Goal: Book appointment/travel/reservation

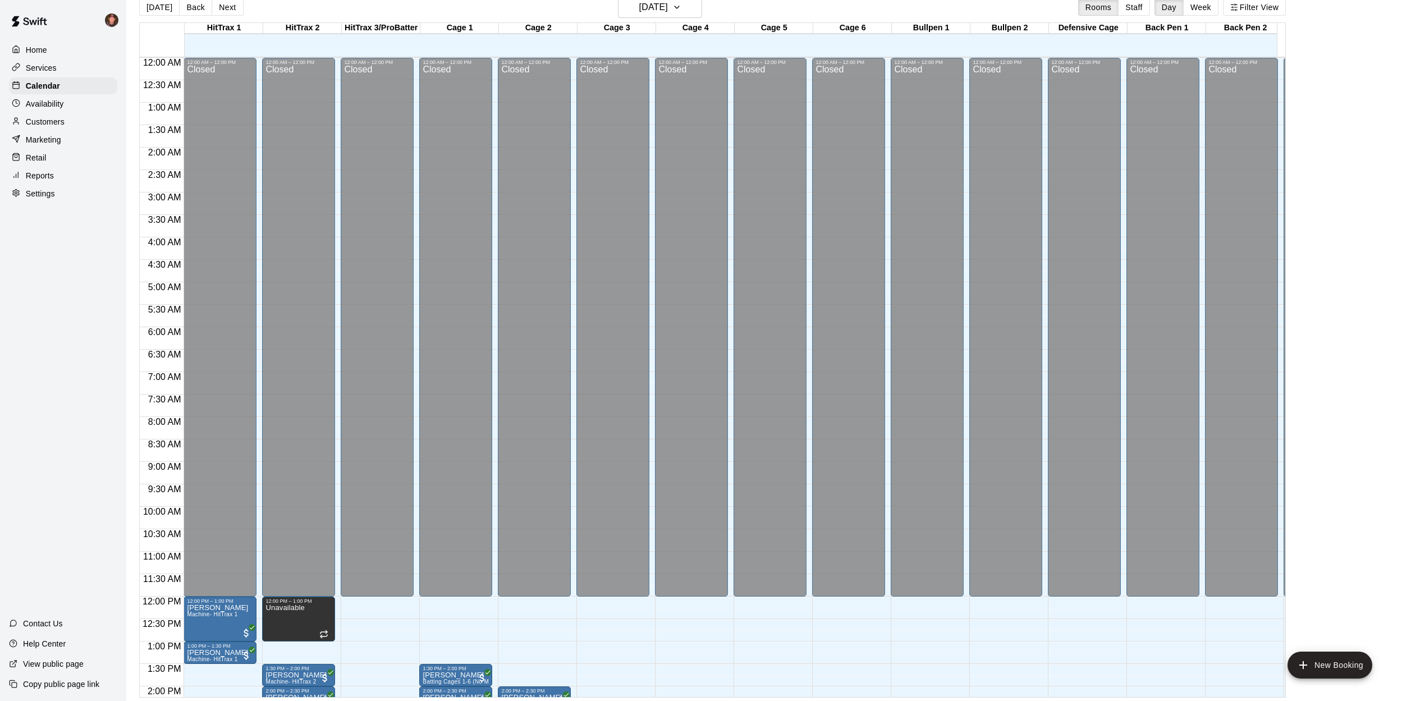
scroll to position [405, 0]
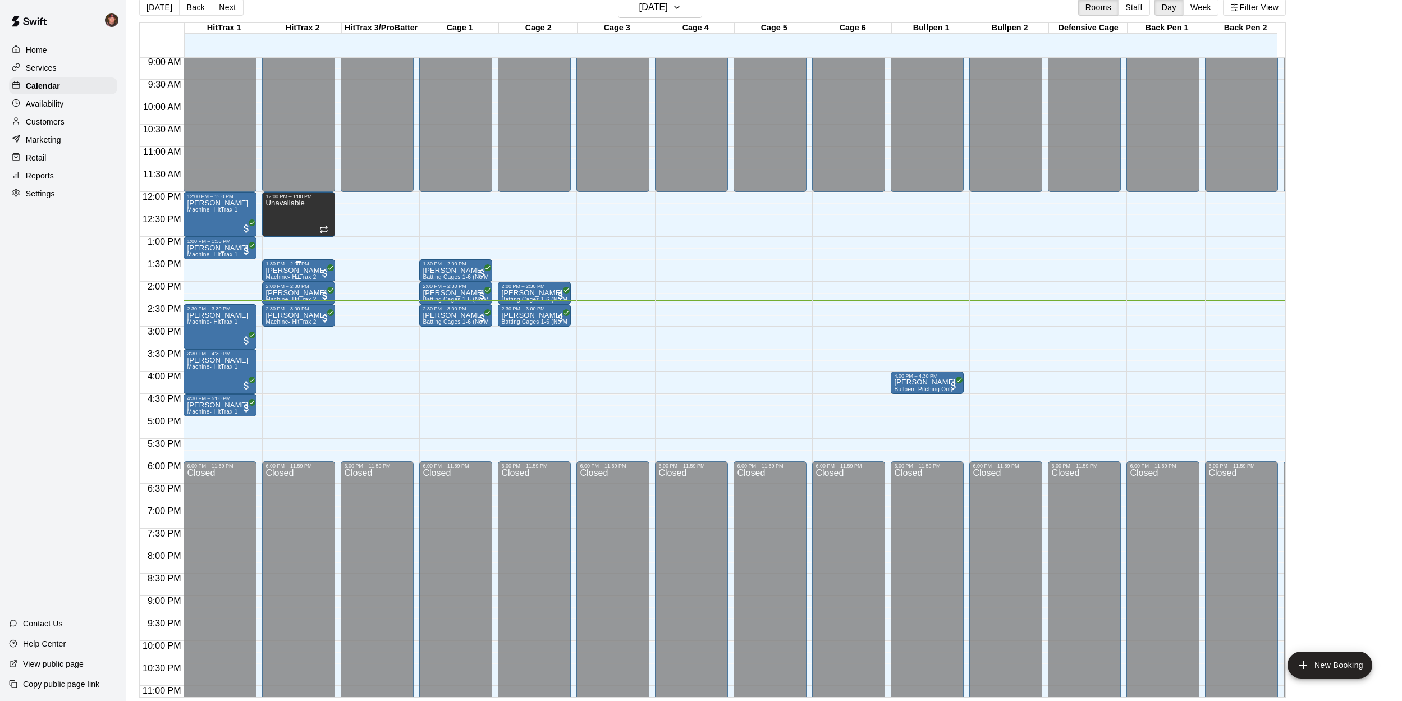
click at [281, 272] on div "[PERSON_NAME] Machine- HitTrax 2" at bounding box center [295, 617] width 61 height 701
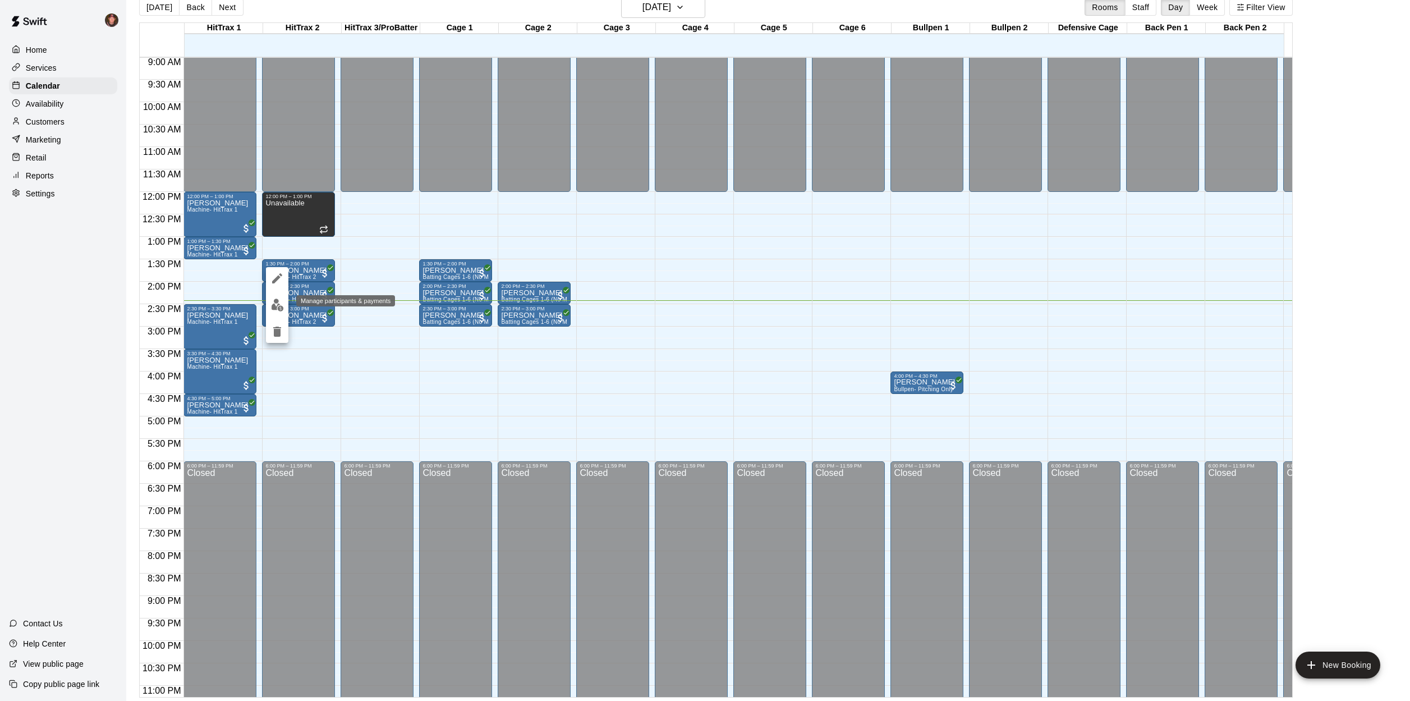
click at [274, 310] on img "edit" at bounding box center [277, 304] width 13 height 13
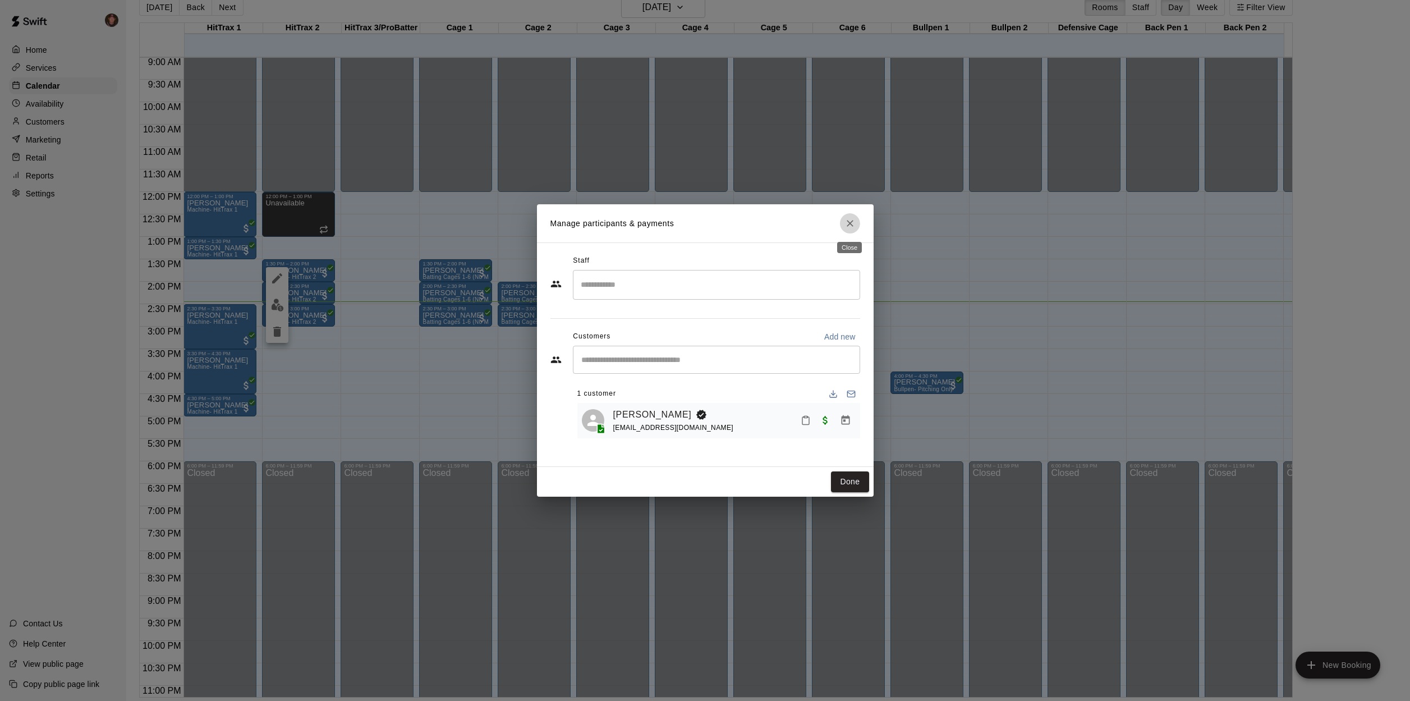
click at [853, 224] on icon "Close" at bounding box center [849, 223] width 11 height 11
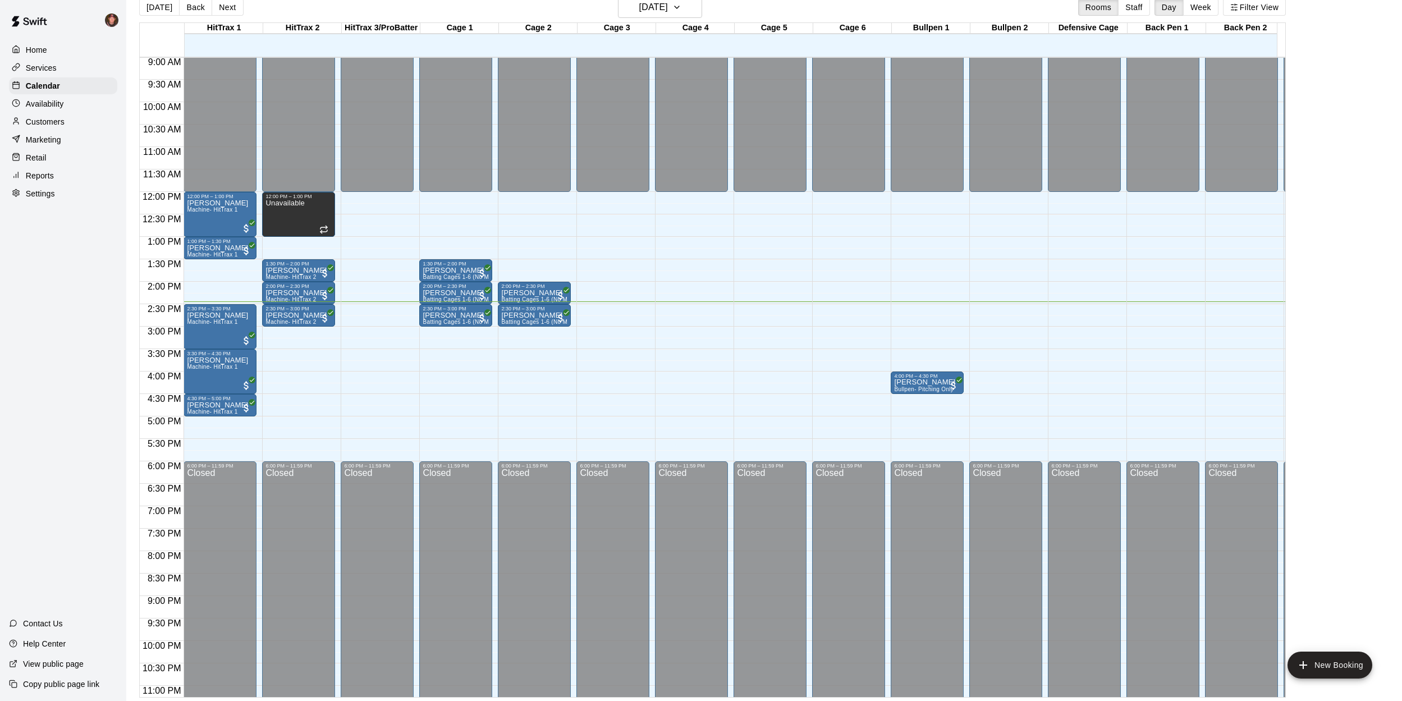
click at [132, 288] on div "[DATE] Back [DATE][DATE] Rooms Staff Day Week Filter View HitTrax 1 15 Fri HitT…" at bounding box center [712, 347] width 1163 height 701
drag, startPoint x: 313, startPoint y: 374, endPoint x: 314, endPoint y: 389, distance: 15.2
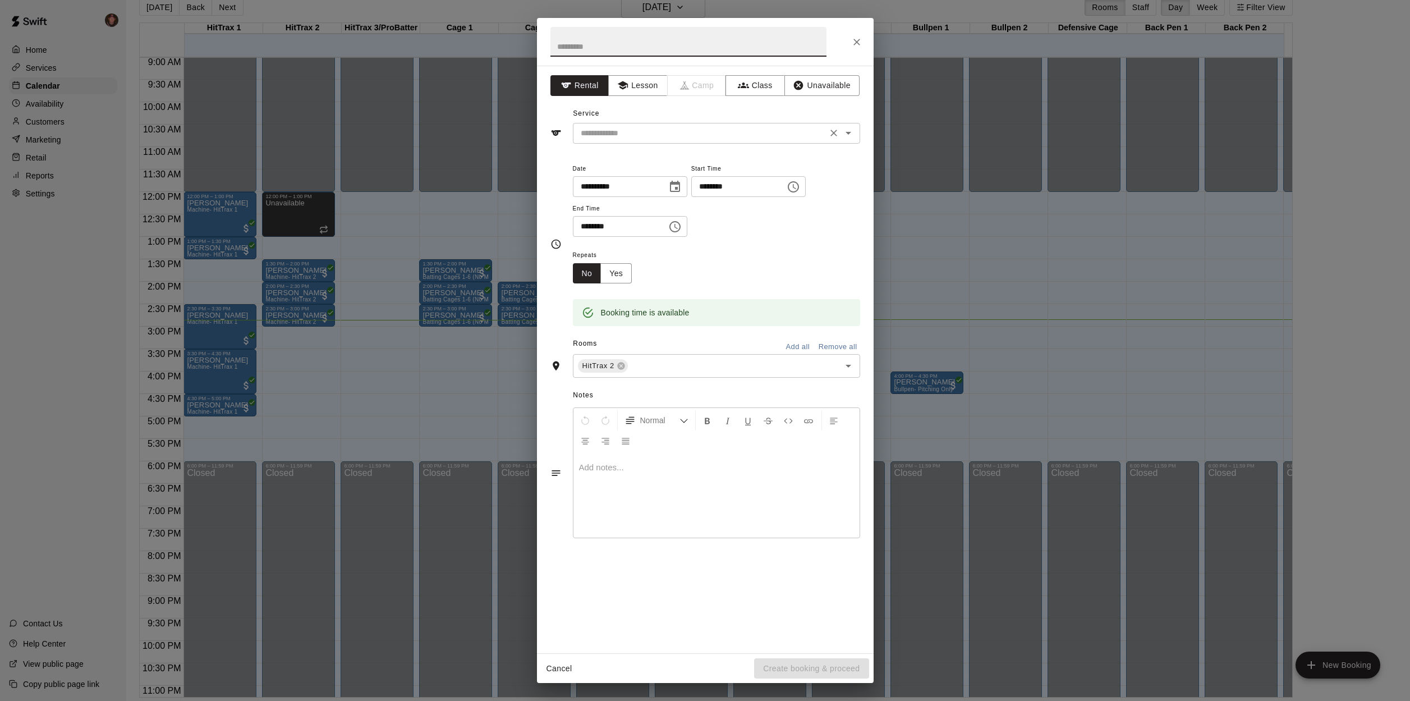
click at [764, 132] on input "text" at bounding box center [699, 133] width 247 height 14
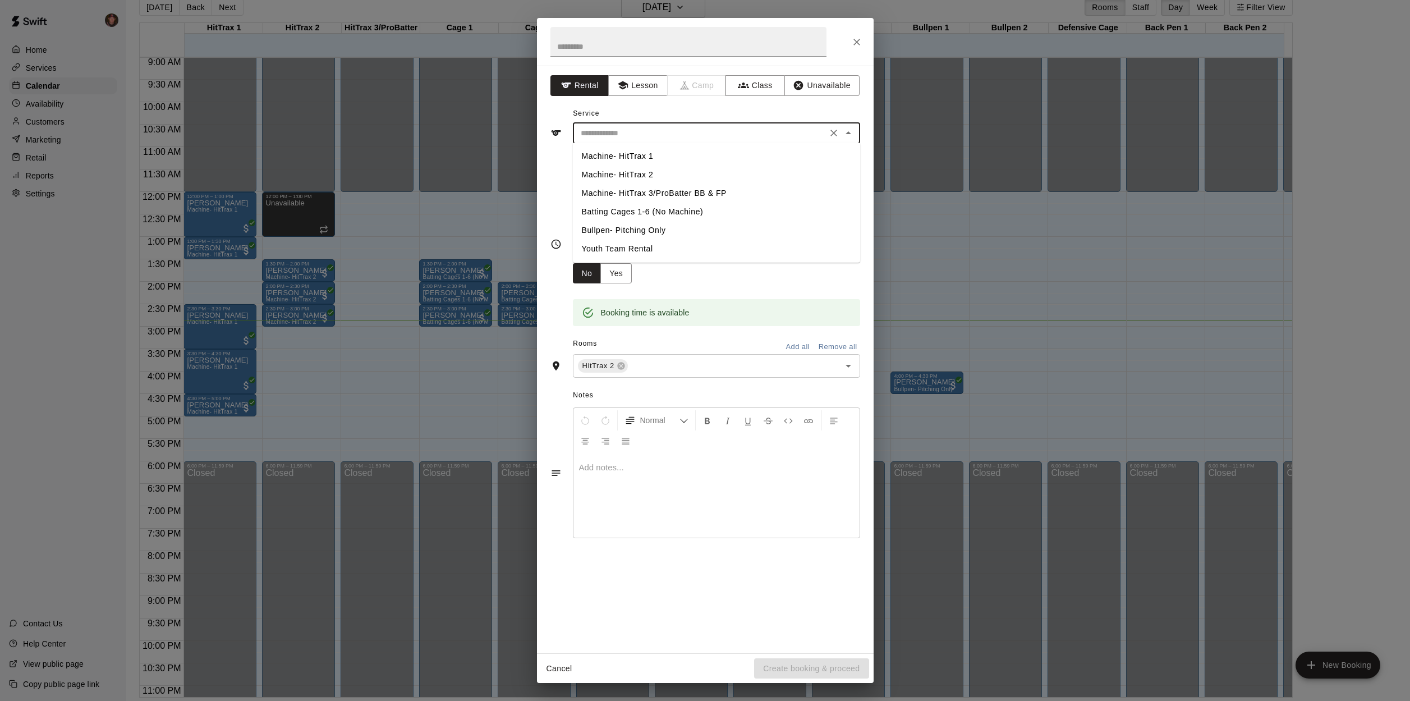
click at [633, 174] on li "Machine- HitTrax 2" at bounding box center [716, 175] width 287 height 19
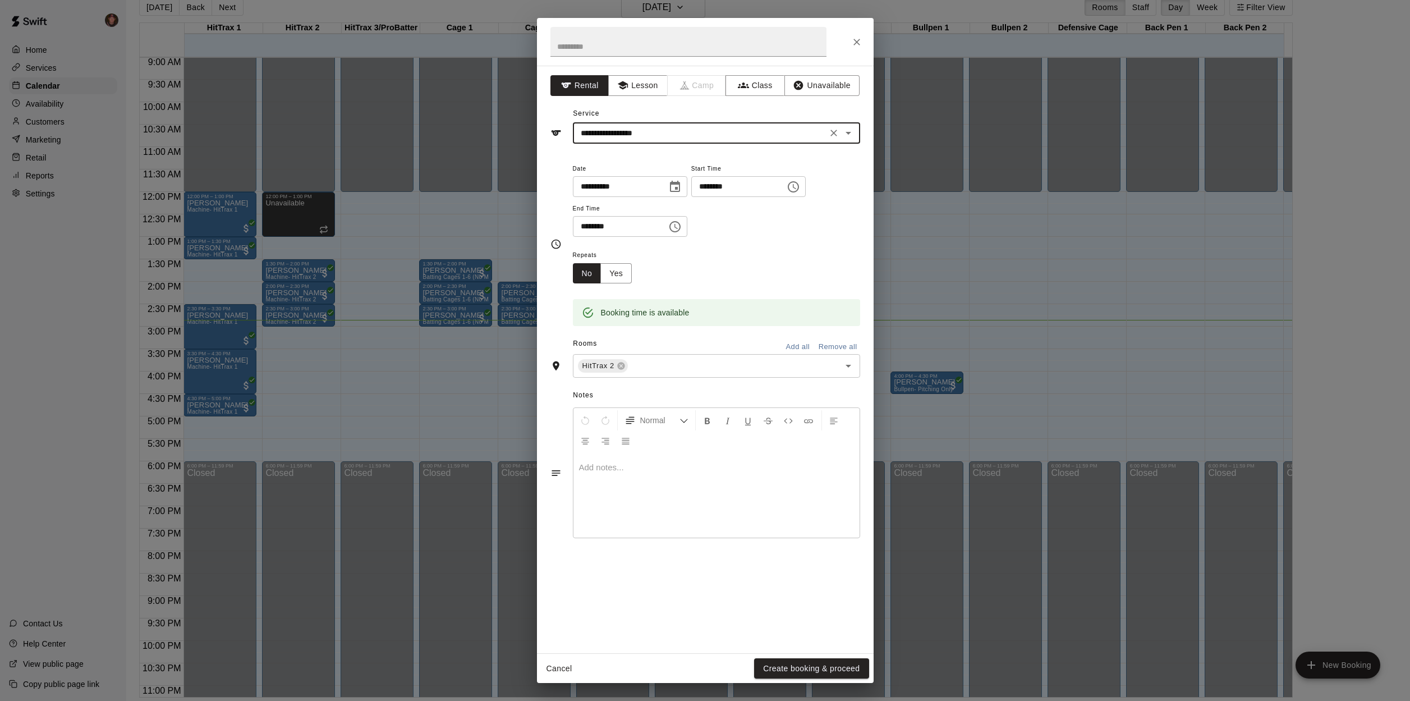
type input "**********"
click at [806, 672] on button "Create booking & proceed" at bounding box center [811, 668] width 114 height 21
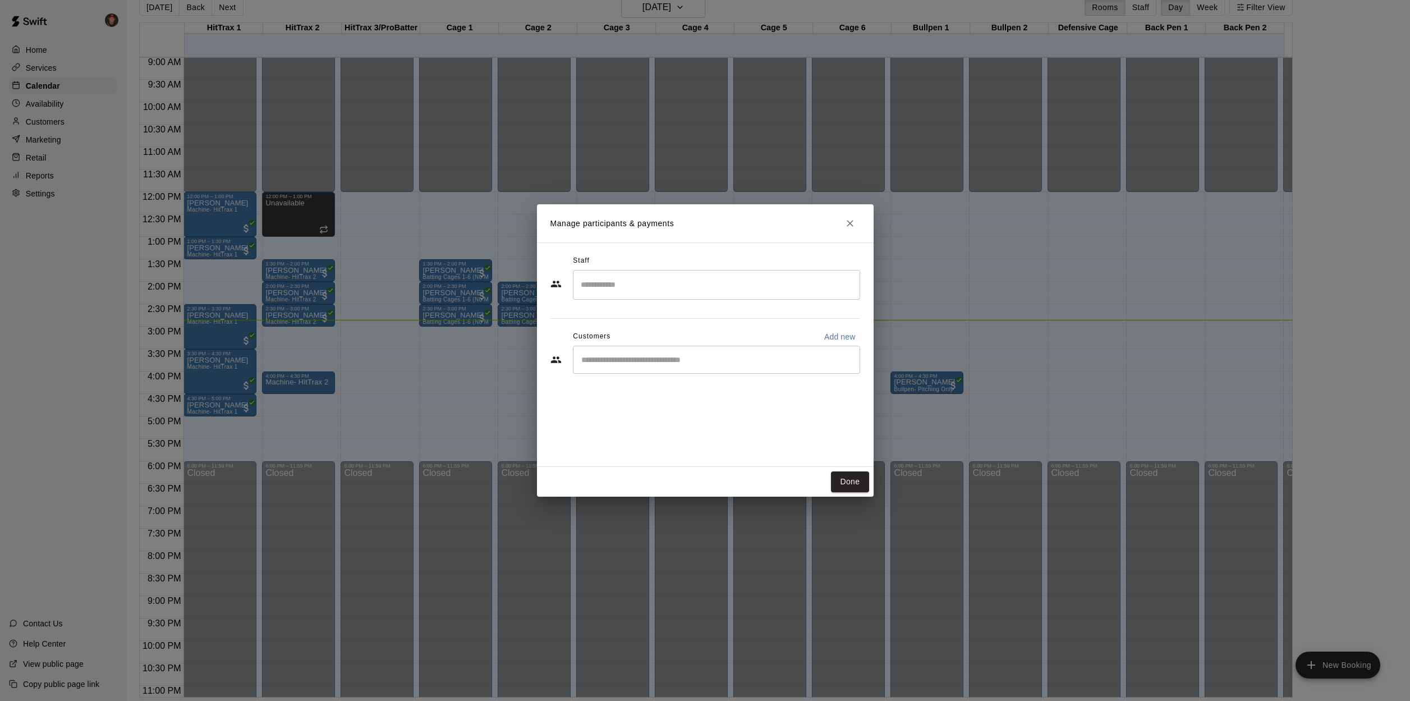
click at [709, 365] on input "Start typing to search customers..." at bounding box center [716, 359] width 277 height 11
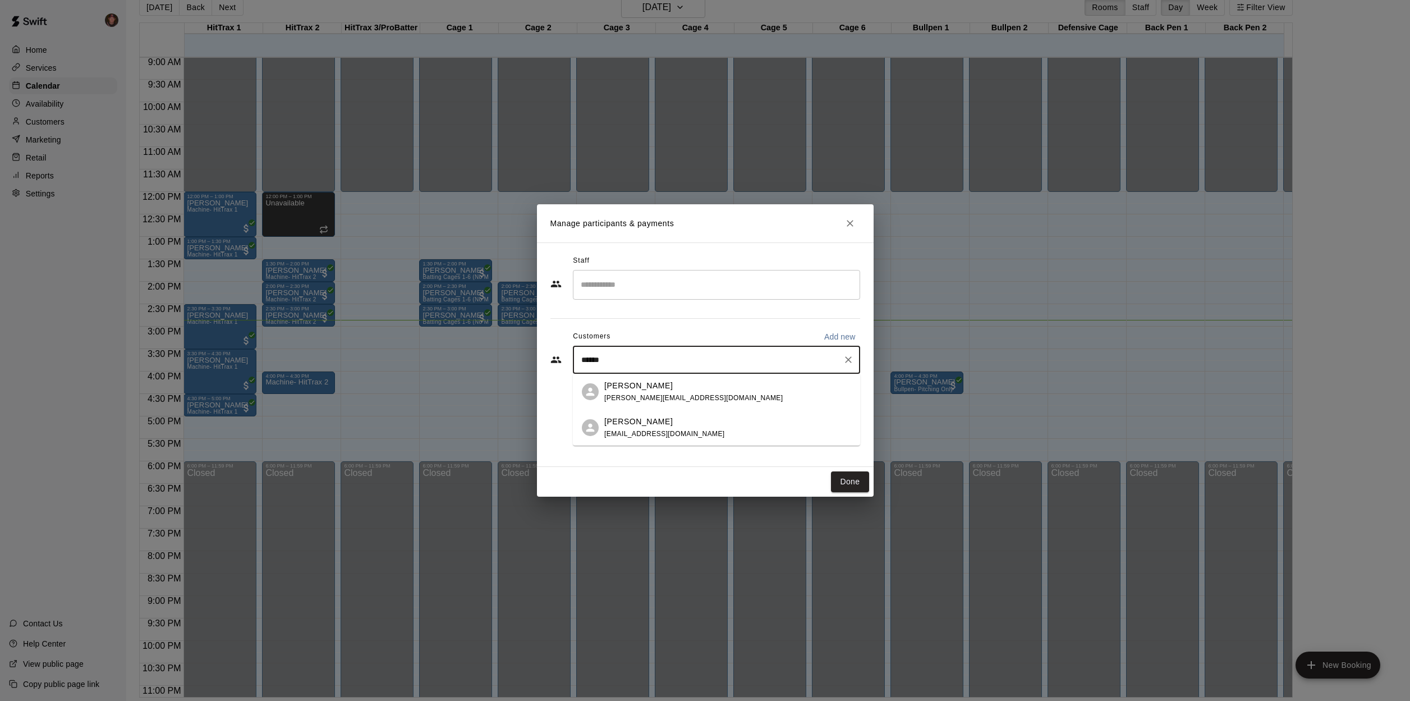
type input "*******"
click at [685, 435] on span "[EMAIL_ADDRESS][DOMAIN_NAME]" at bounding box center [664, 434] width 121 height 8
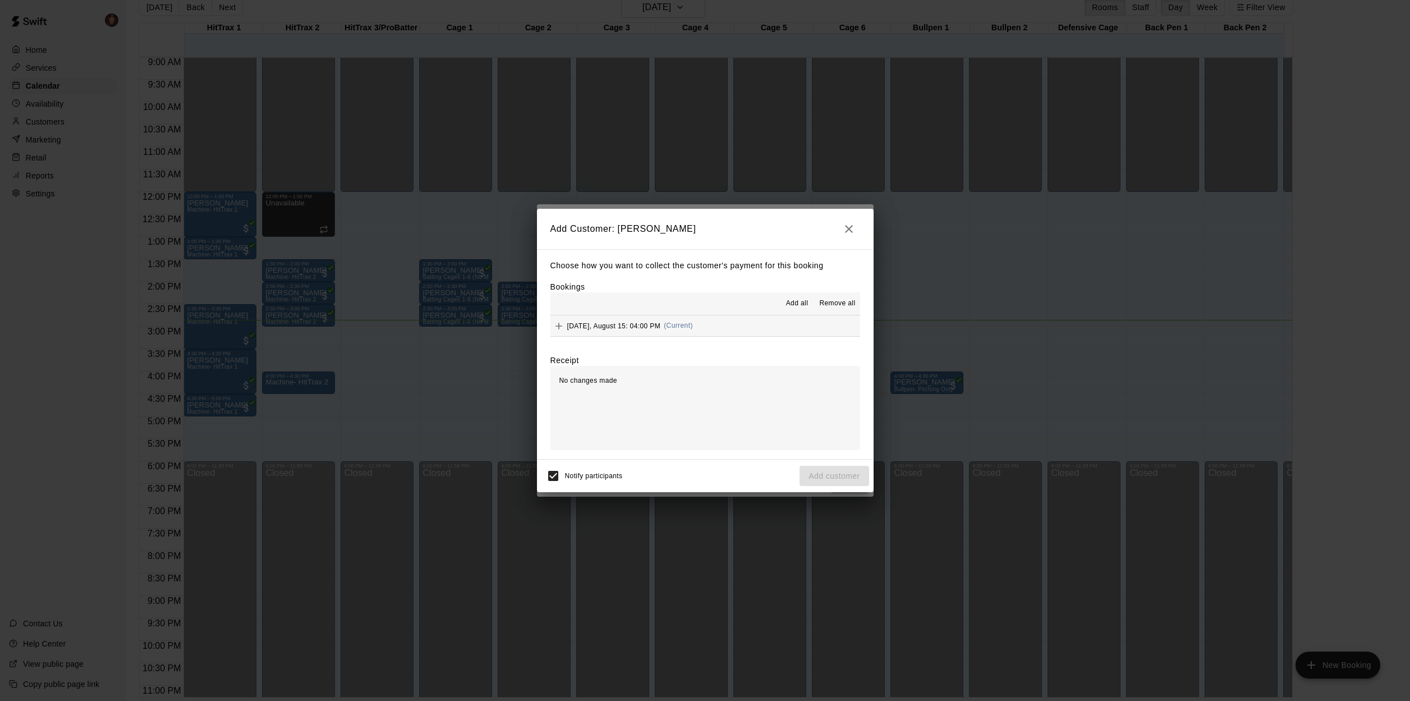
click at [760, 320] on button "[DATE], August 15: 04:00 PM (Current)" at bounding box center [705, 325] width 310 height 21
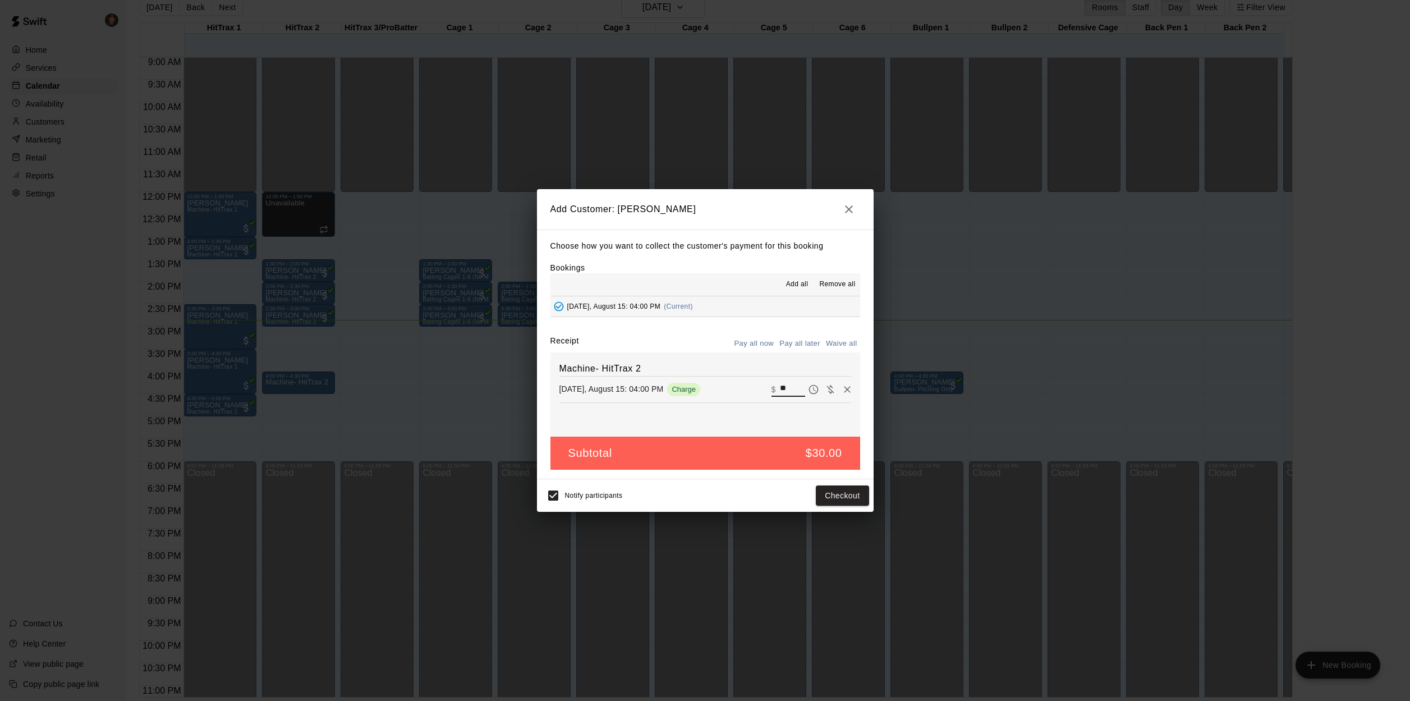
drag, startPoint x: 786, startPoint y: 387, endPoint x: 717, endPoint y: 387, distance: 68.5
click at [717, 387] on div "[DATE], August 15: 04:00 PM Charge ​ $ **" at bounding box center [705, 389] width 292 height 17
type input "*"
click at [834, 495] on button "Add customer" at bounding box center [834, 495] width 69 height 21
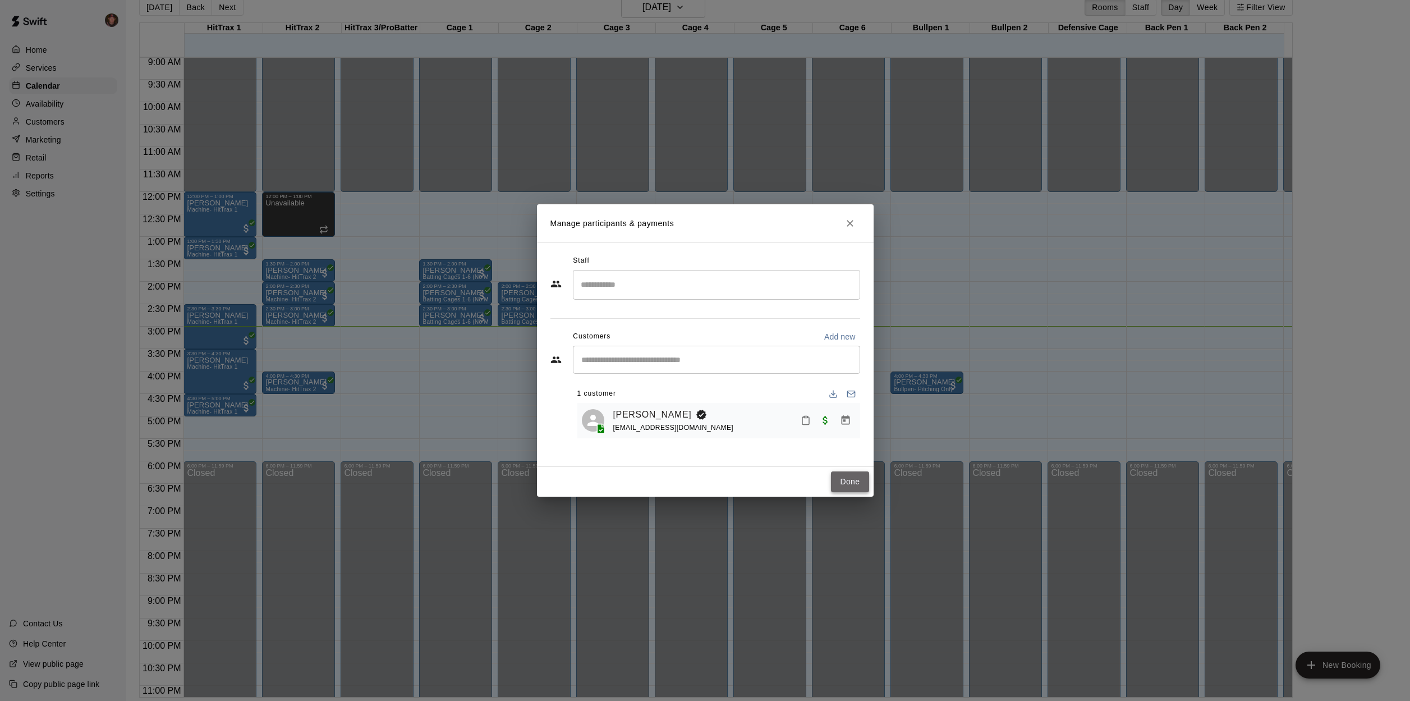
click at [856, 480] on button "Done" at bounding box center [850, 481] width 38 height 21
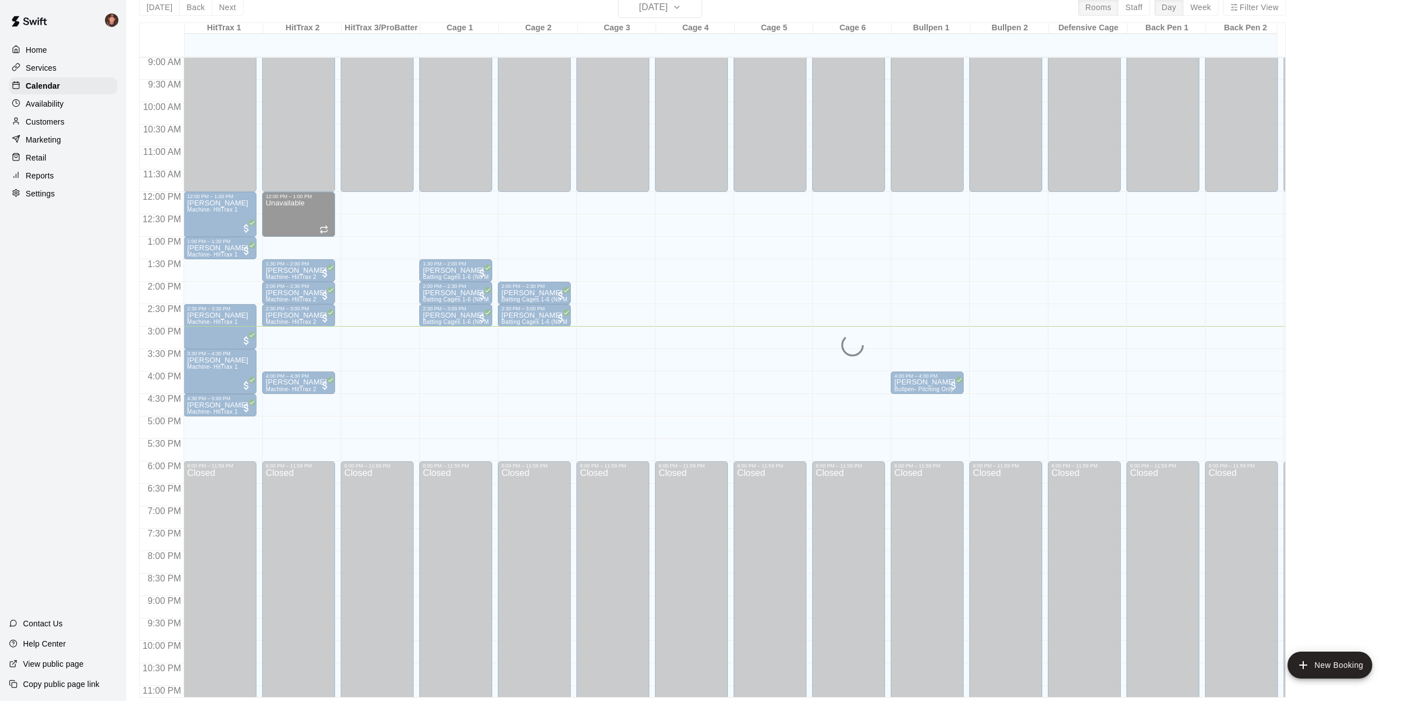
click at [128, 431] on main "[DATE] Back [DATE][DATE] Rooms Staff Day Week Filter View HitTrax 1 15 Fri HitT…" at bounding box center [763, 342] width 1275 height 719
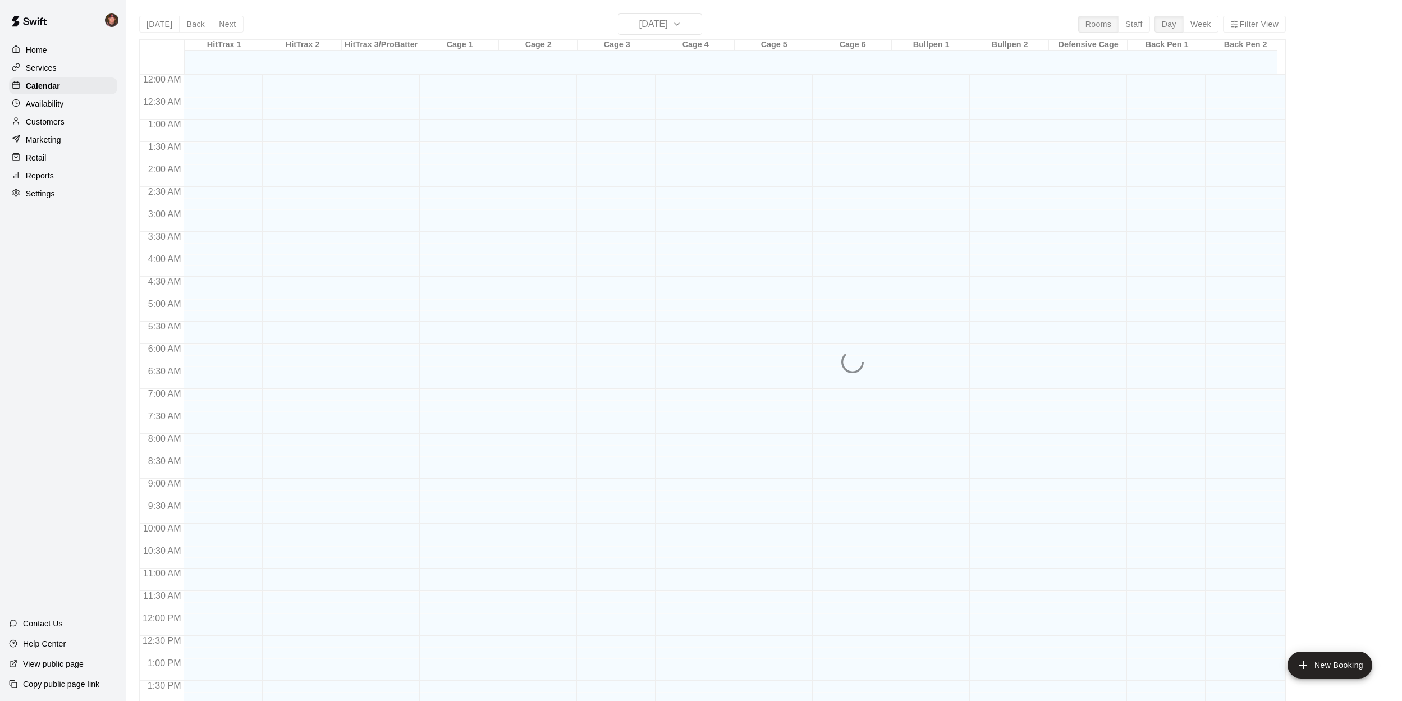
scroll to position [405, 0]
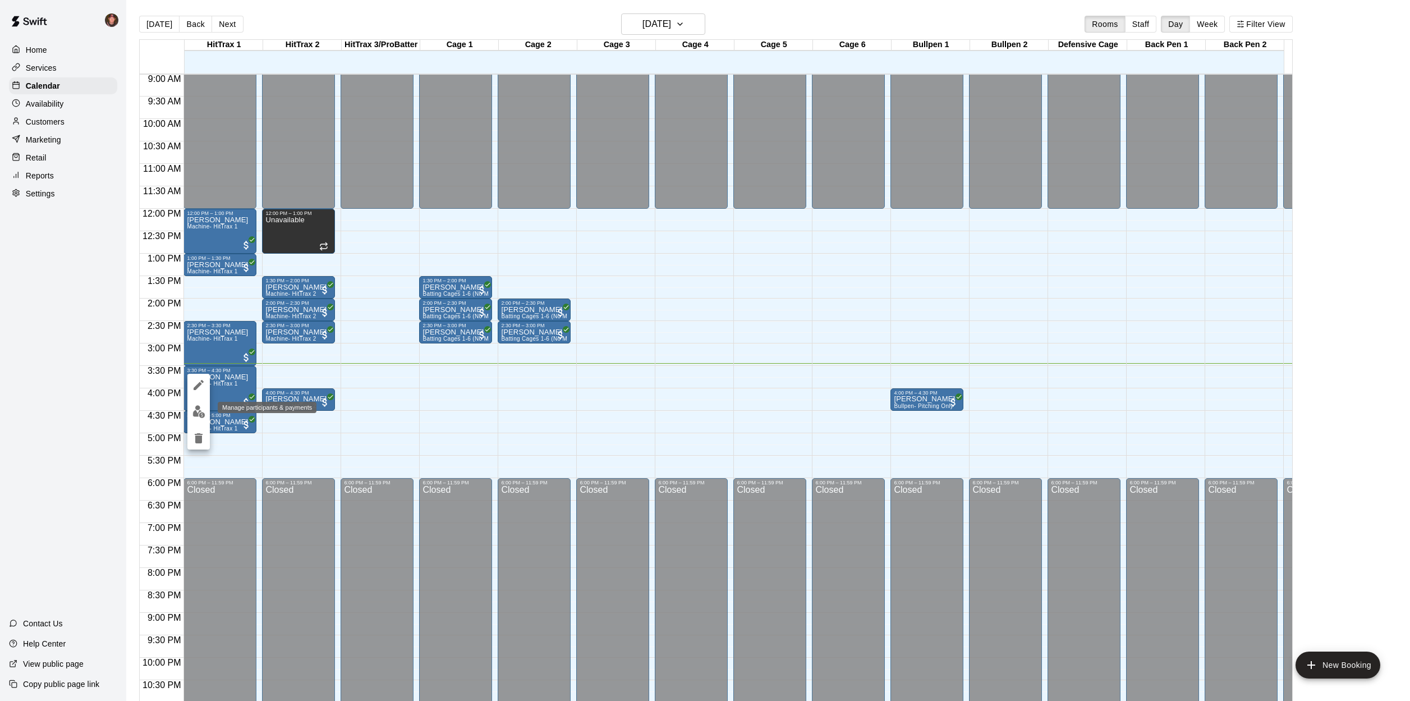
click at [202, 413] on img "edit" at bounding box center [198, 411] width 13 height 13
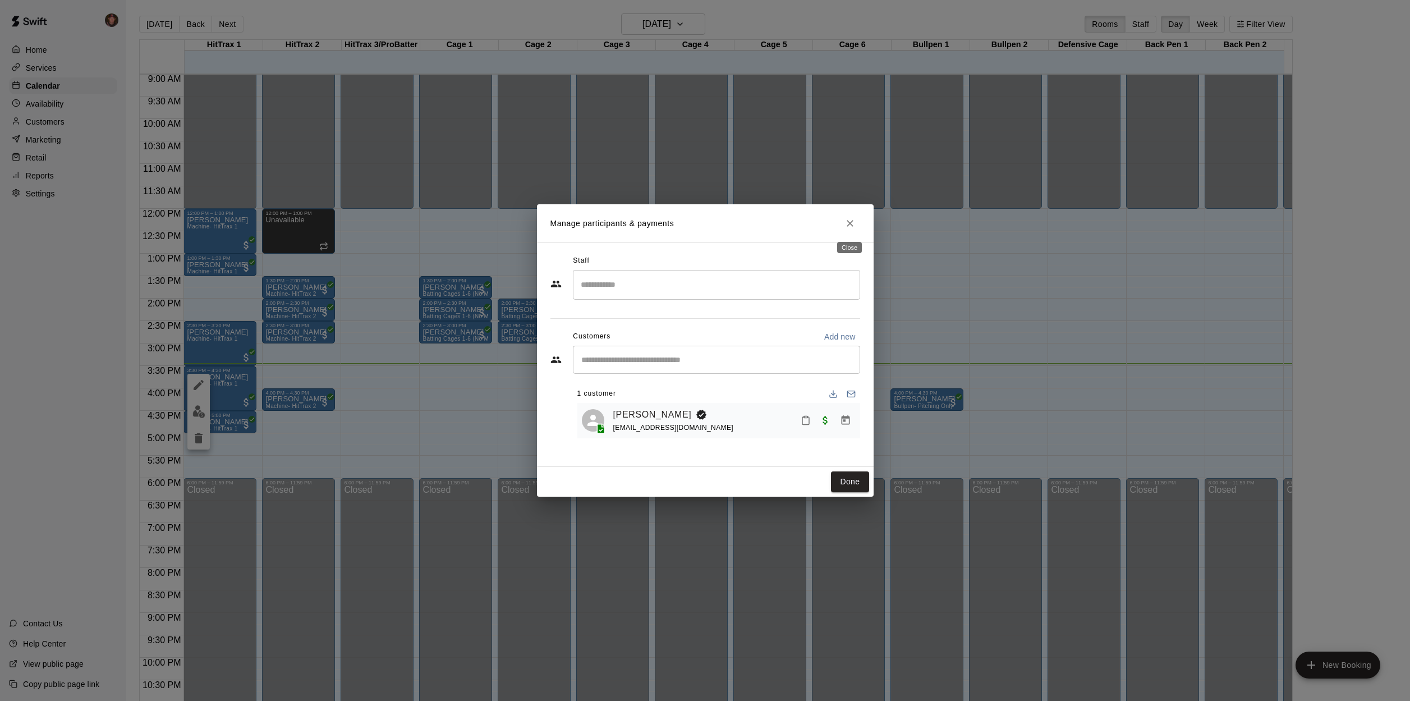
click at [852, 224] on icon "Close" at bounding box center [849, 223] width 11 height 11
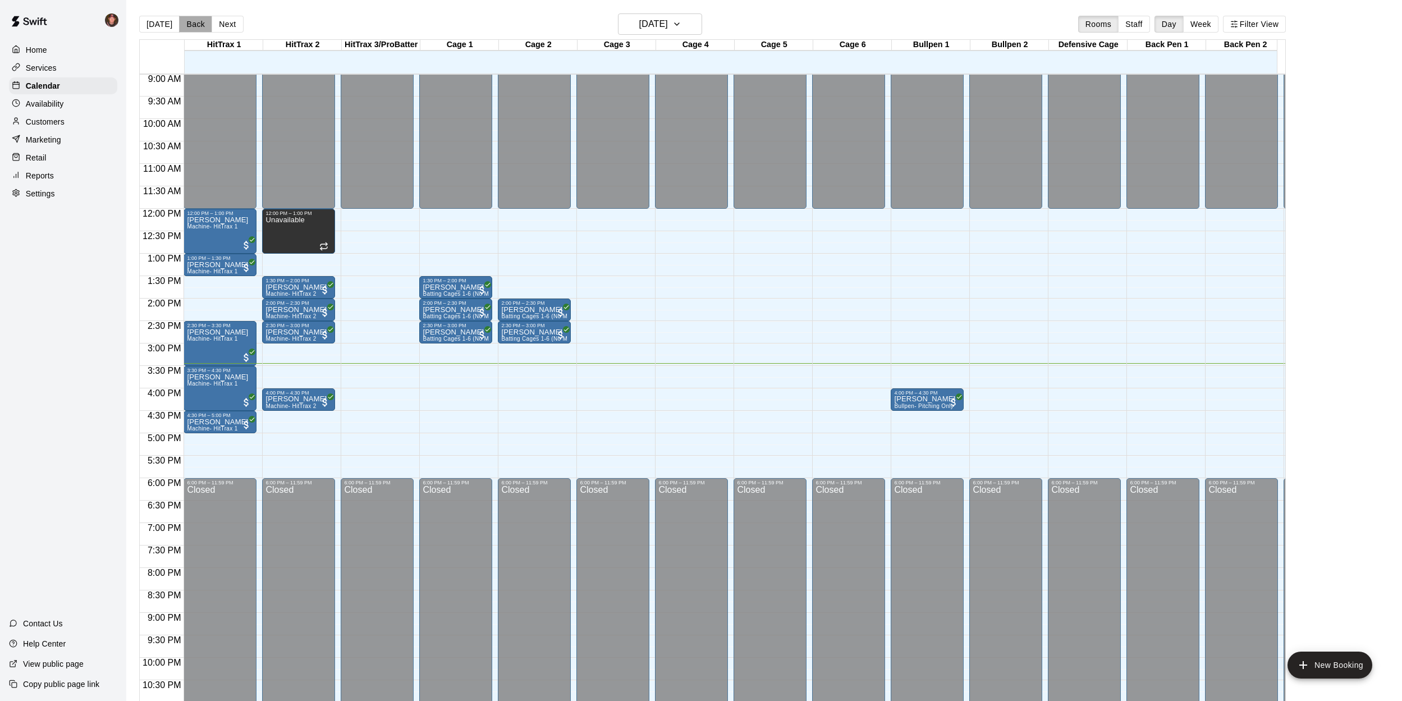
click at [194, 26] on button "Back" at bounding box center [195, 24] width 33 height 17
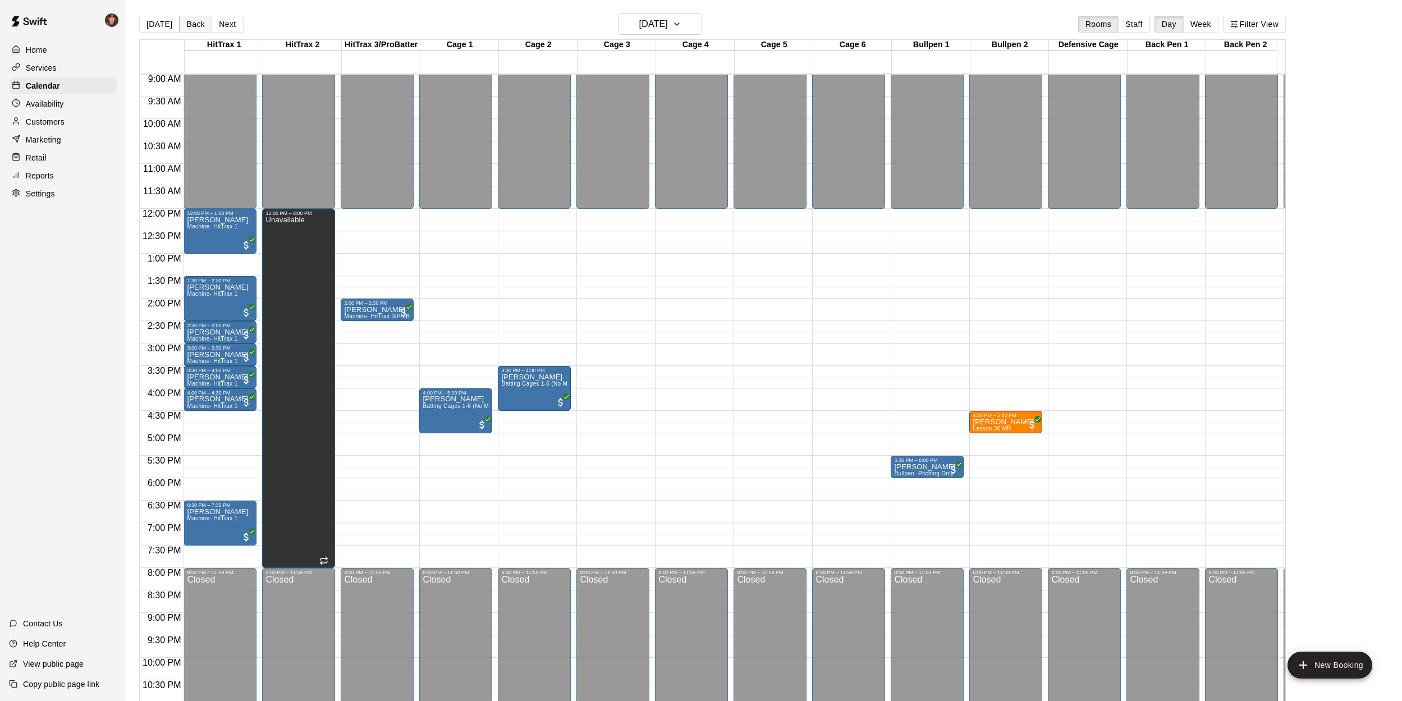
click at [187, 25] on button "Back" at bounding box center [195, 24] width 33 height 17
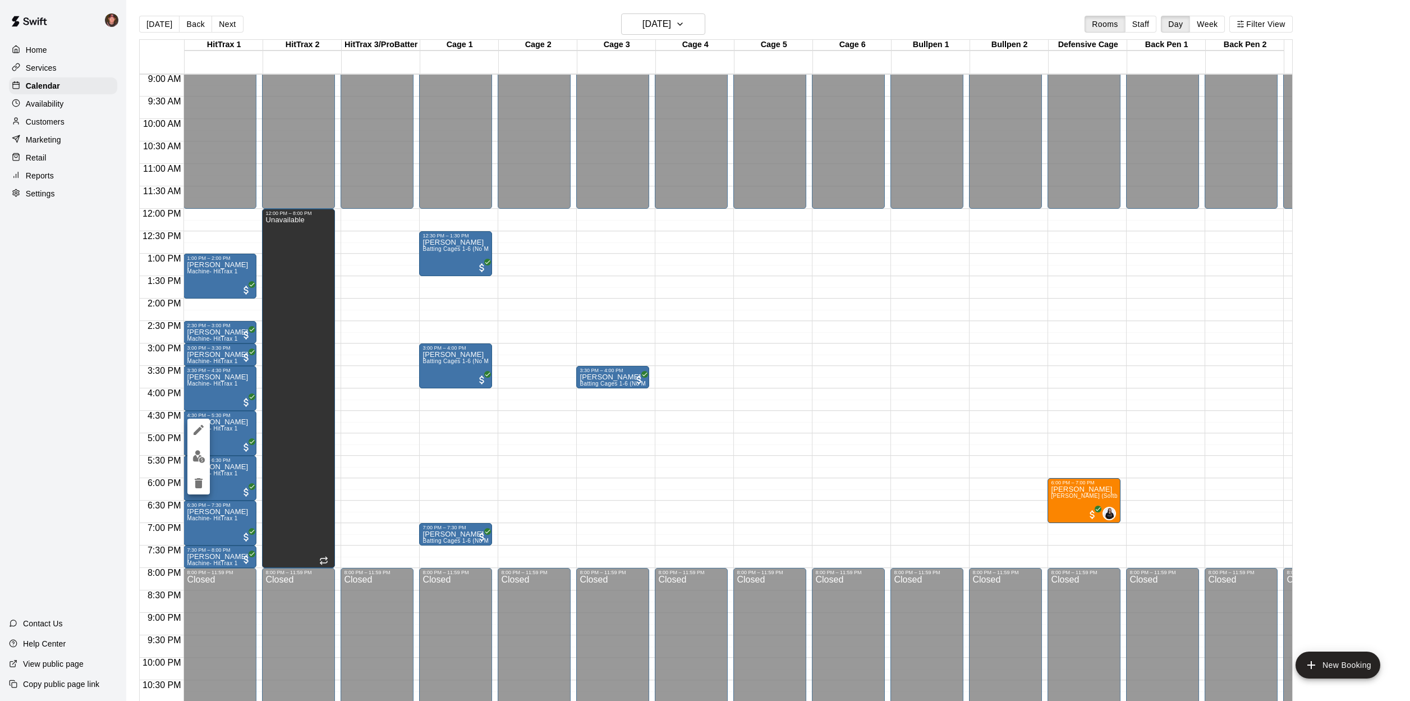
click at [136, 405] on div at bounding box center [705, 350] width 1410 height 701
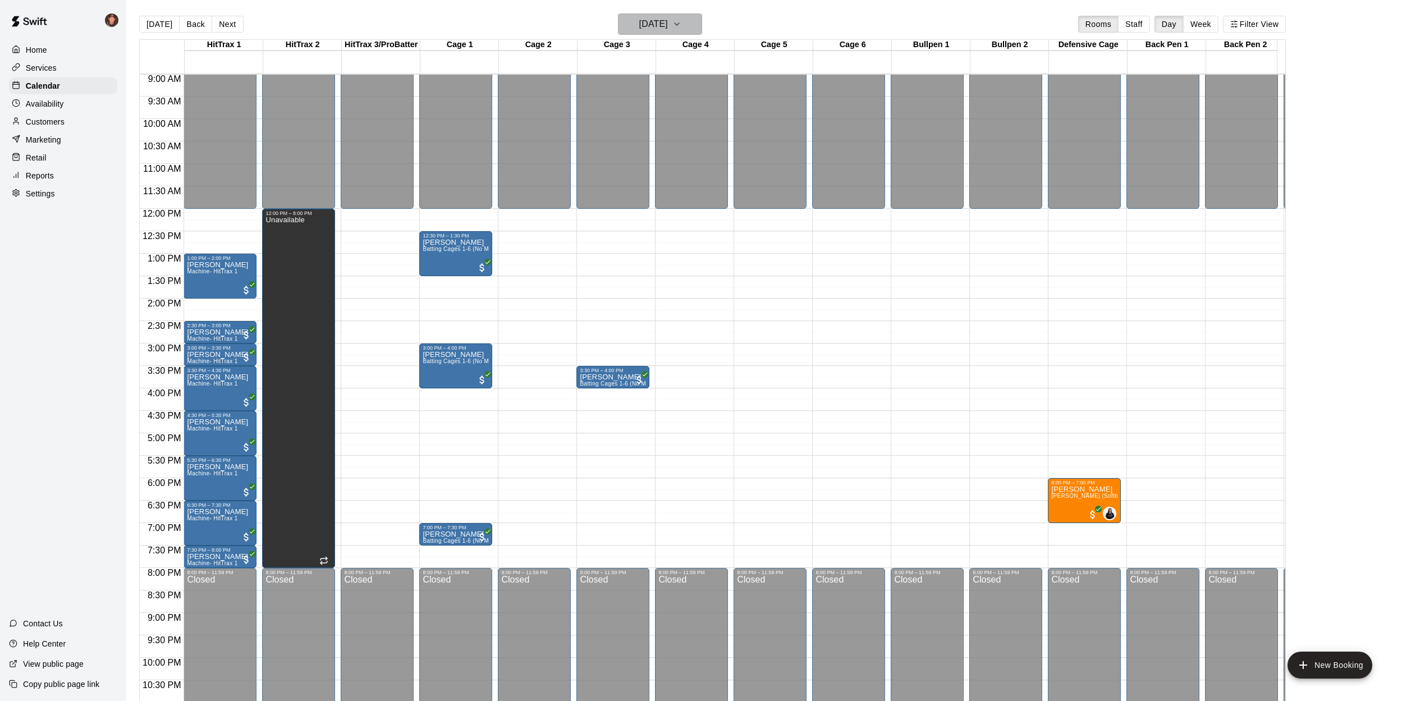
click at [658, 22] on h6 "Wednesday Aug 13" at bounding box center [653, 24] width 29 height 16
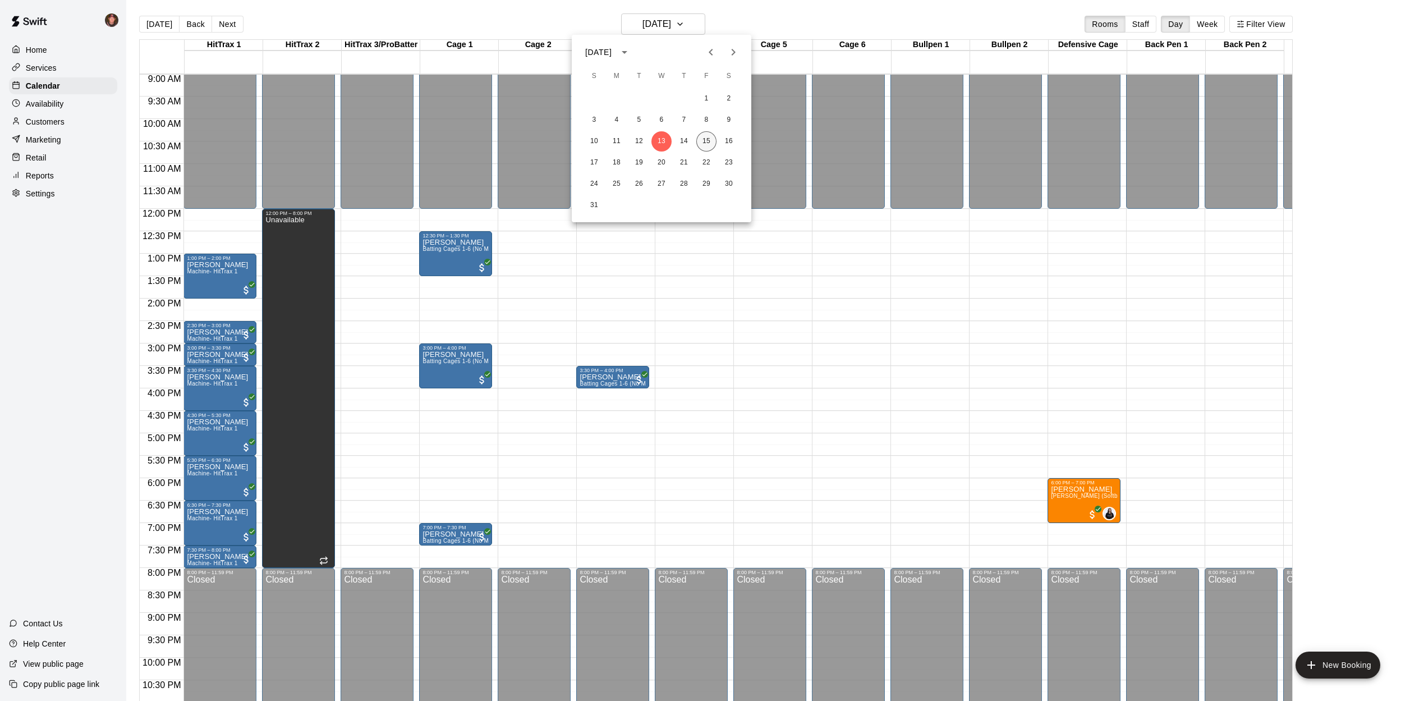
click at [703, 141] on button "15" at bounding box center [706, 141] width 20 height 20
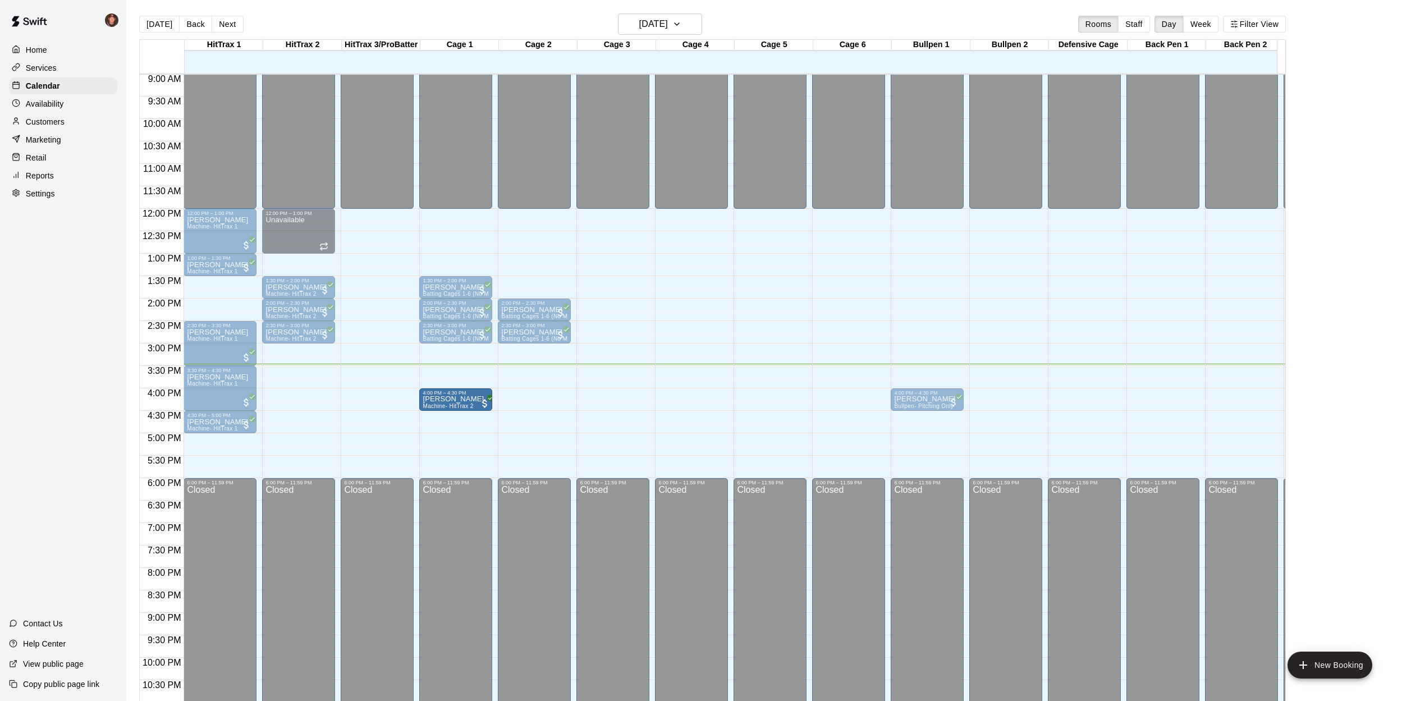
drag, startPoint x: 284, startPoint y: 401, endPoint x: 454, endPoint y: 405, distance: 170.6
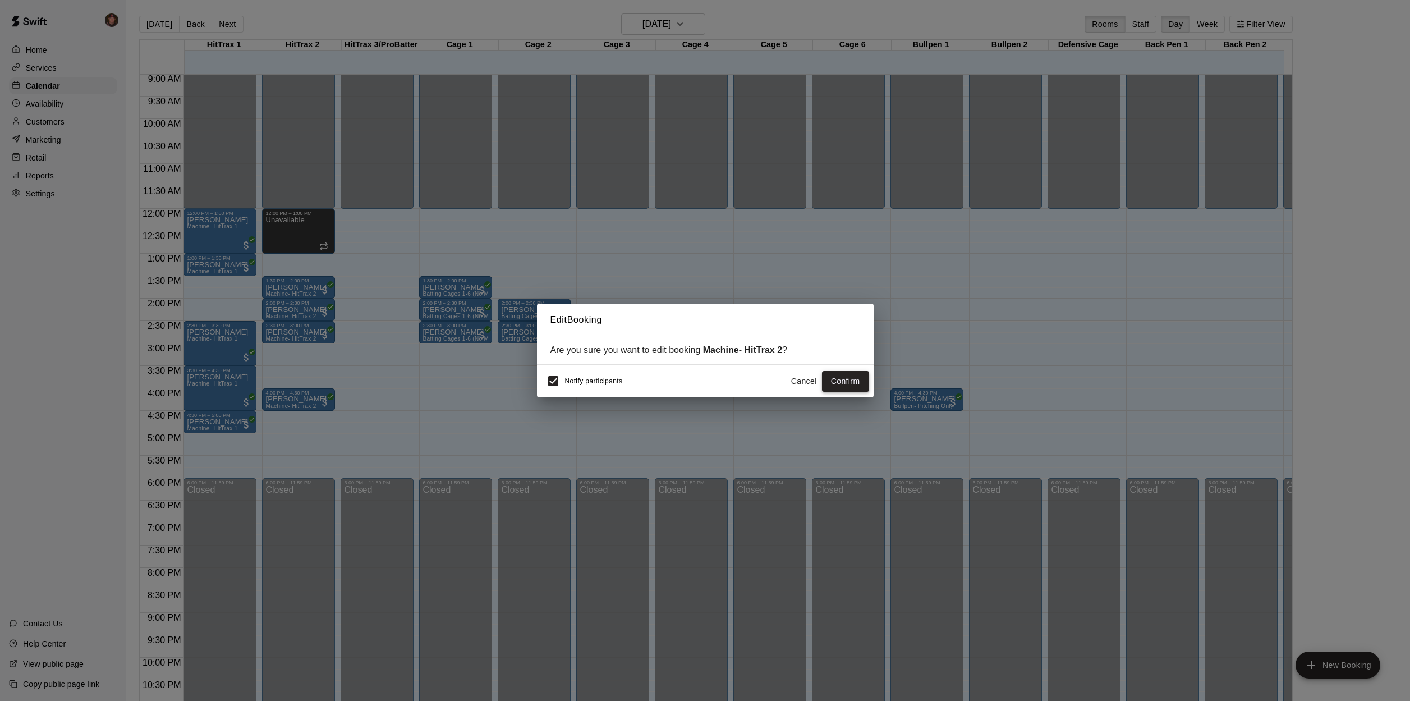
click at [849, 381] on button "Confirm" at bounding box center [845, 381] width 47 height 21
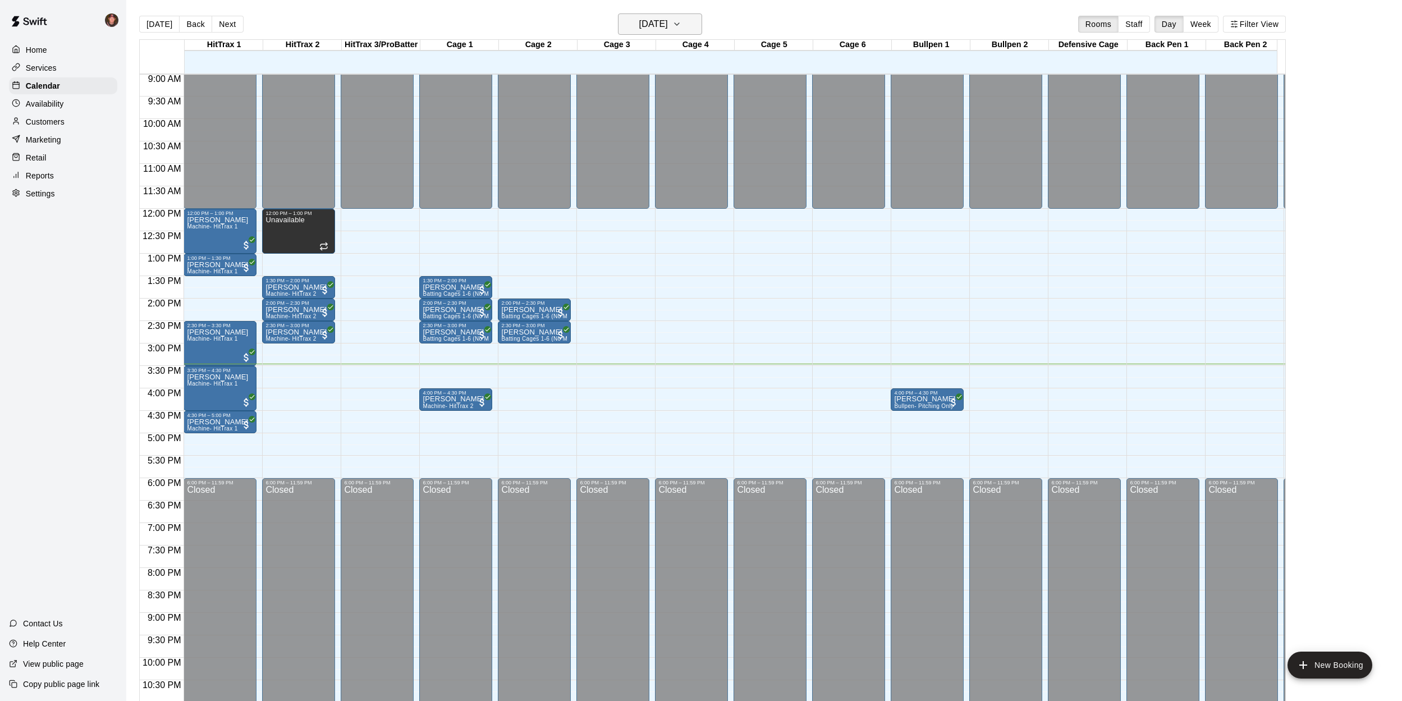
click at [668, 29] on h6 "[DATE]" at bounding box center [653, 24] width 29 height 16
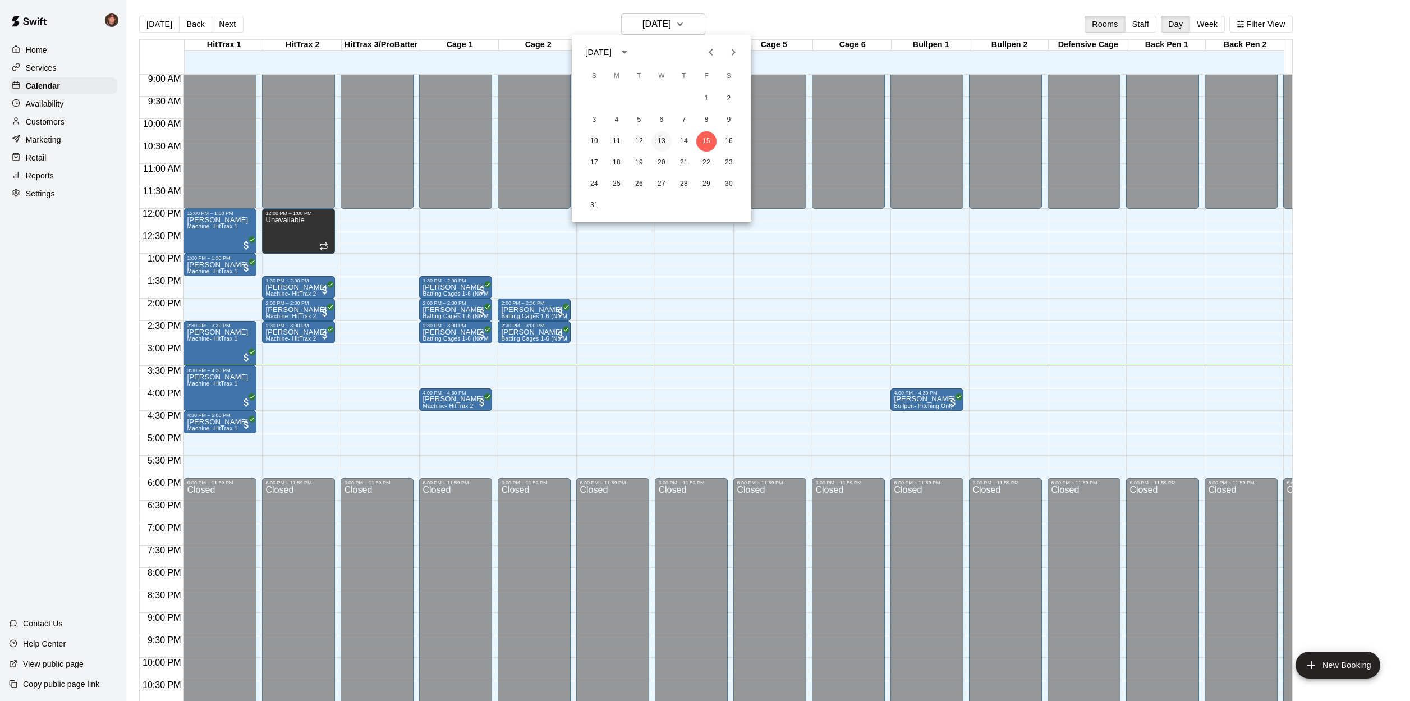
click at [664, 142] on button "13" at bounding box center [661, 141] width 20 height 20
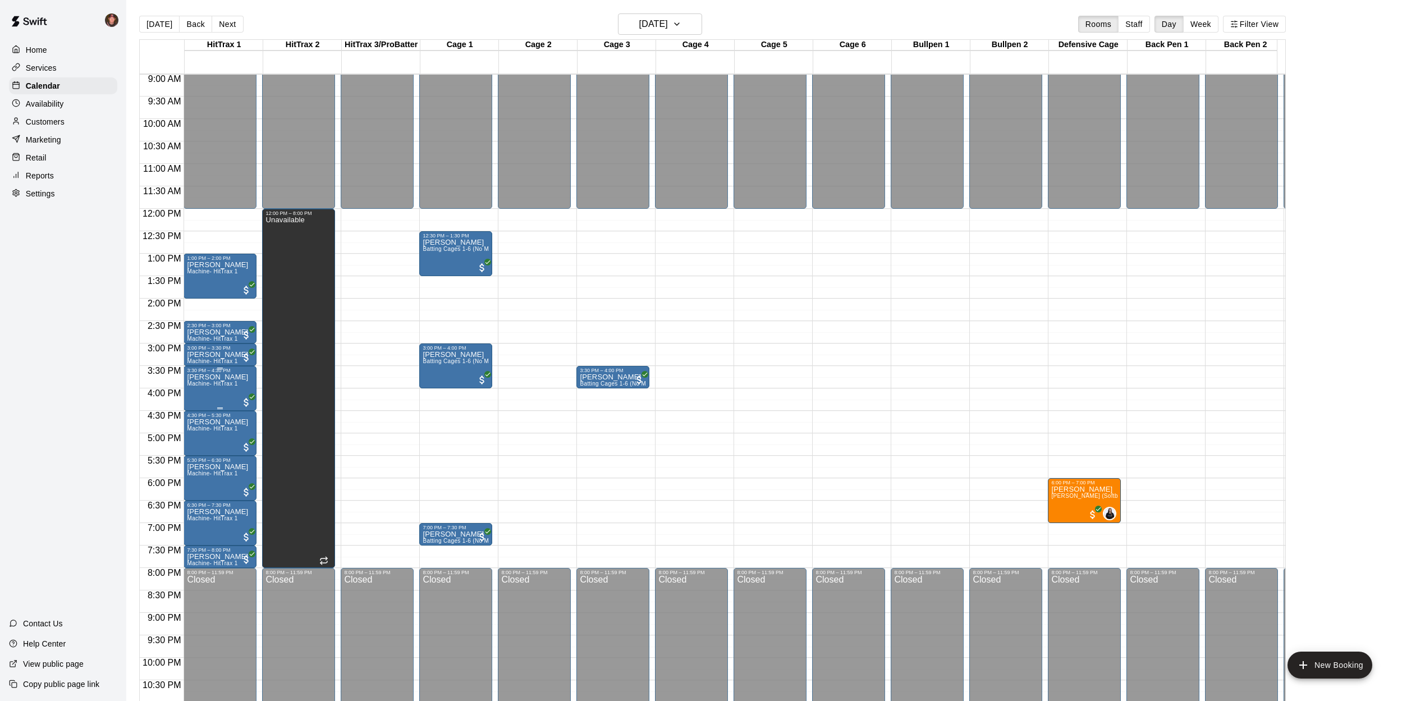
click at [218, 387] on span "Machine- HitTrax 1" at bounding box center [212, 383] width 50 height 6
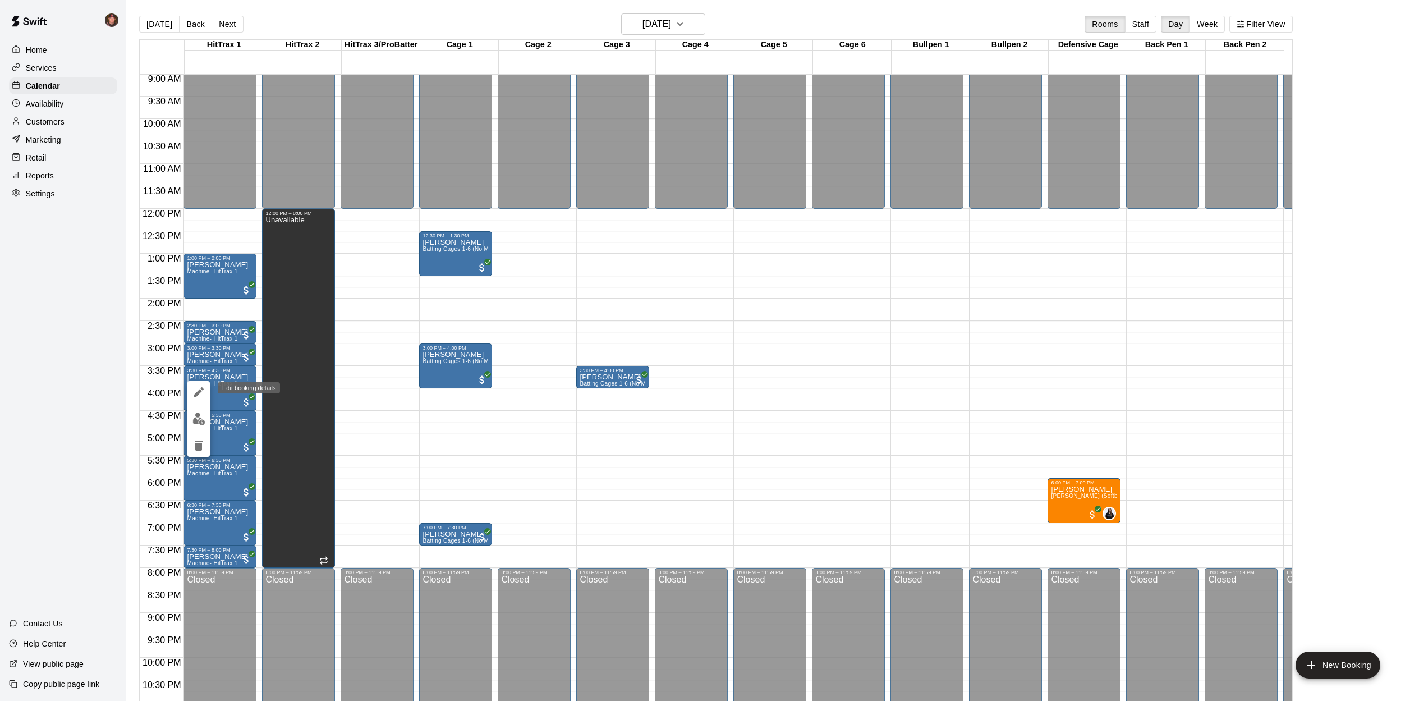
click at [198, 395] on icon "edit" at bounding box center [198, 391] width 13 height 13
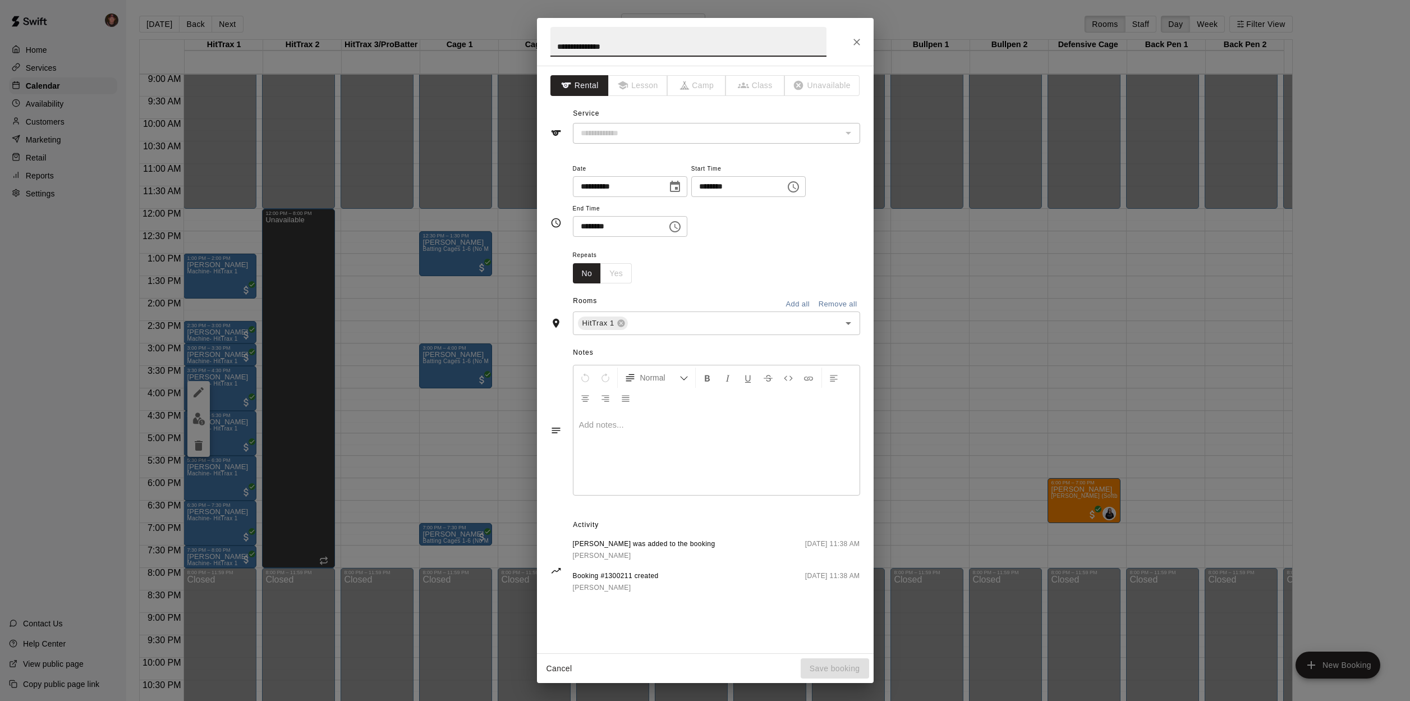
type input "**********"
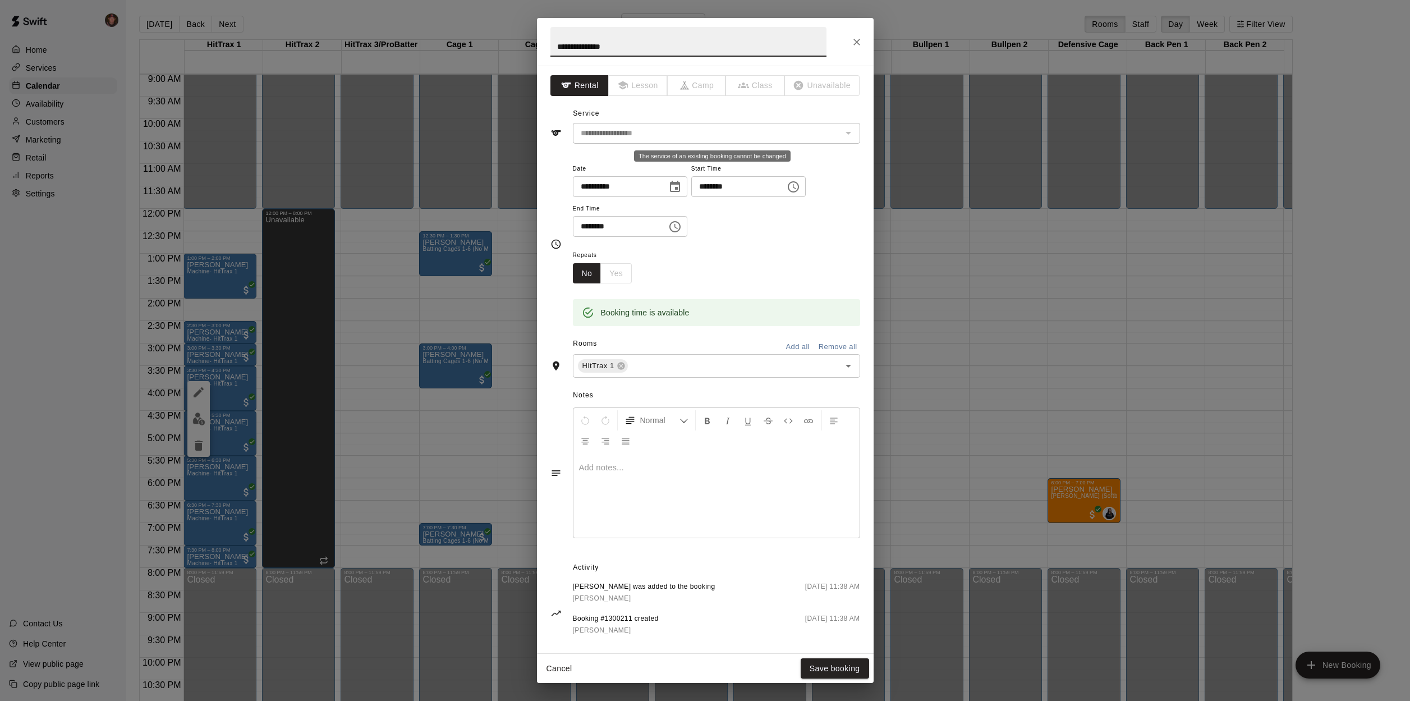
click at [779, 133] on input "**********" at bounding box center [707, 133] width 262 height 14
click at [746, 256] on div "Repeats No Yes" at bounding box center [716, 265] width 287 height 35
click at [680, 188] on icon "Choose date, selected date is Aug 13, 2025" at bounding box center [675, 186] width 10 height 11
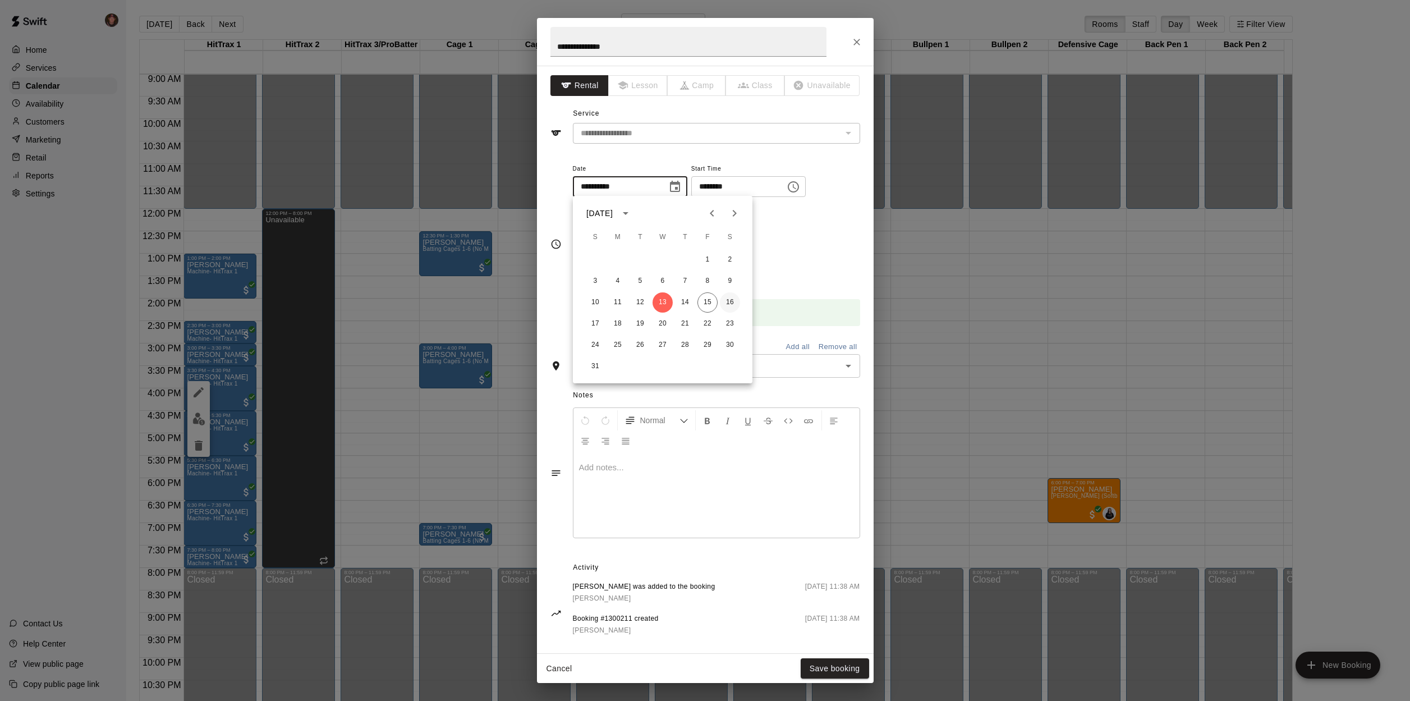
click at [731, 303] on button "16" at bounding box center [730, 302] width 20 height 20
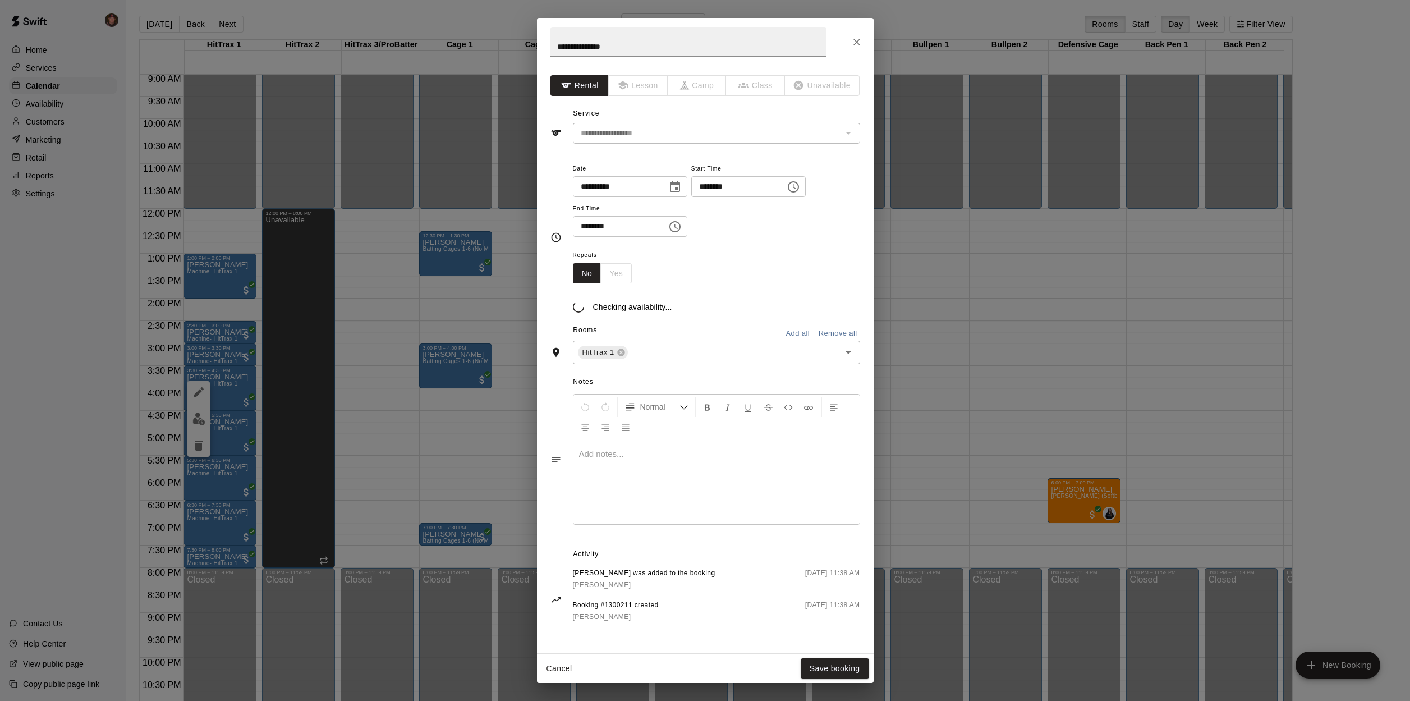
type input "**********"
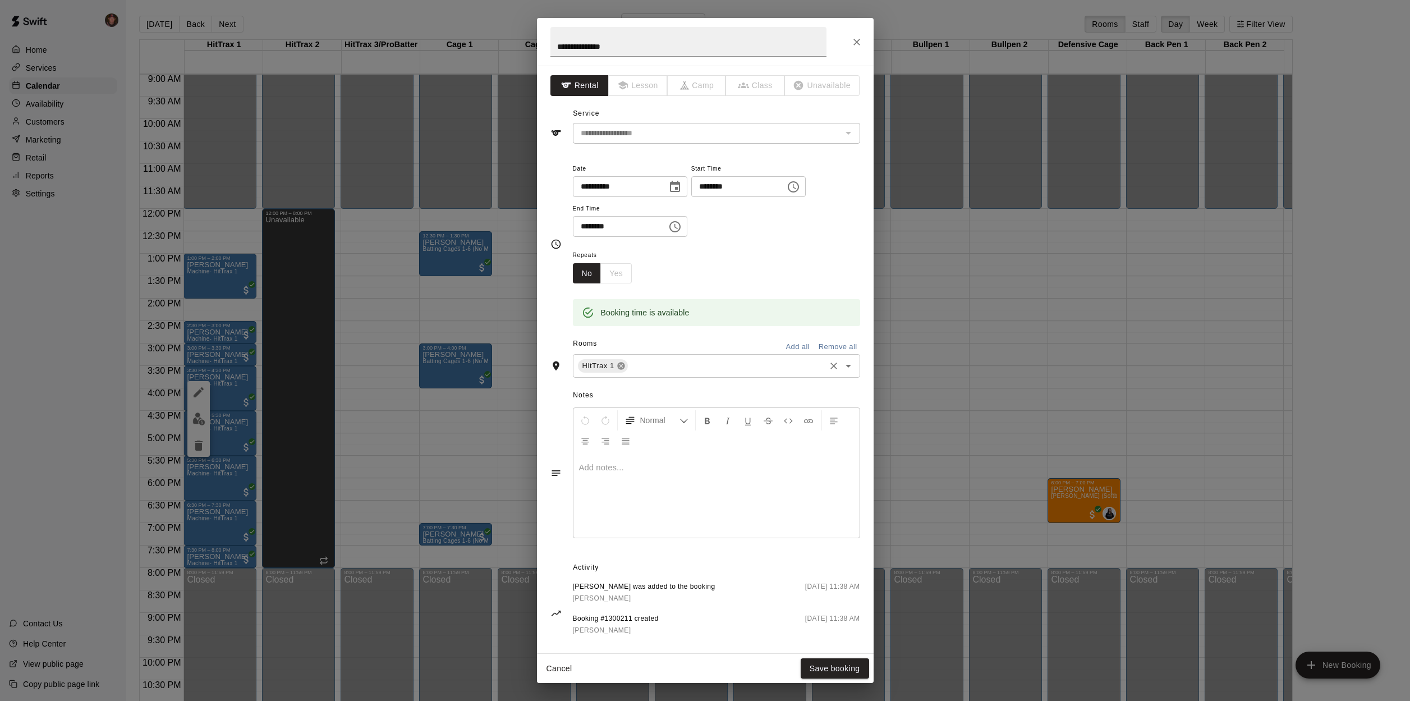
click at [622, 362] on icon at bounding box center [621, 365] width 9 height 9
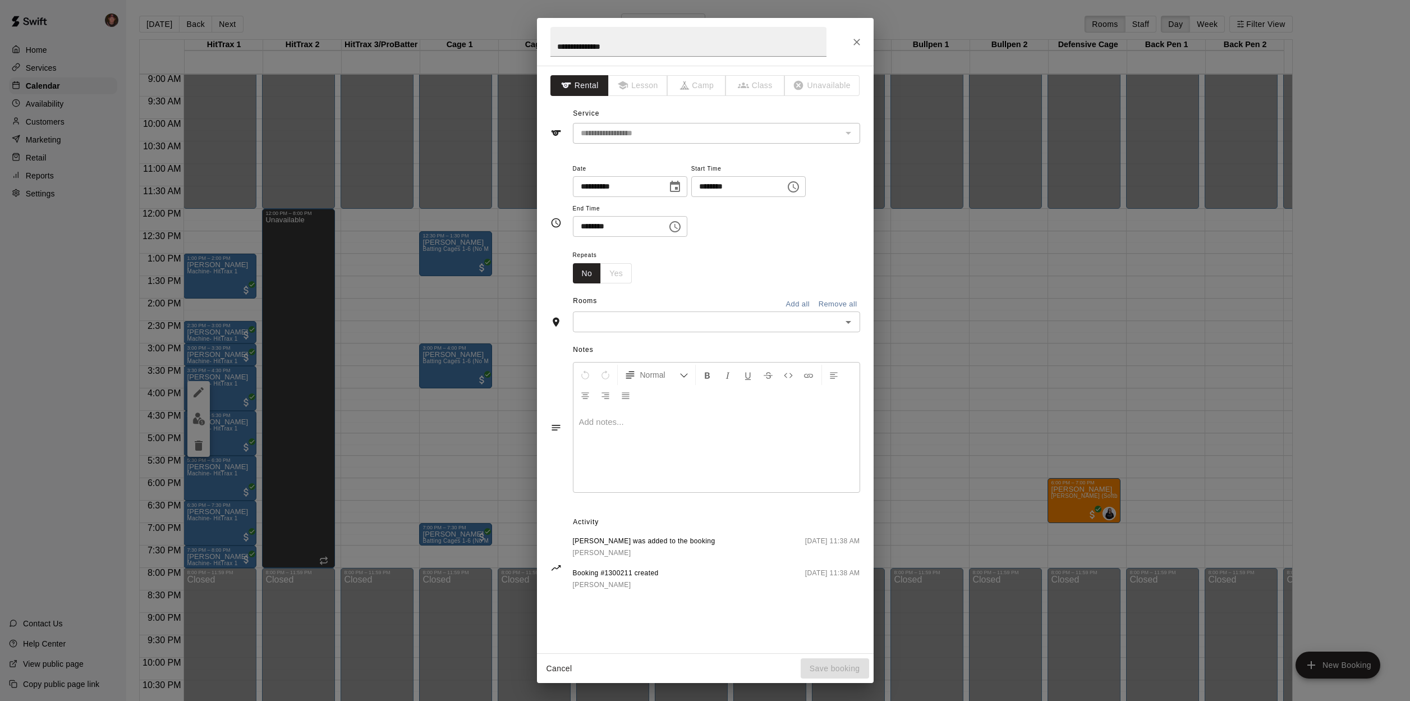
click at [621, 323] on input "text" at bounding box center [707, 322] width 262 height 14
type input "***"
click at [603, 360] on li "HitTrax 2" at bounding box center [716, 364] width 287 height 19
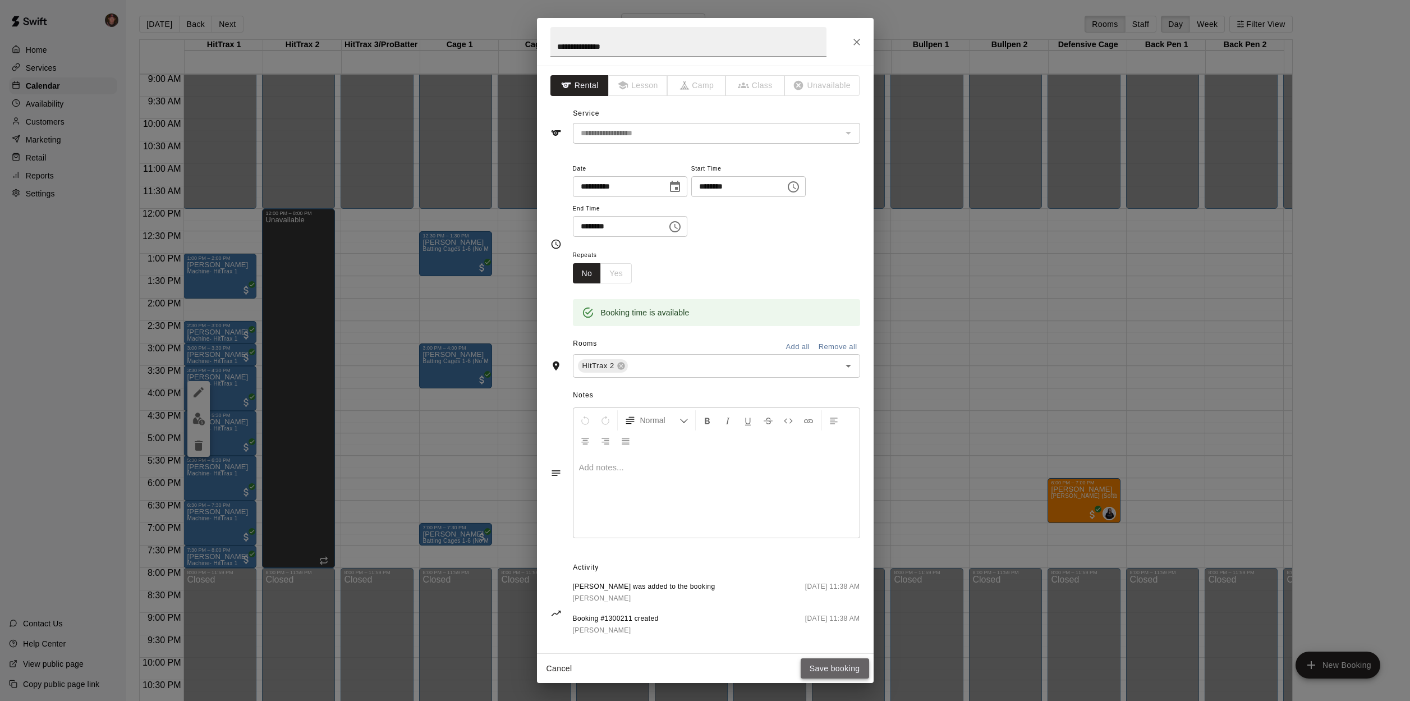
click at [837, 667] on button "Save booking" at bounding box center [835, 668] width 68 height 21
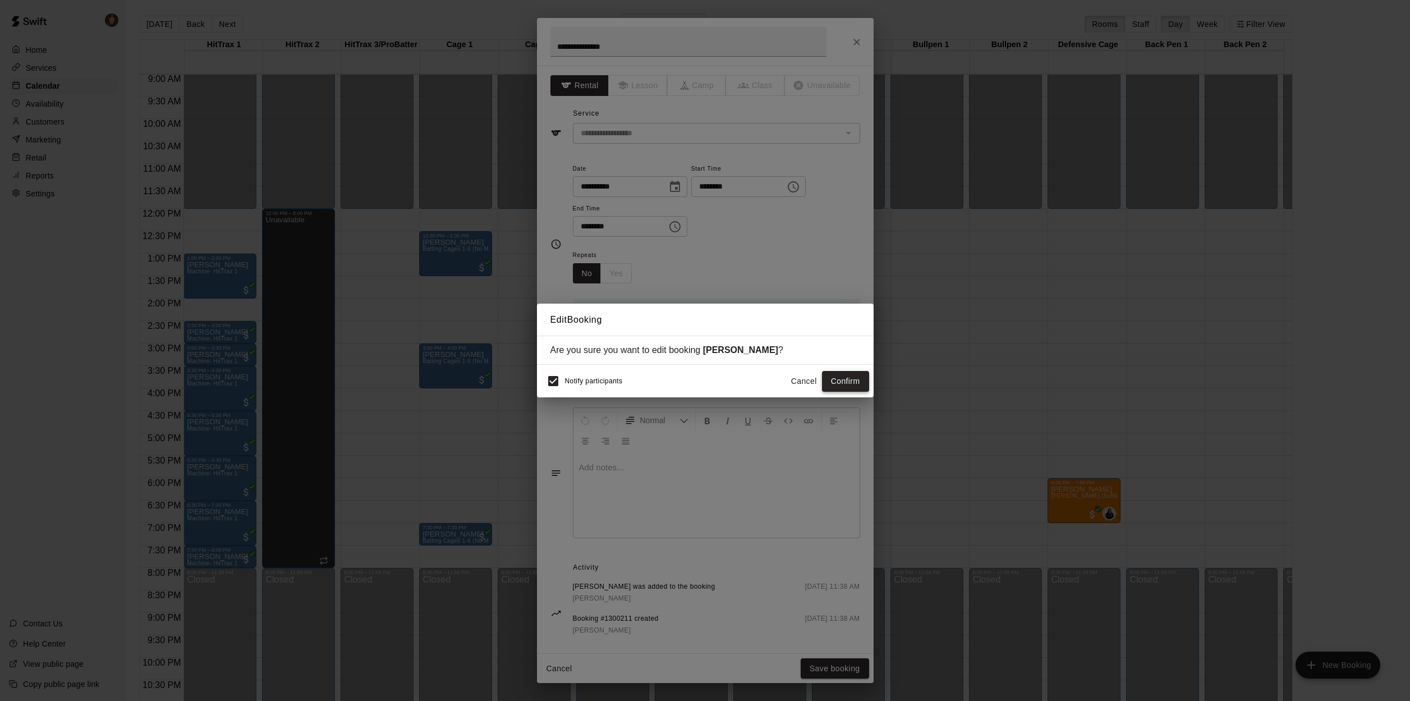
click at [851, 380] on button "Confirm" at bounding box center [845, 381] width 47 height 21
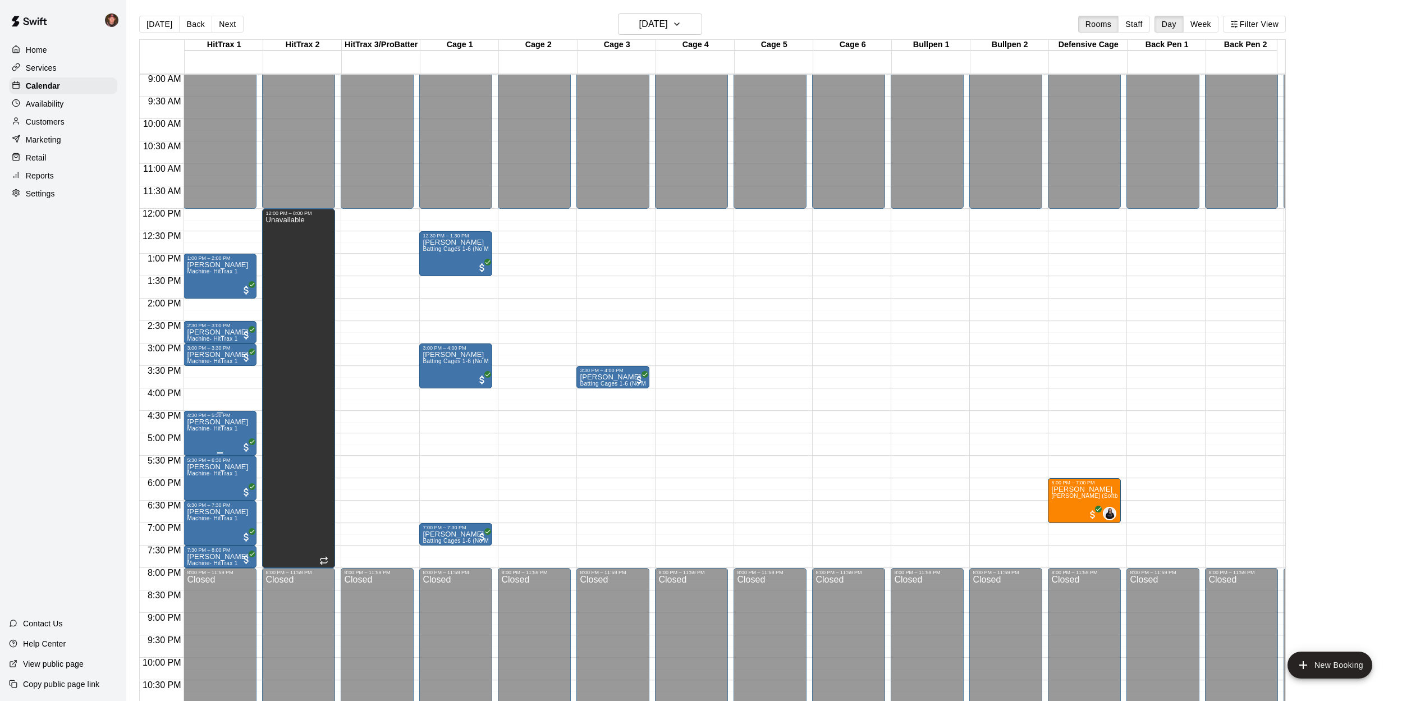
click at [201, 431] on span "Machine- HitTrax 1" at bounding box center [212, 428] width 50 height 6
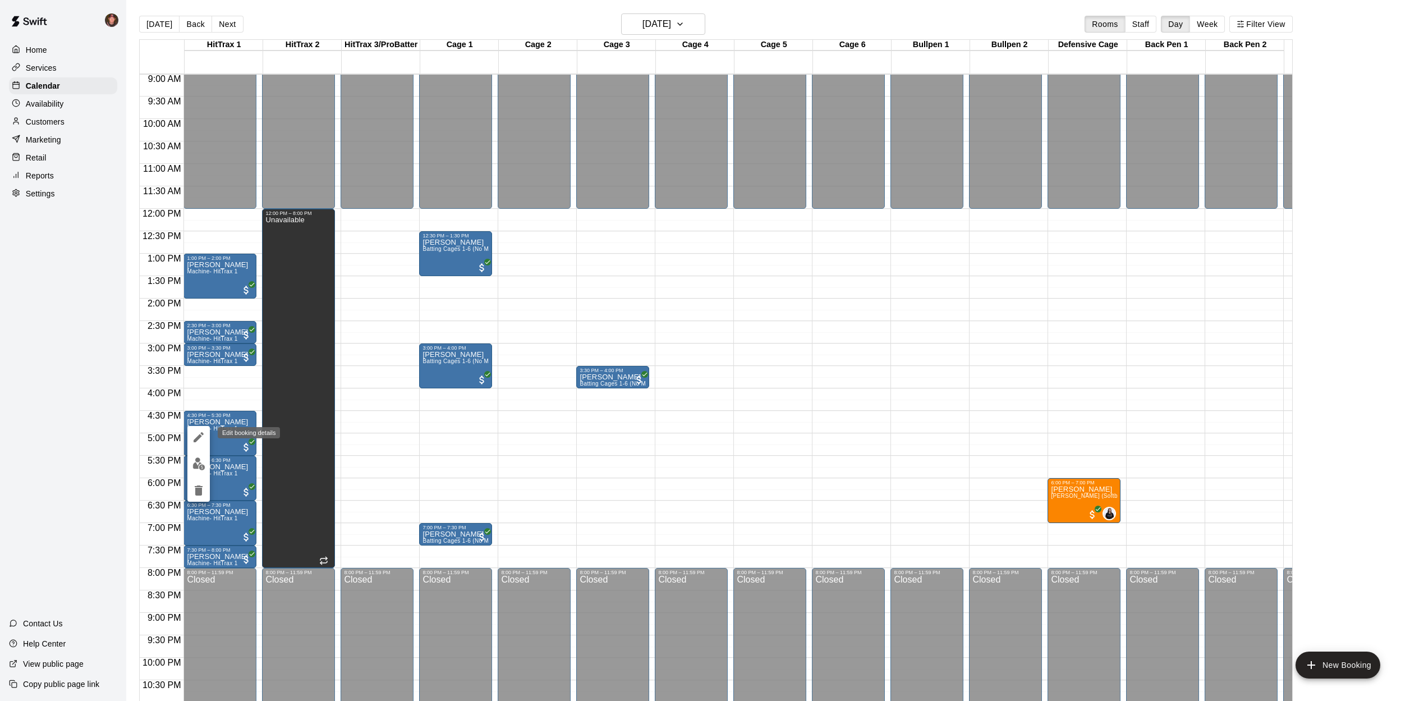
click at [199, 440] on icon "edit" at bounding box center [198, 436] width 13 height 13
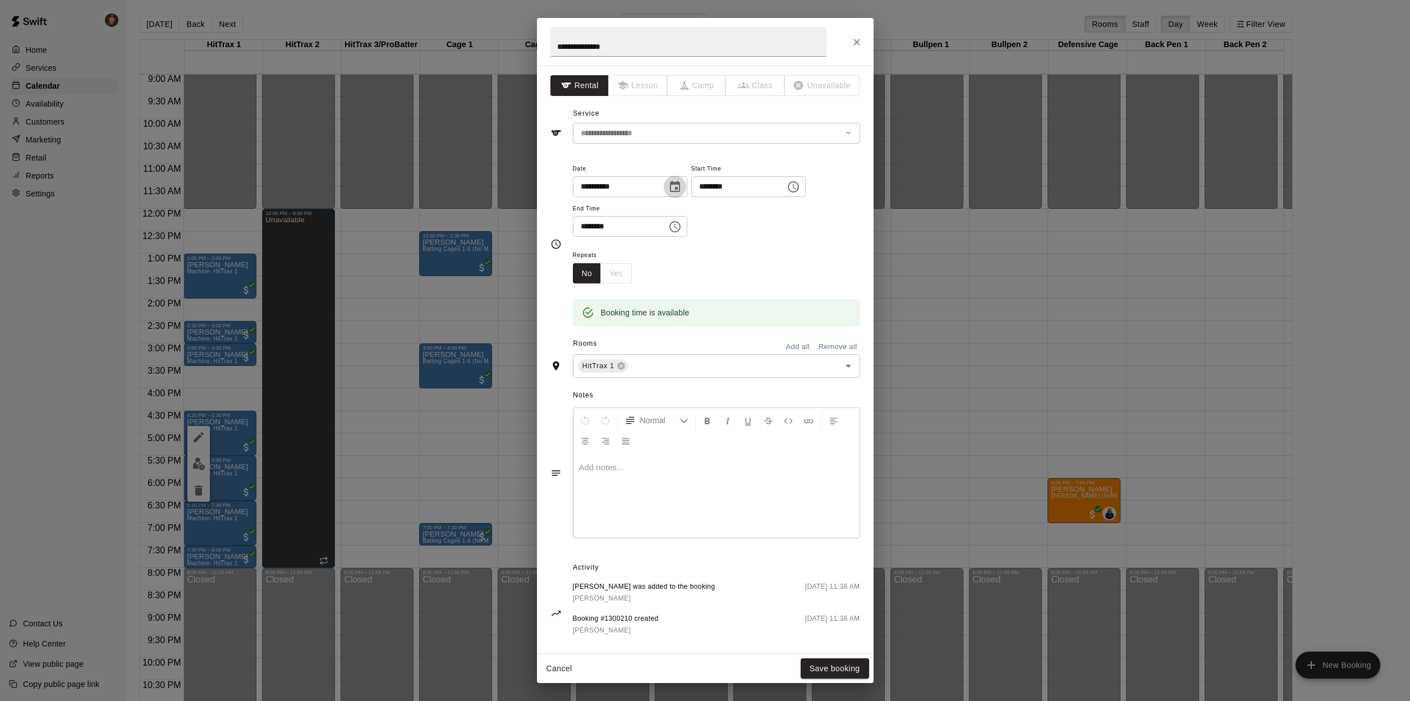
click at [682, 187] on icon "Choose date, selected date is Aug 13, 2025" at bounding box center [674, 186] width 13 height 13
click at [711, 305] on button "15" at bounding box center [707, 302] width 20 height 20
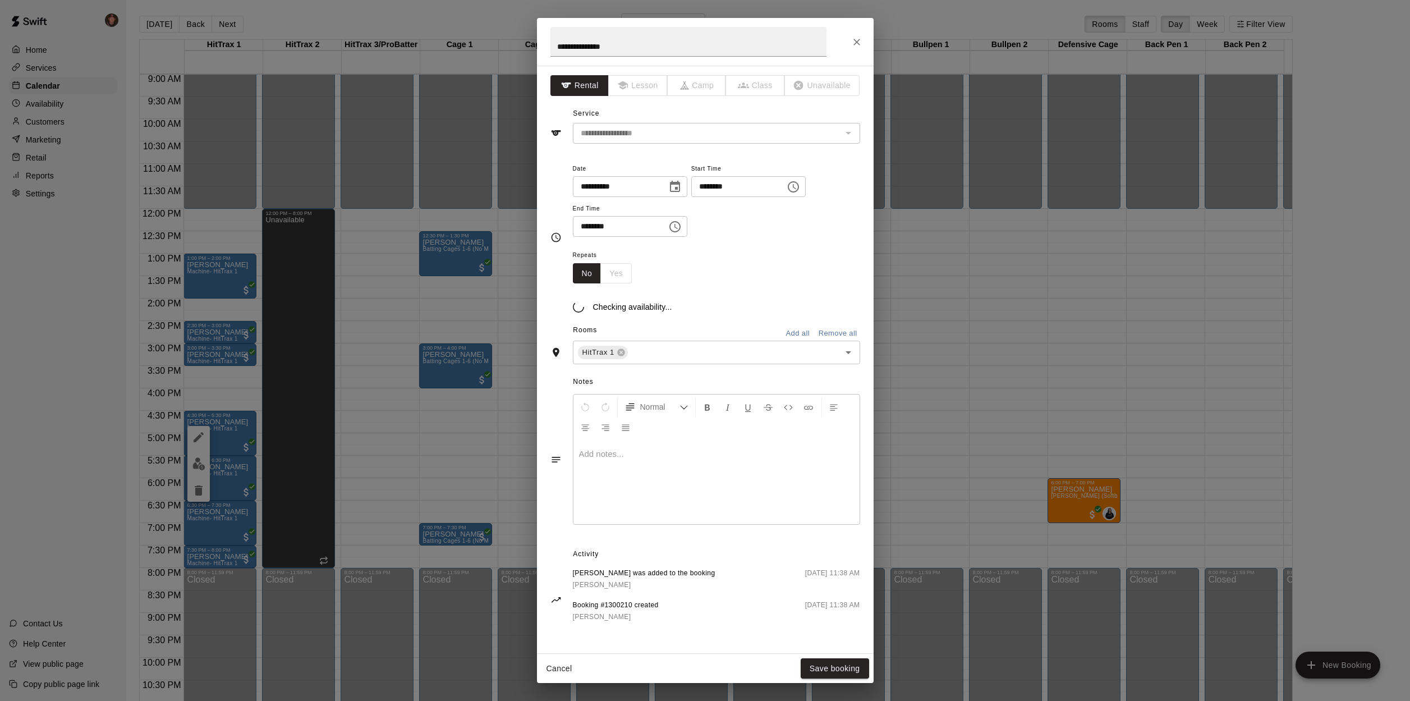
type input "**********"
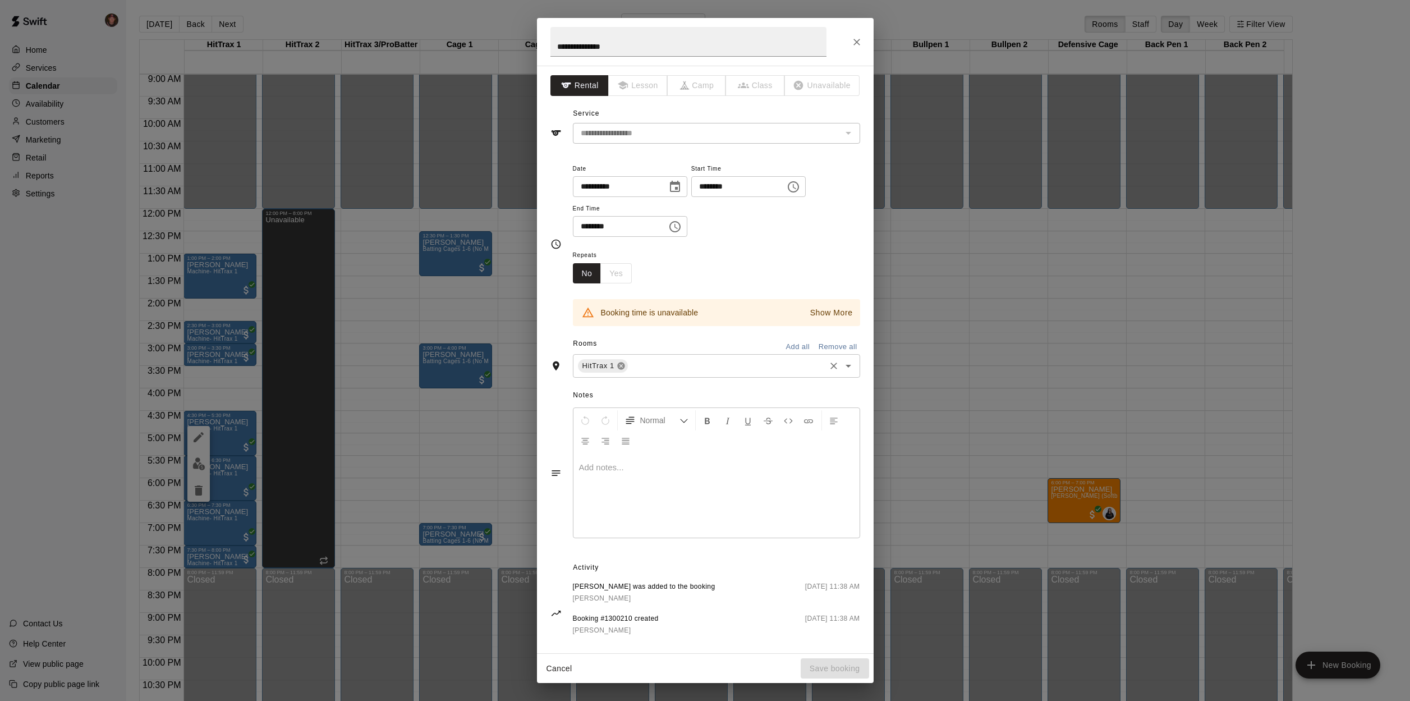
click at [622, 365] on icon at bounding box center [621, 365] width 9 height 9
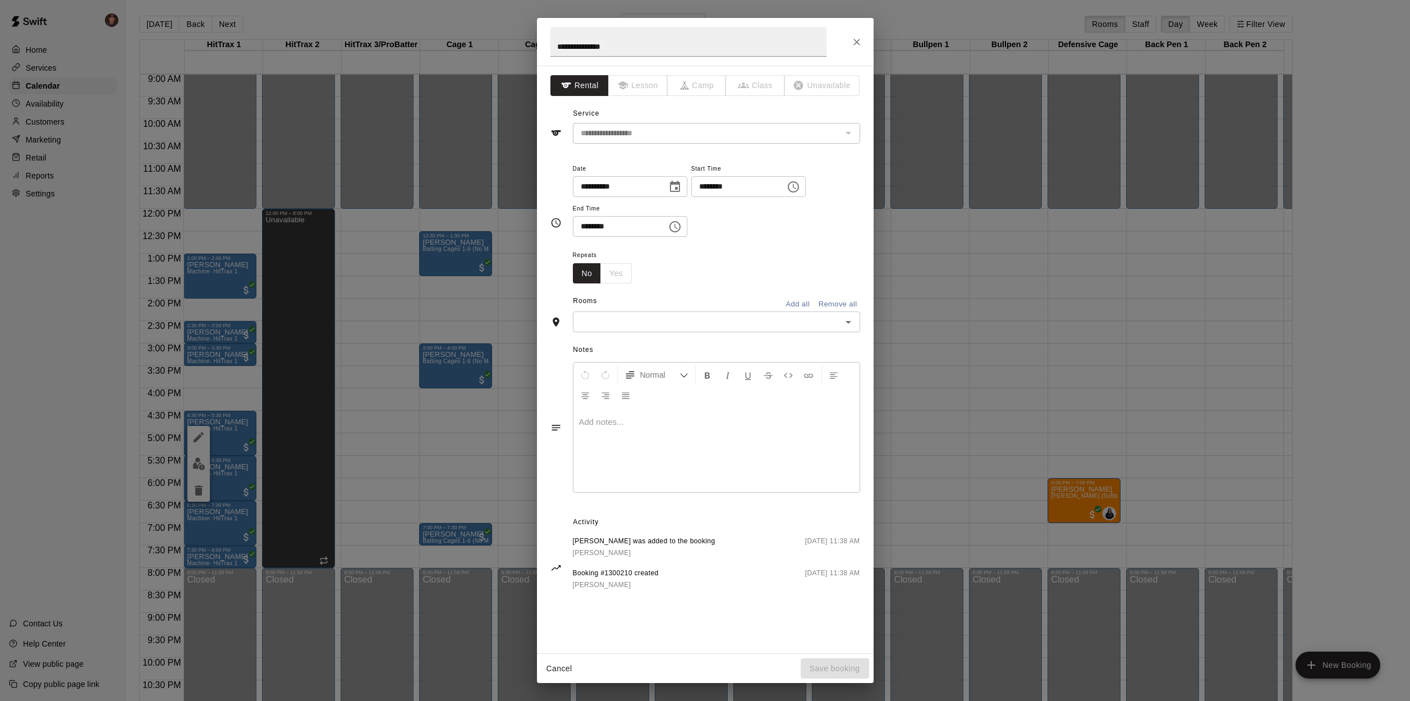
click at [593, 320] on input "text" at bounding box center [707, 322] width 262 height 14
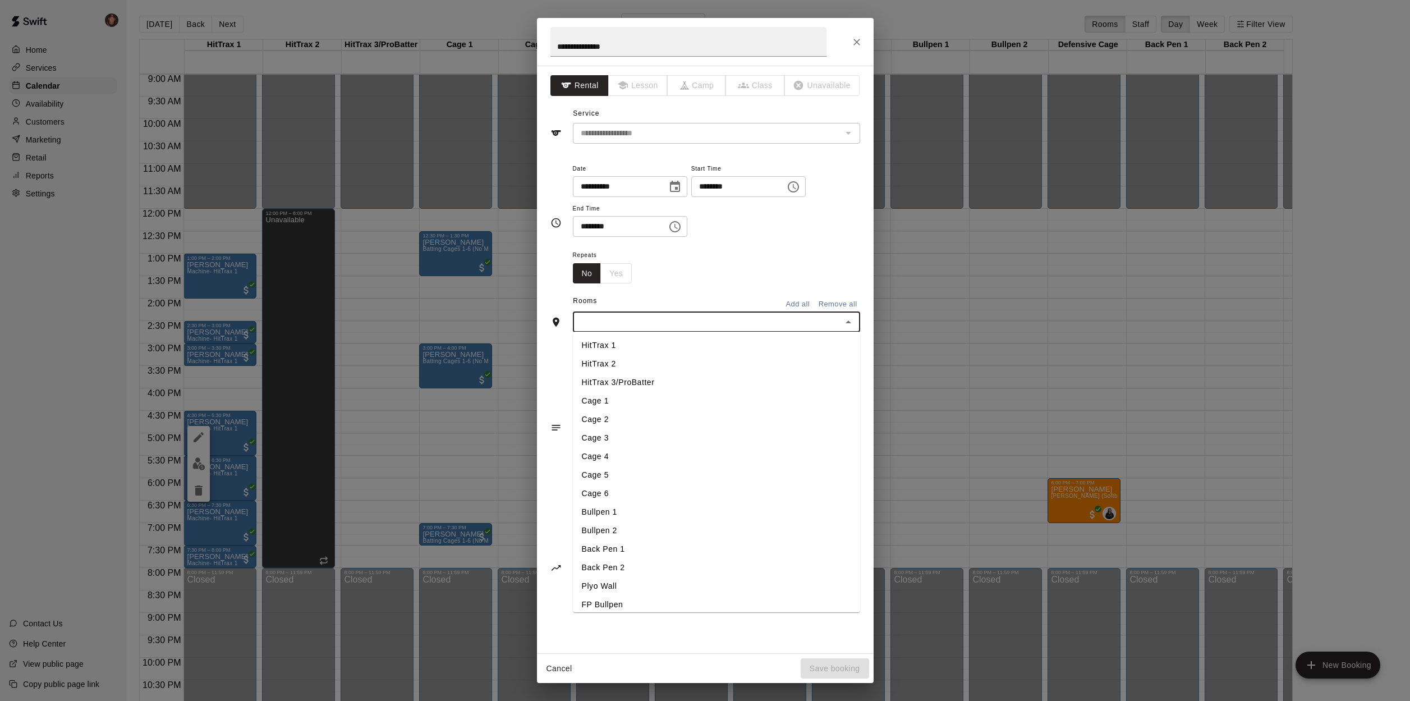
click at [597, 359] on li "HitTrax 2" at bounding box center [716, 364] width 287 height 19
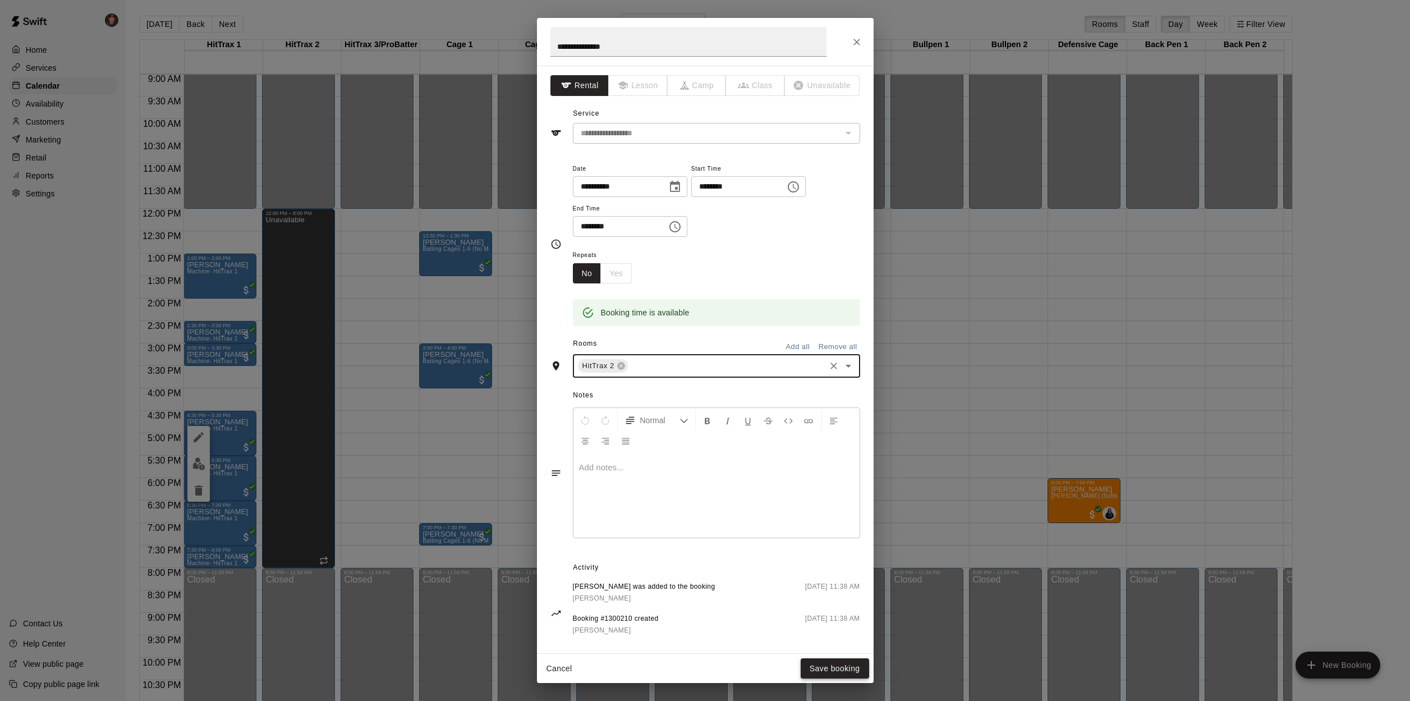
click at [833, 667] on button "Save booking" at bounding box center [835, 668] width 68 height 21
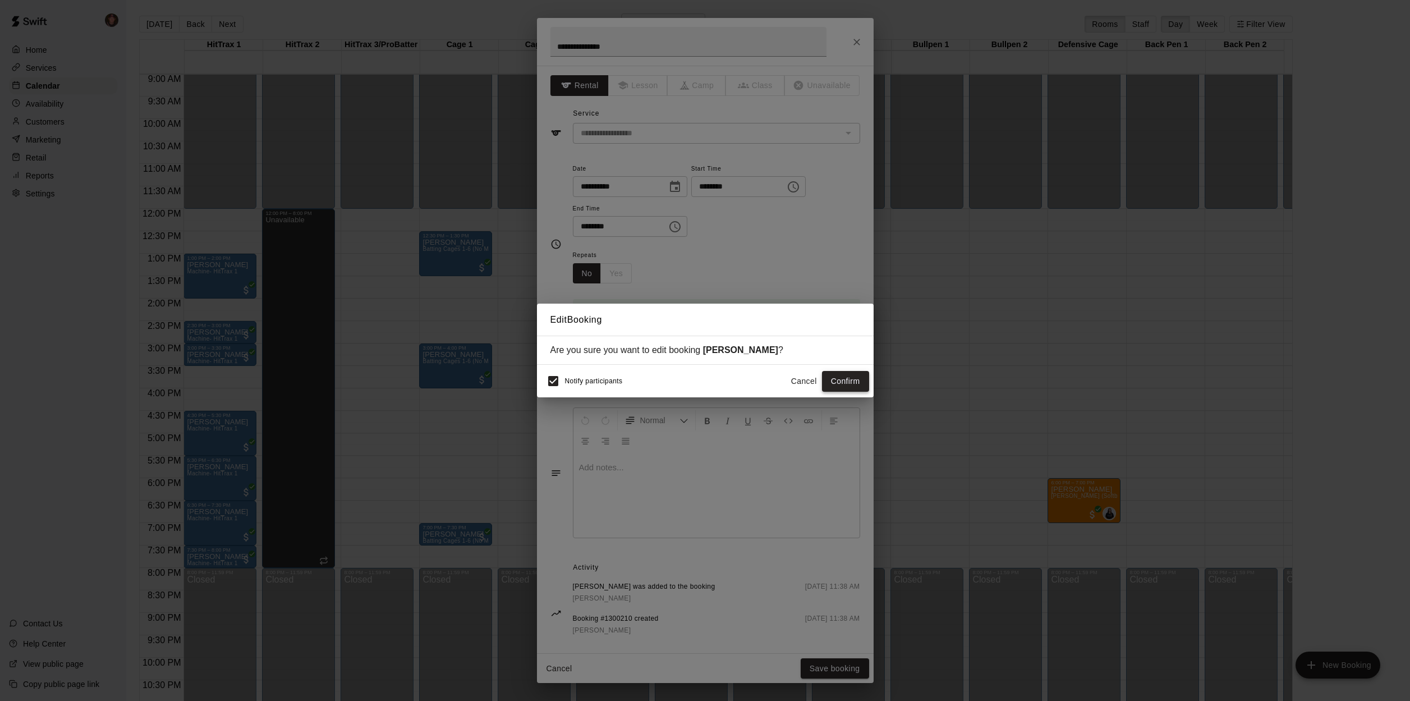
click at [838, 384] on button "Confirm" at bounding box center [845, 381] width 47 height 21
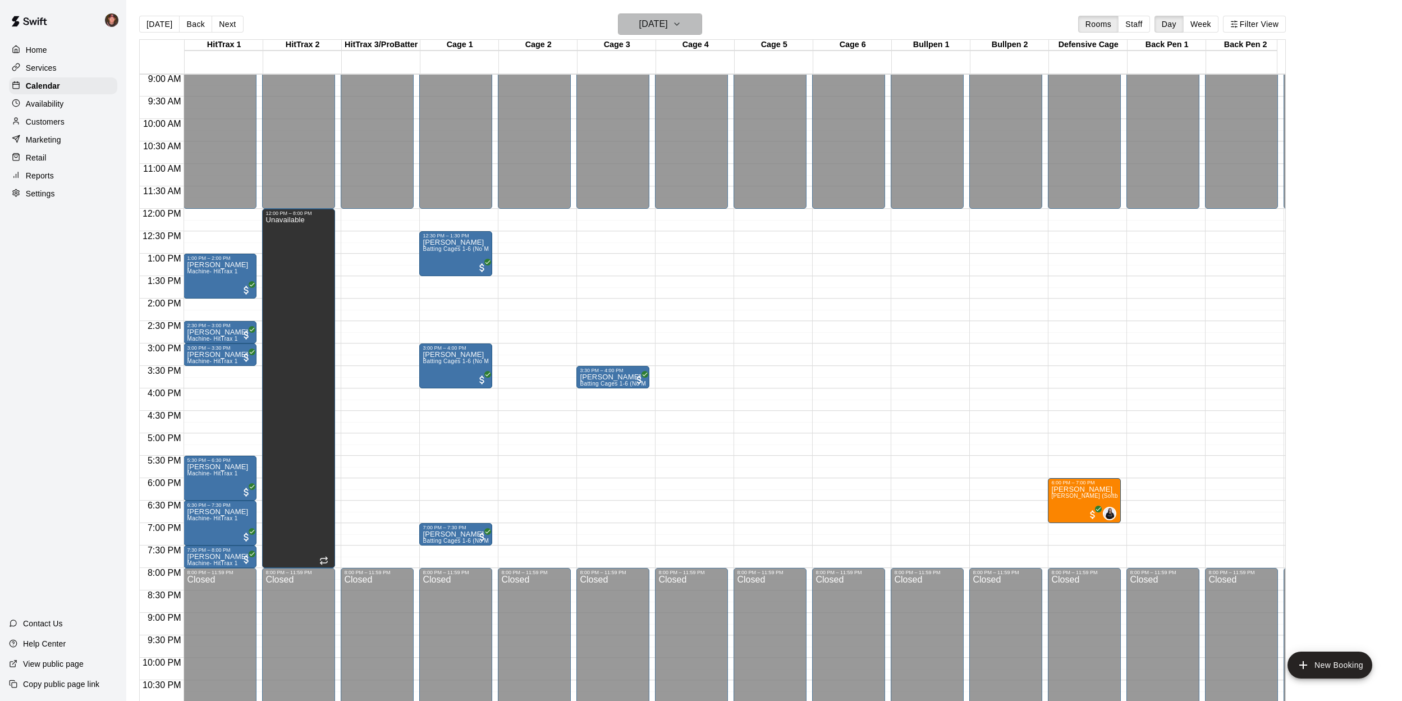
click at [668, 26] on h6 "Wednesday Aug 13" at bounding box center [653, 24] width 29 height 16
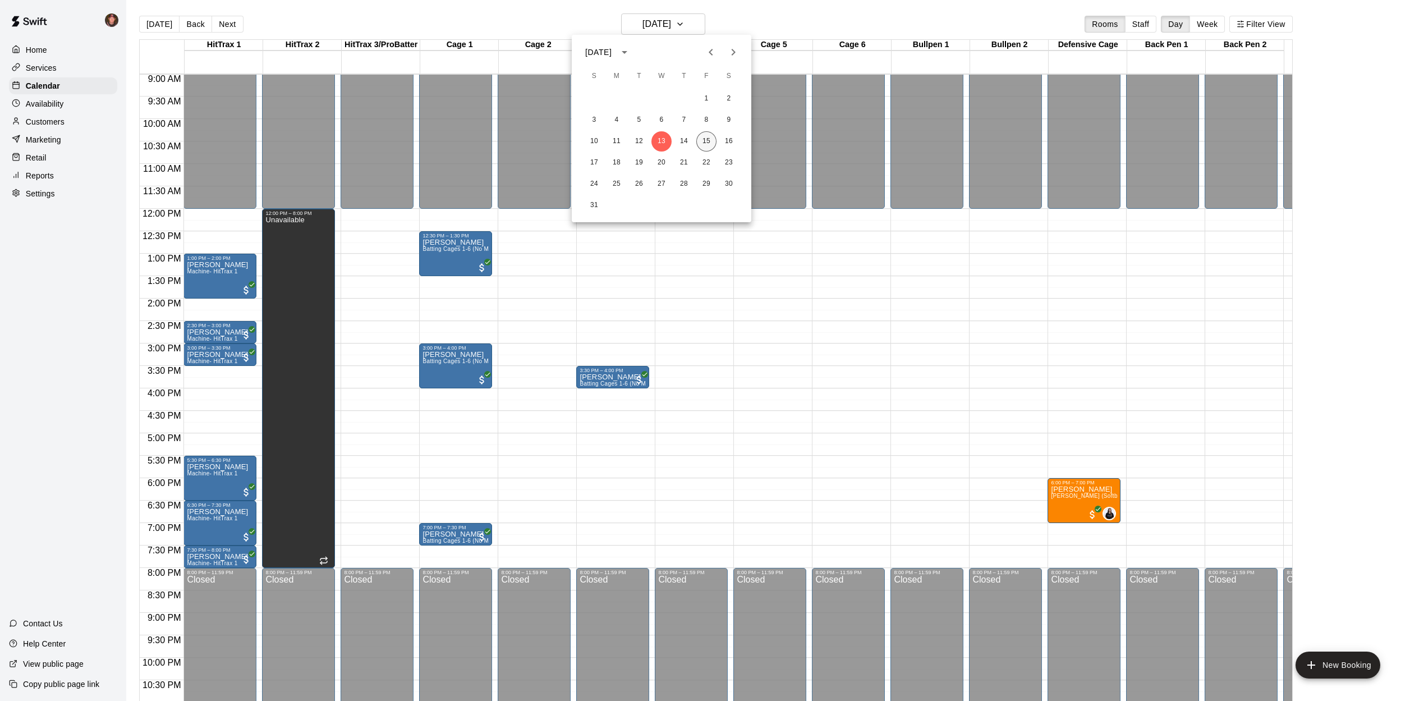
click at [709, 142] on button "15" at bounding box center [706, 141] width 20 height 20
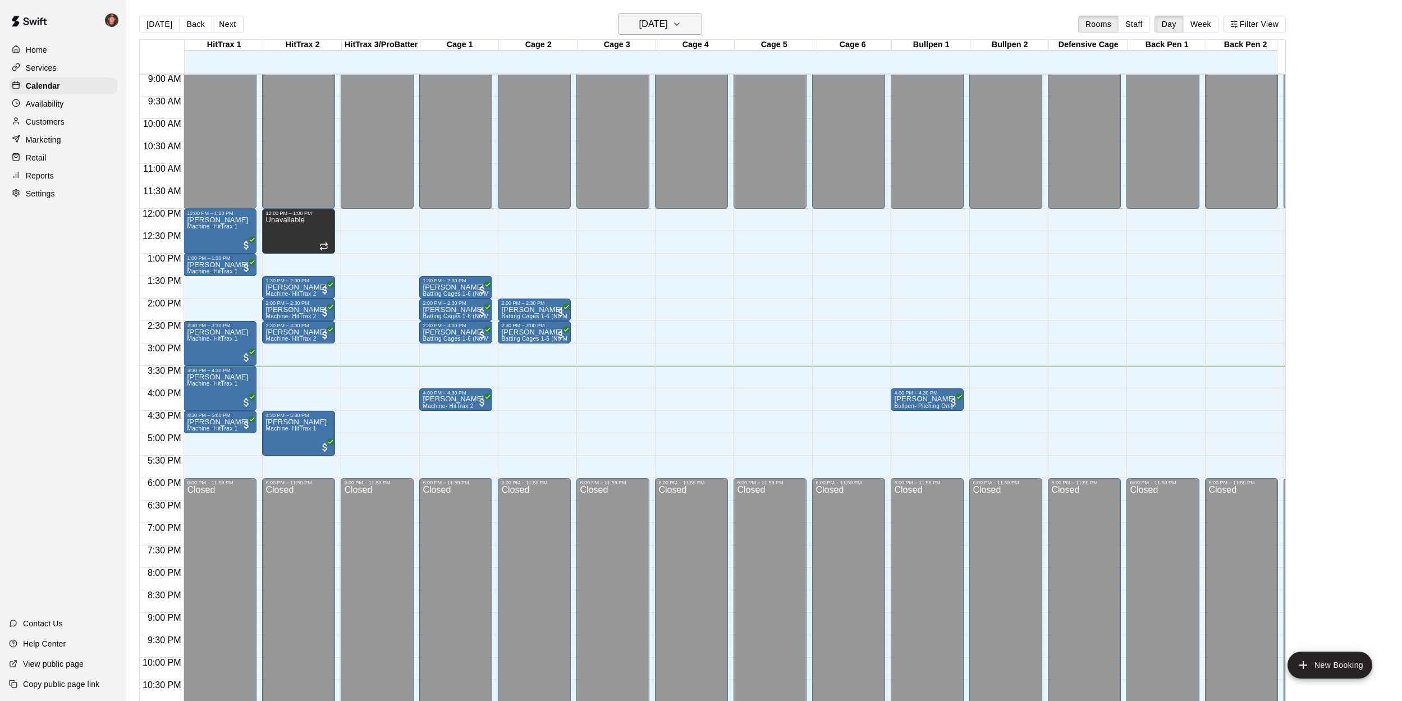
click at [656, 20] on h6 "[DATE]" at bounding box center [653, 24] width 29 height 16
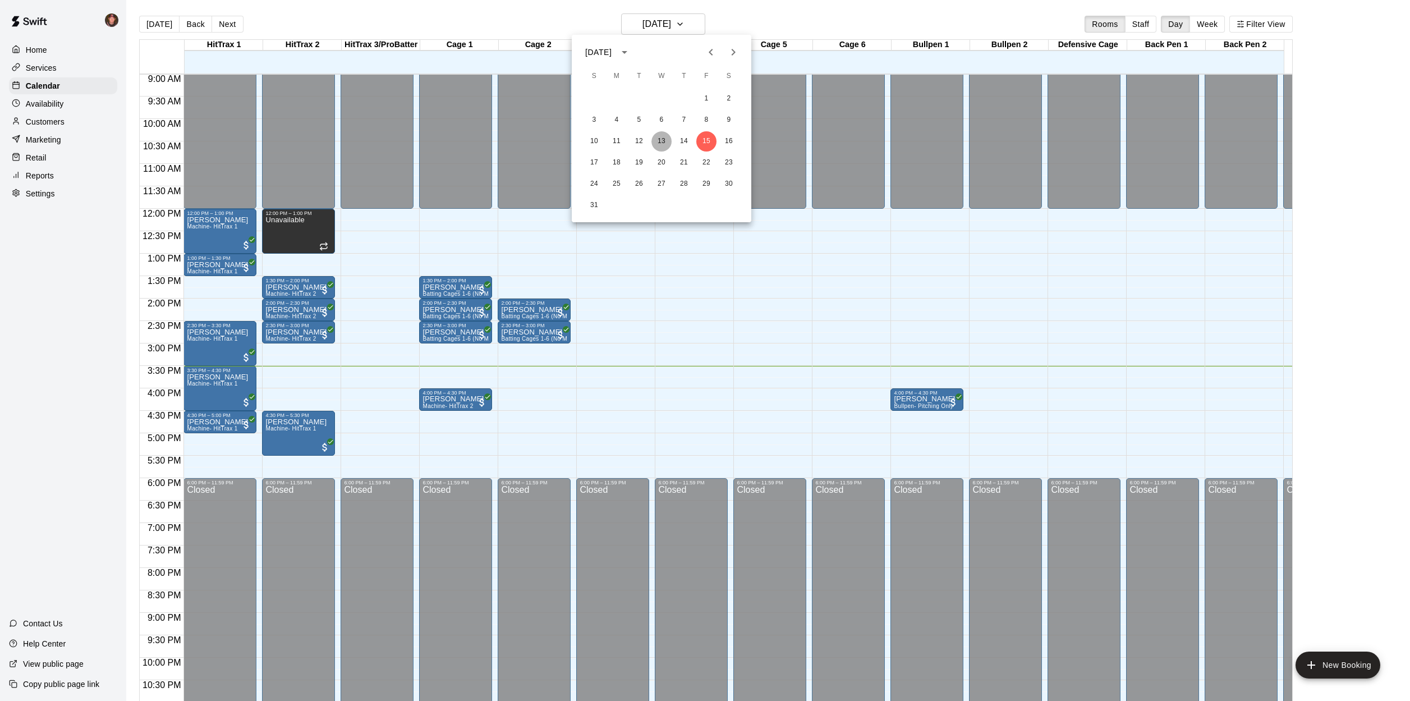
click at [663, 143] on button "13" at bounding box center [661, 141] width 20 height 20
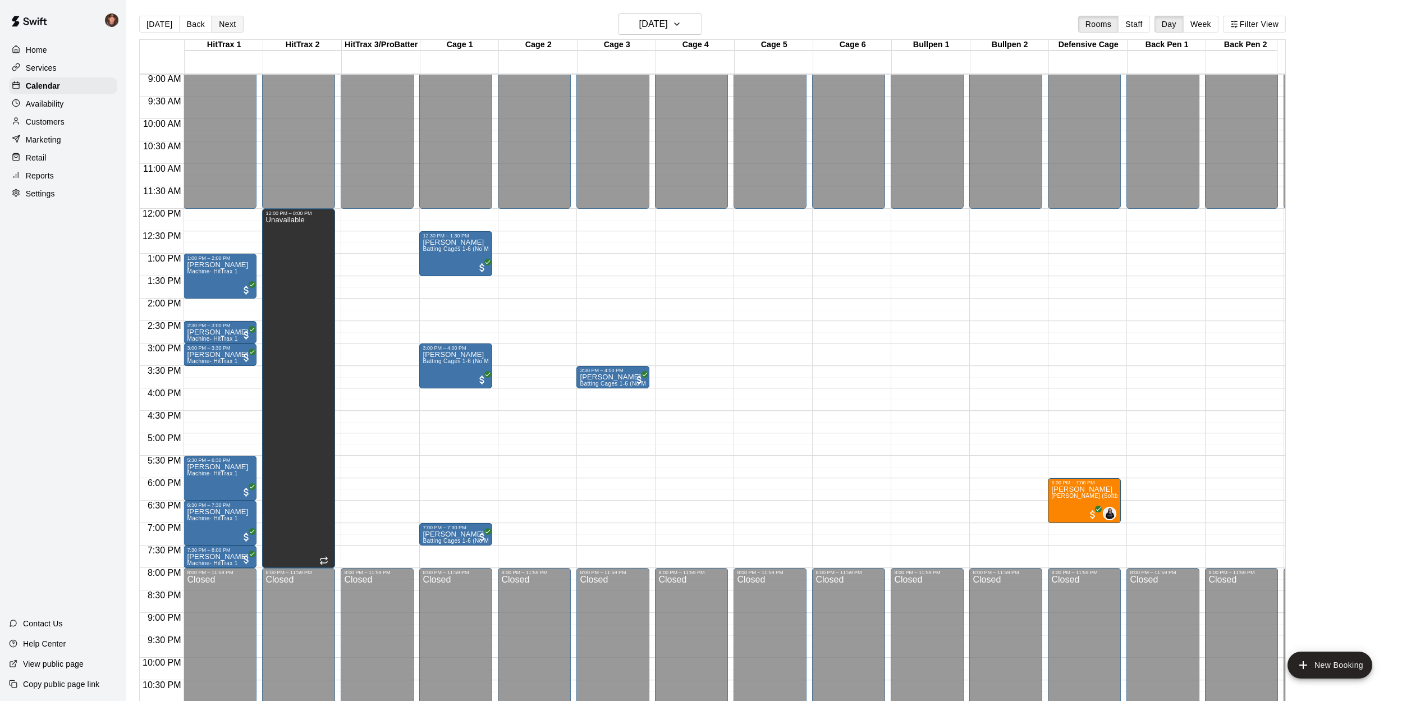
click at [228, 20] on button "Next" at bounding box center [227, 24] width 31 height 17
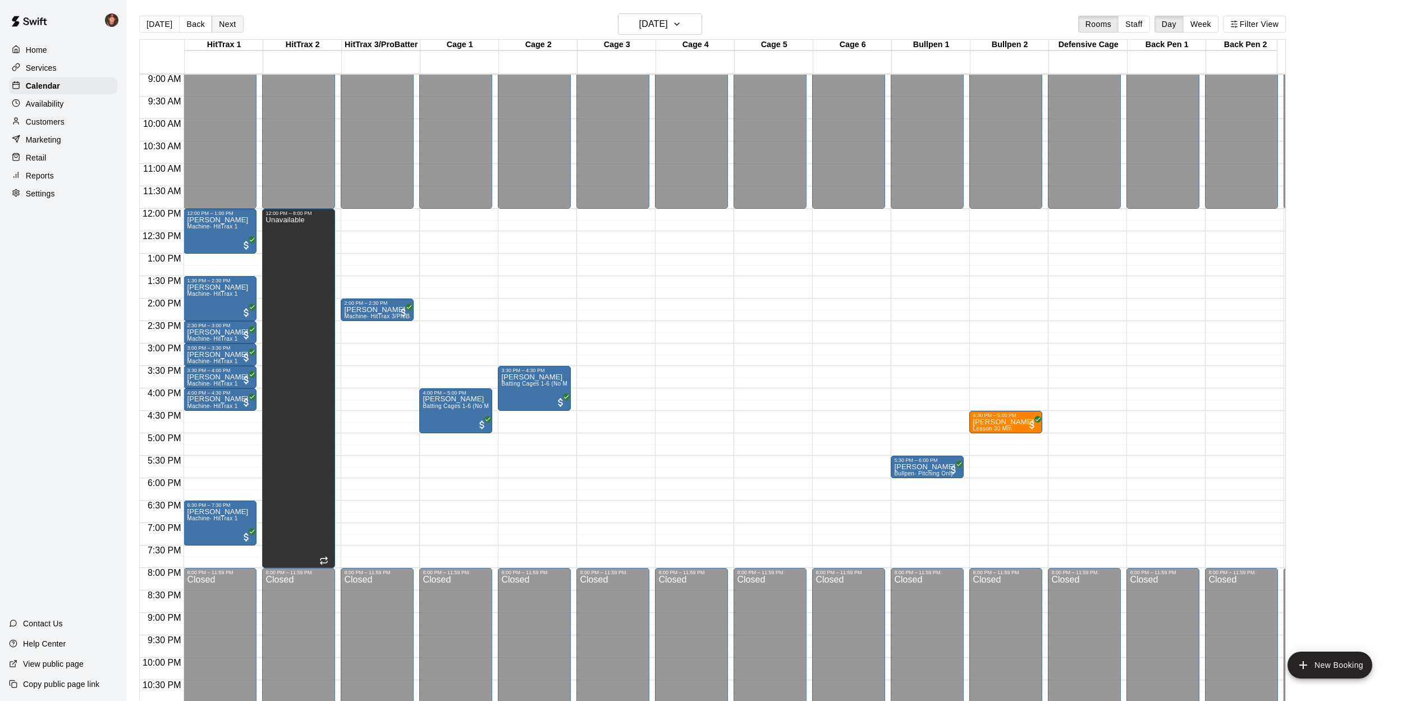
click at [228, 23] on button "Next" at bounding box center [227, 24] width 31 height 17
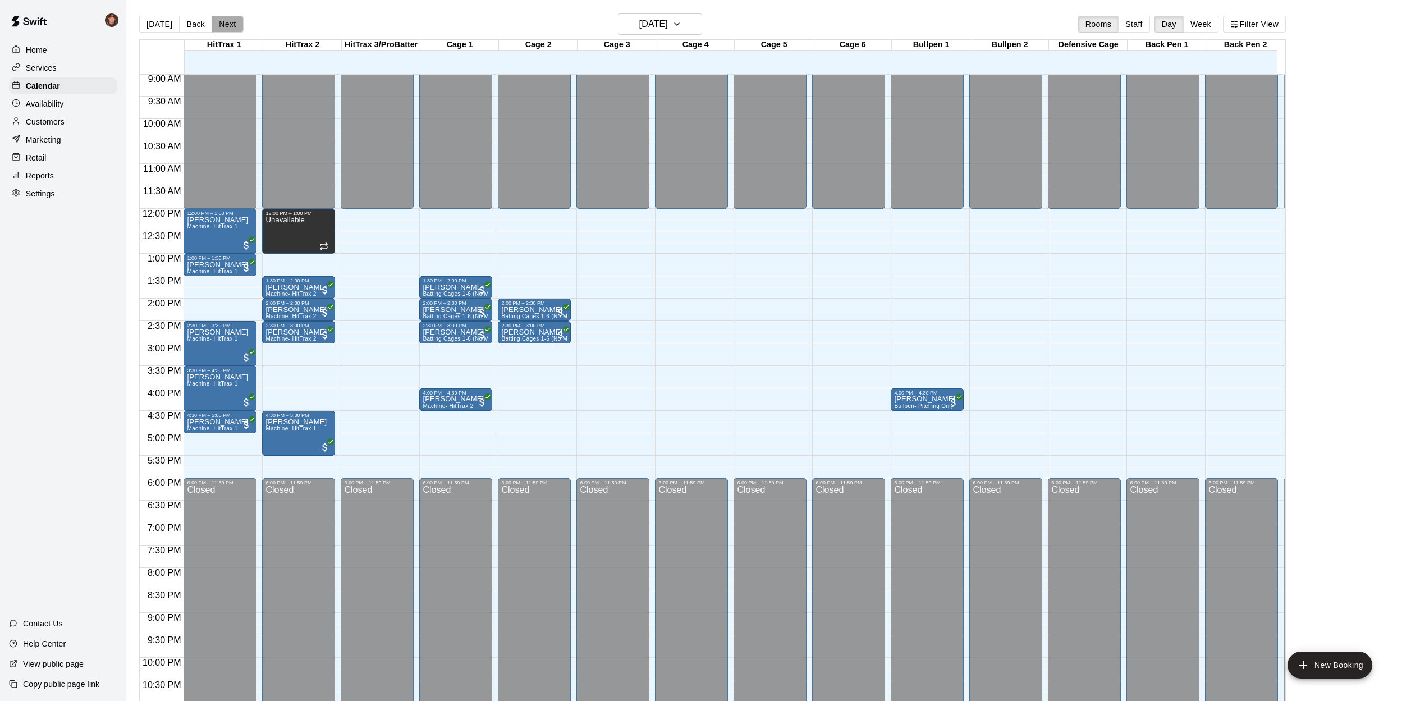
click at [228, 23] on button "Next" at bounding box center [227, 24] width 31 height 17
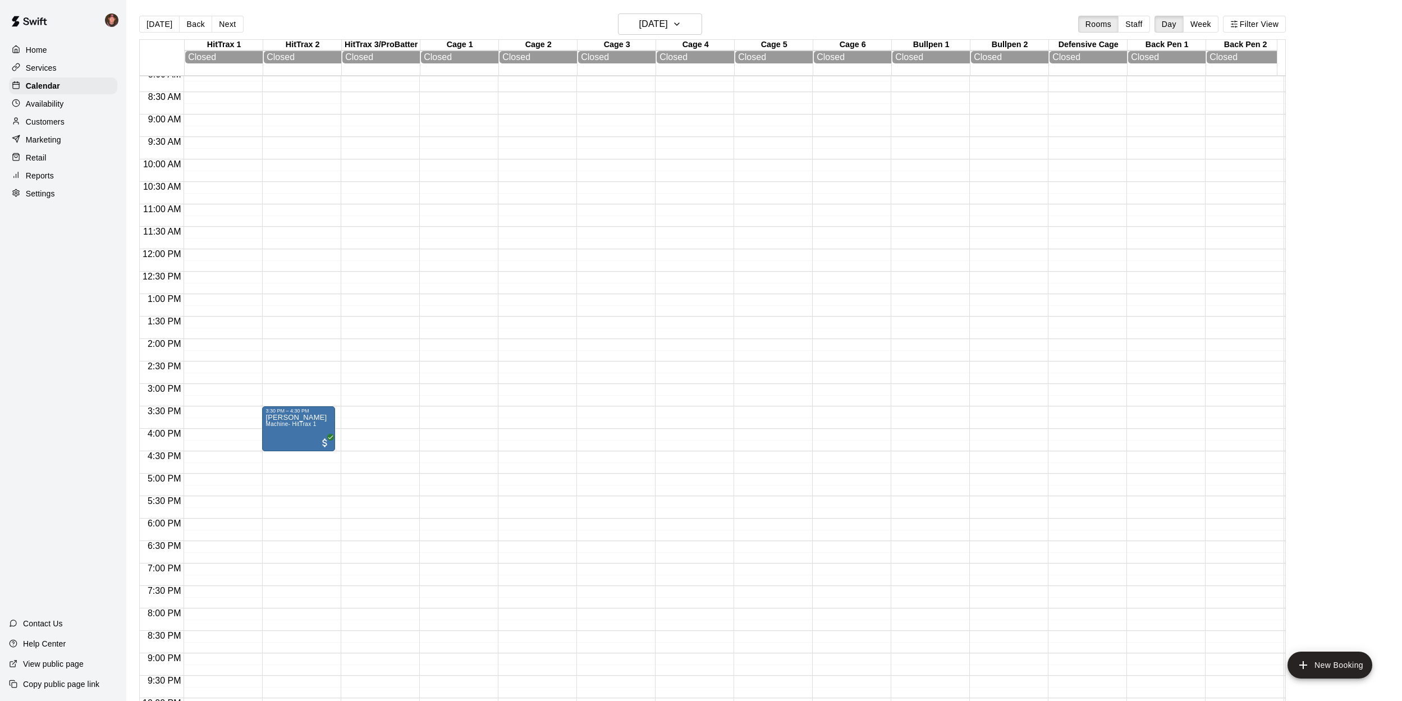
scroll to position [448, 0]
click at [287, 348] on div "Brent Bachmeier Machine- HitTrax 1" at bounding box center [295, 689] width 61 height 701
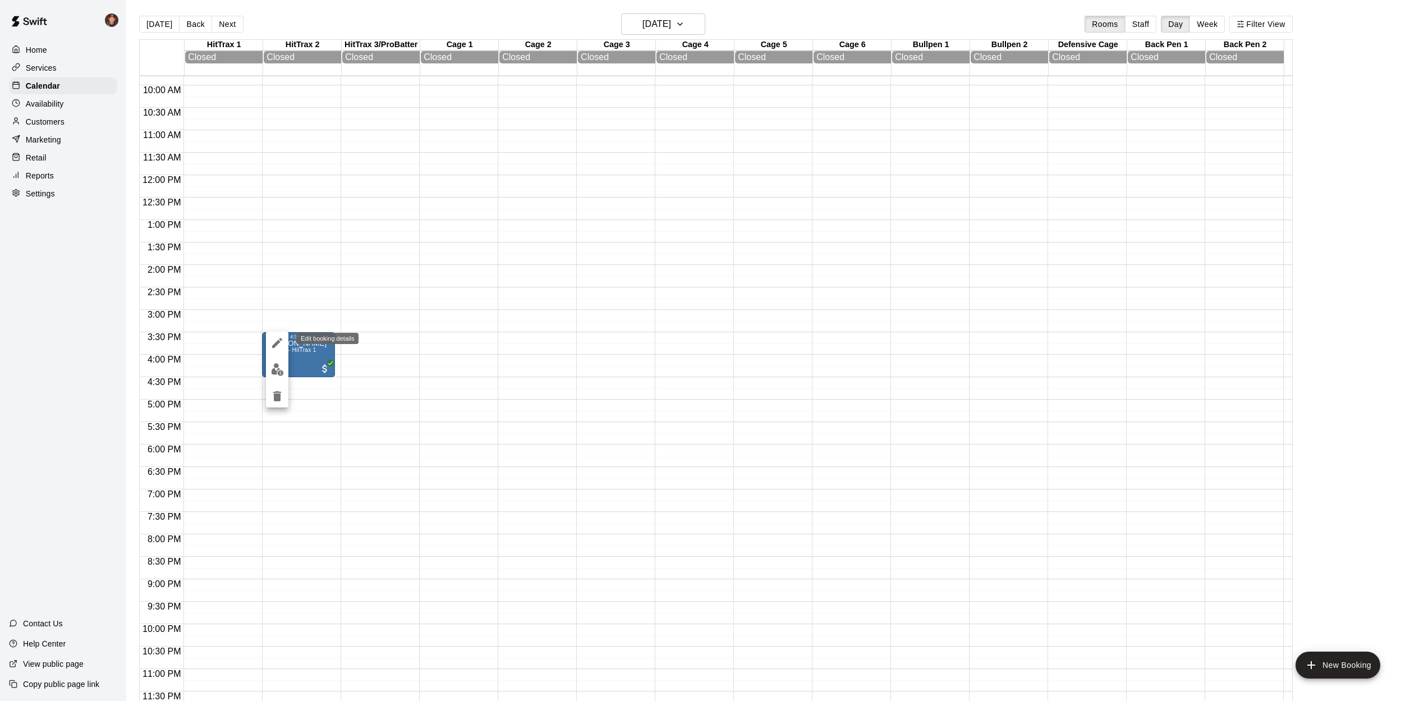
click at [281, 345] on icon "edit" at bounding box center [276, 342] width 13 height 13
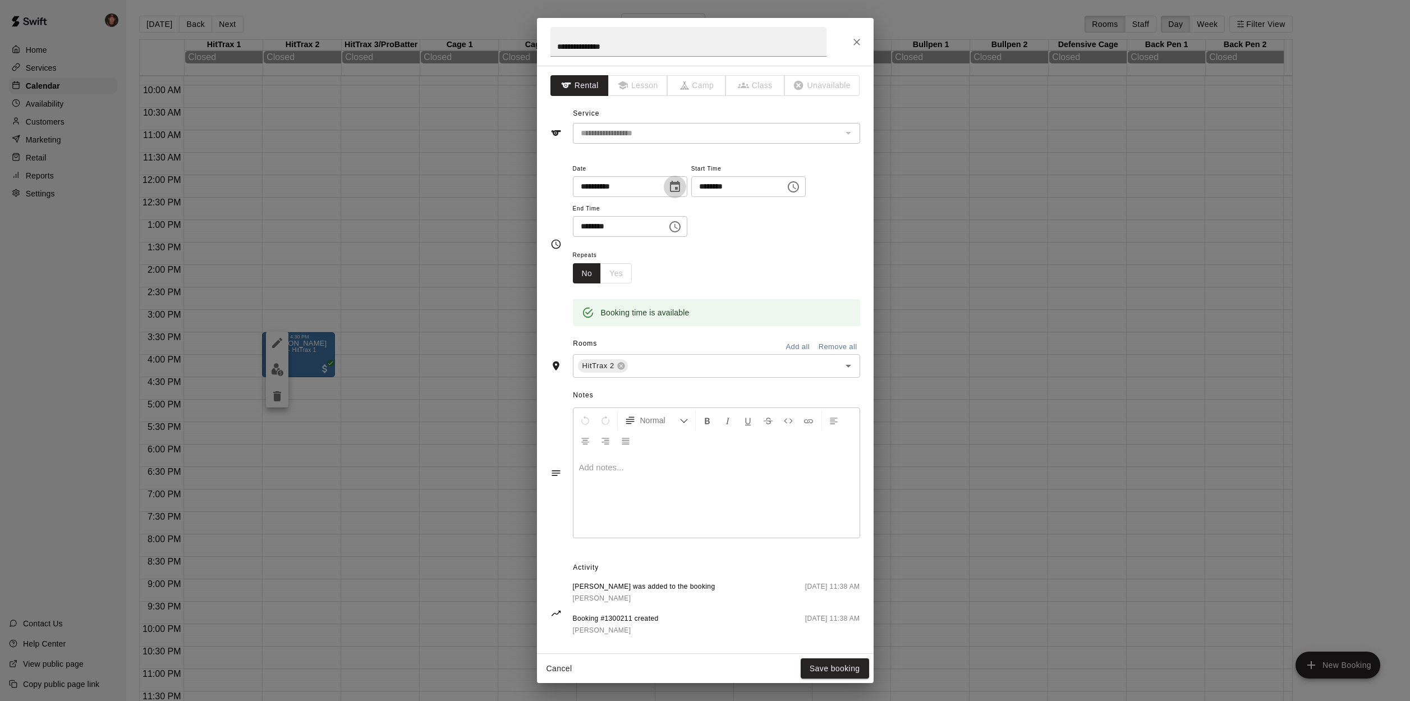
click at [682, 187] on icon "Choose date, selected date is Aug 16, 2025" at bounding box center [674, 186] width 13 height 13
click at [708, 306] on button "15" at bounding box center [707, 302] width 20 height 20
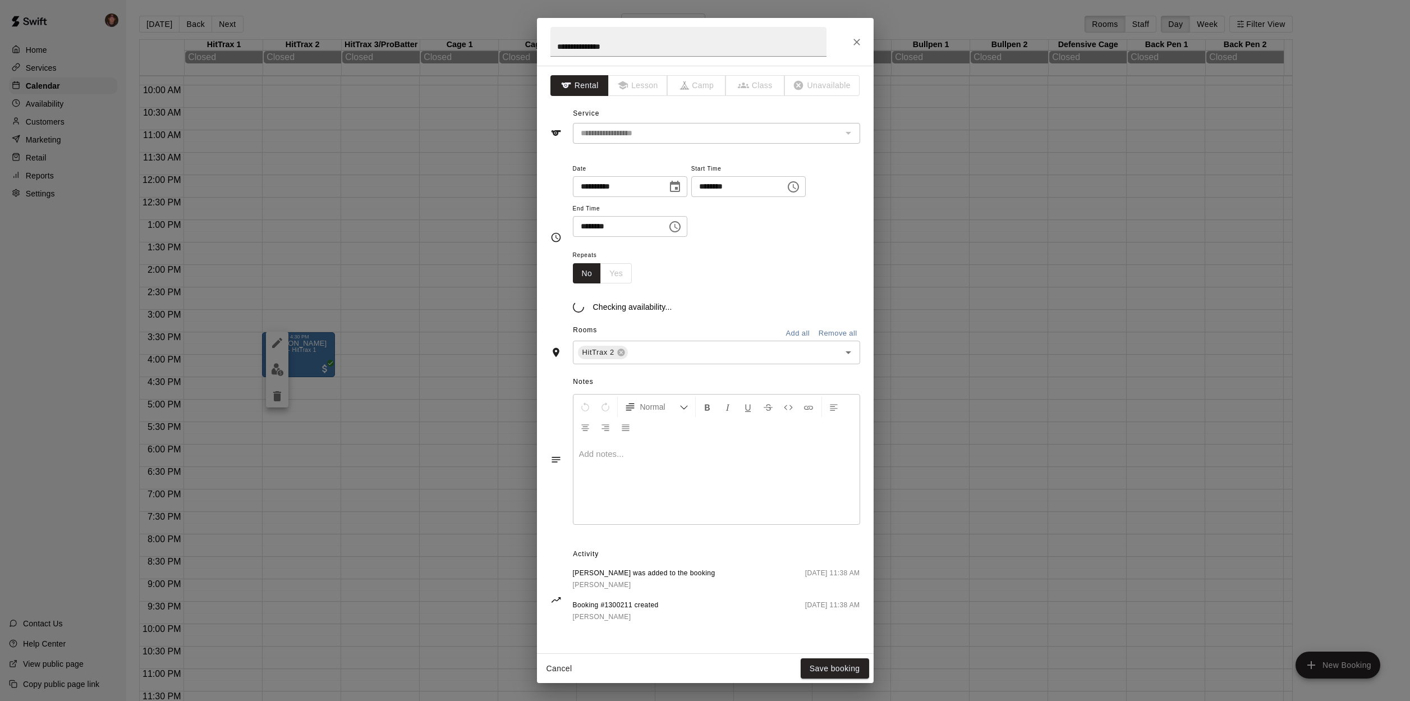
type input "**********"
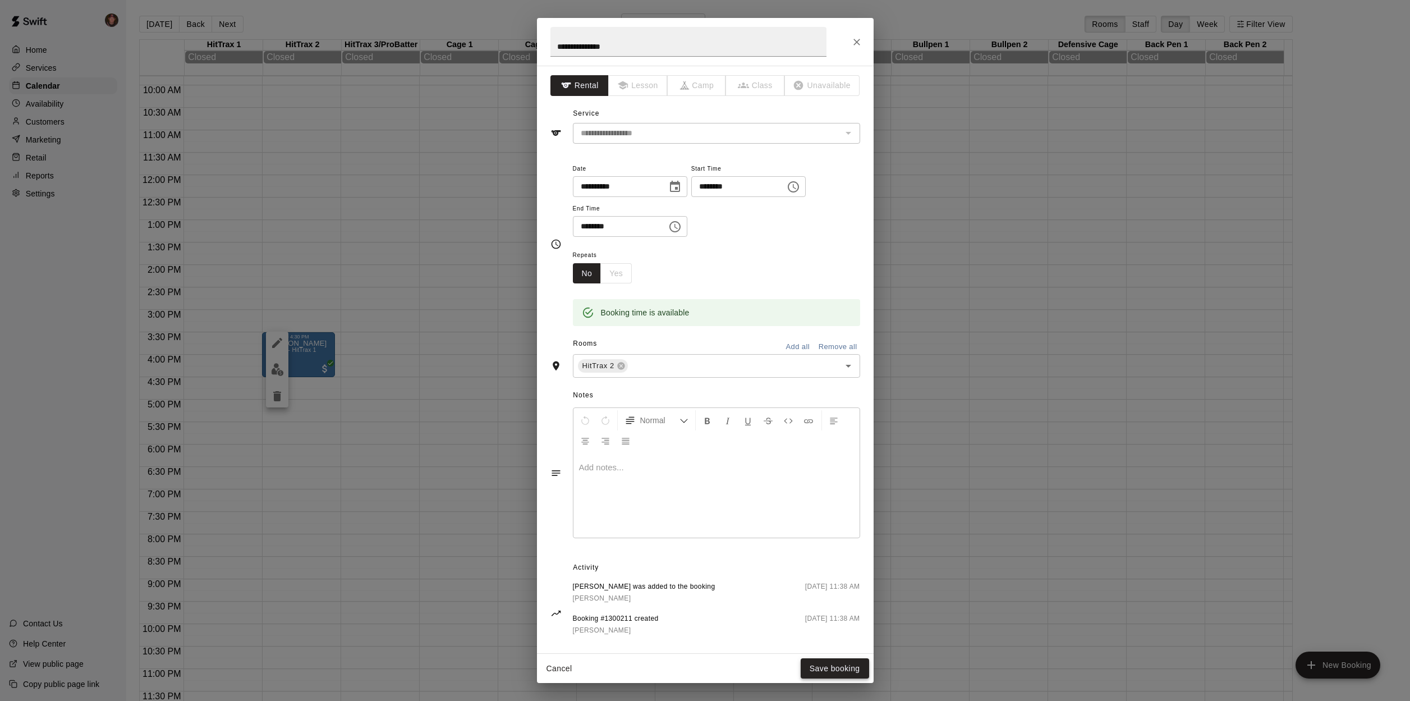
click at [826, 669] on button "Save booking" at bounding box center [835, 668] width 68 height 21
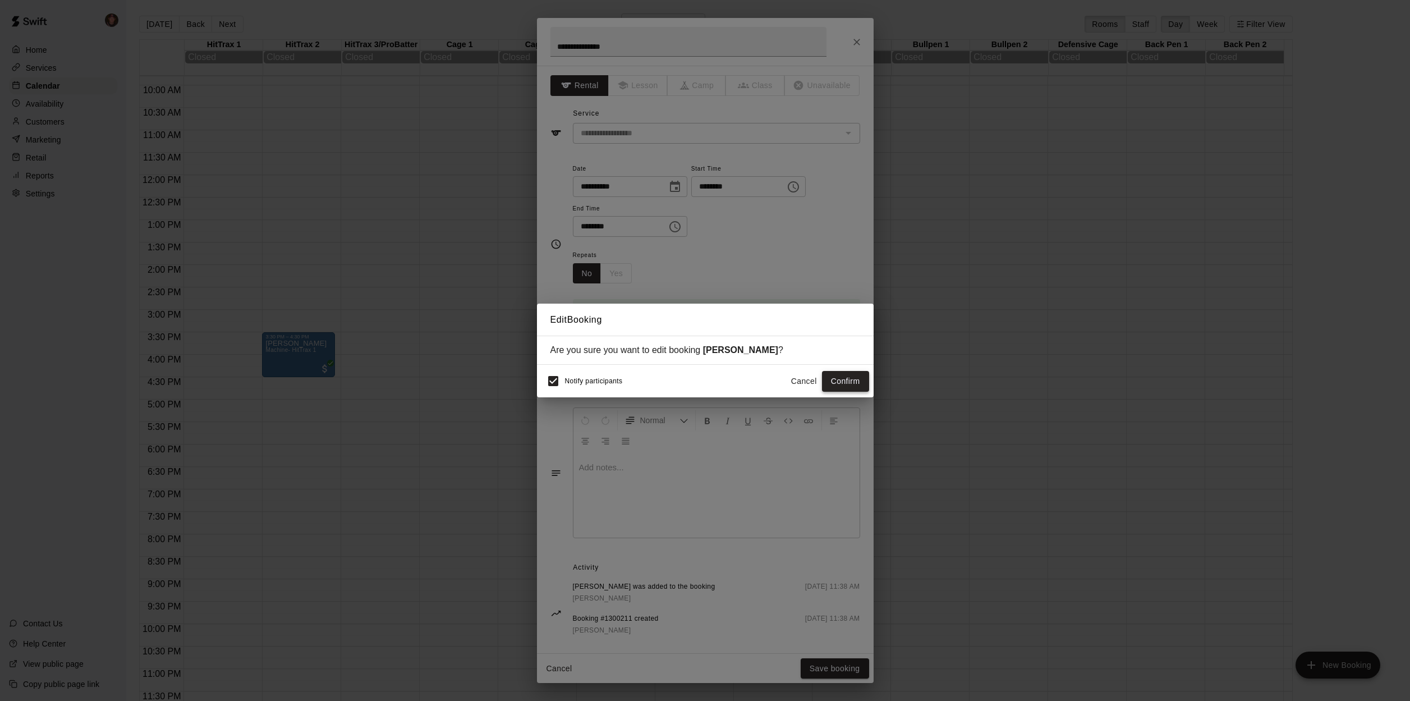
click at [848, 380] on button "Confirm" at bounding box center [845, 381] width 47 height 21
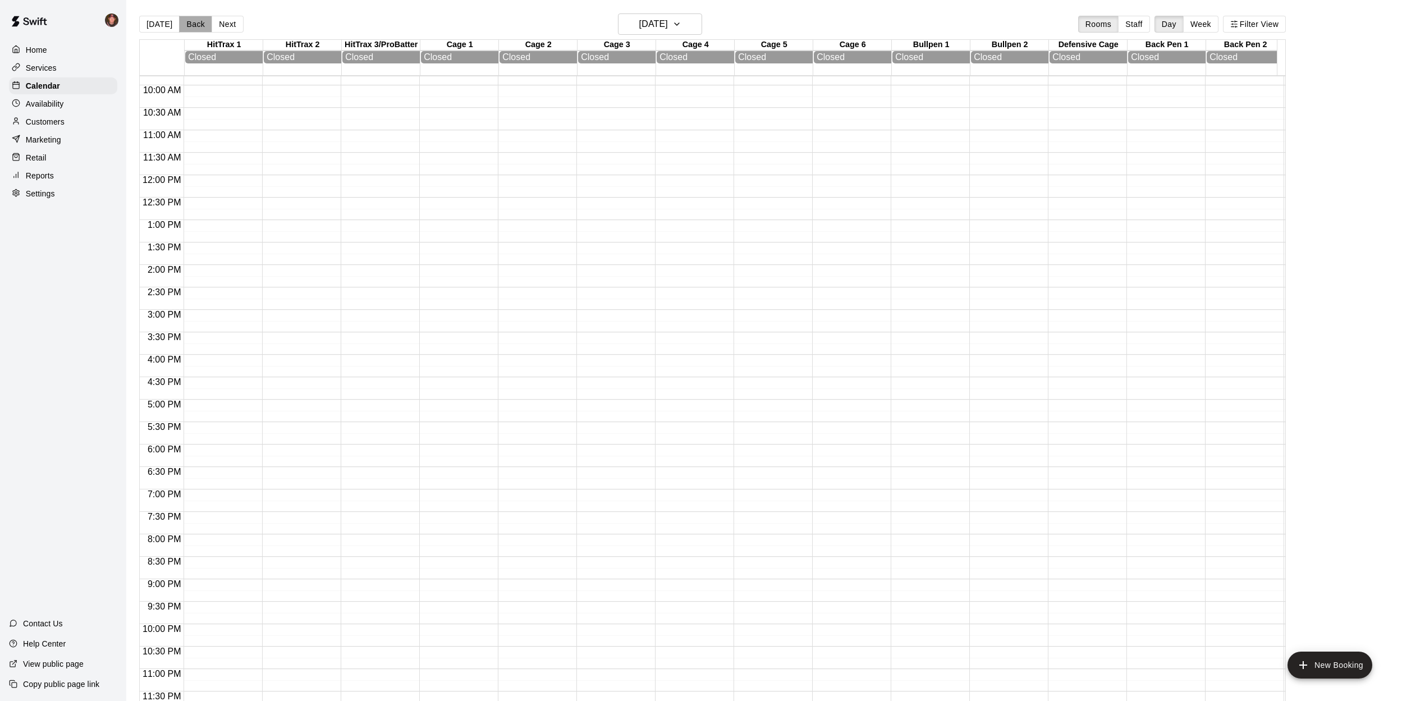
click at [193, 26] on button "Back" at bounding box center [195, 24] width 33 height 17
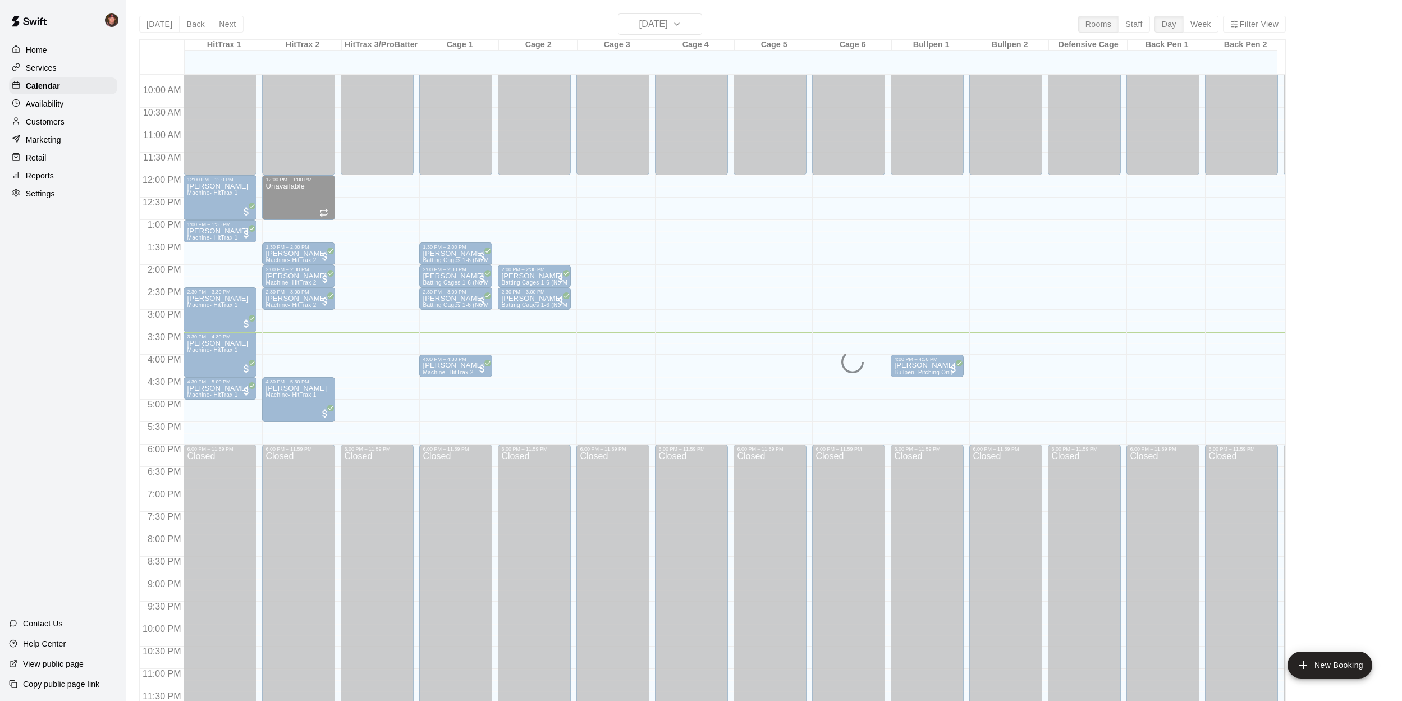
scroll to position [447, 0]
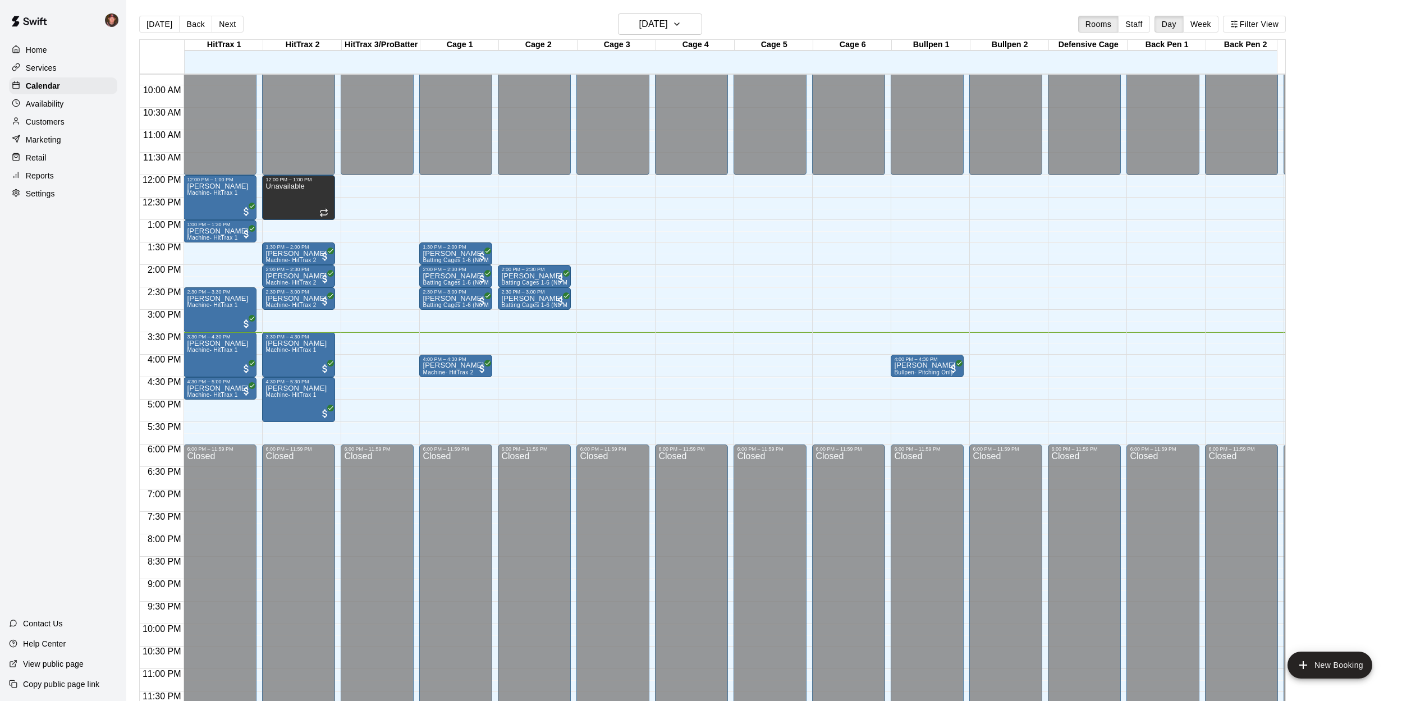
click at [125, 310] on div "Home Services Calendar Availability Customers Marketing Retail Reports Settings…" at bounding box center [63, 350] width 126 height 701
click at [129, 307] on main "[DATE] Back [DATE][DATE] Rooms Staff Day Week Filter View HitTrax 1 15 Fri HitT…" at bounding box center [763, 359] width 1275 height 719
drag, startPoint x: 248, startPoint y: 394, endPoint x: 247, endPoint y: 408, distance: 13.5
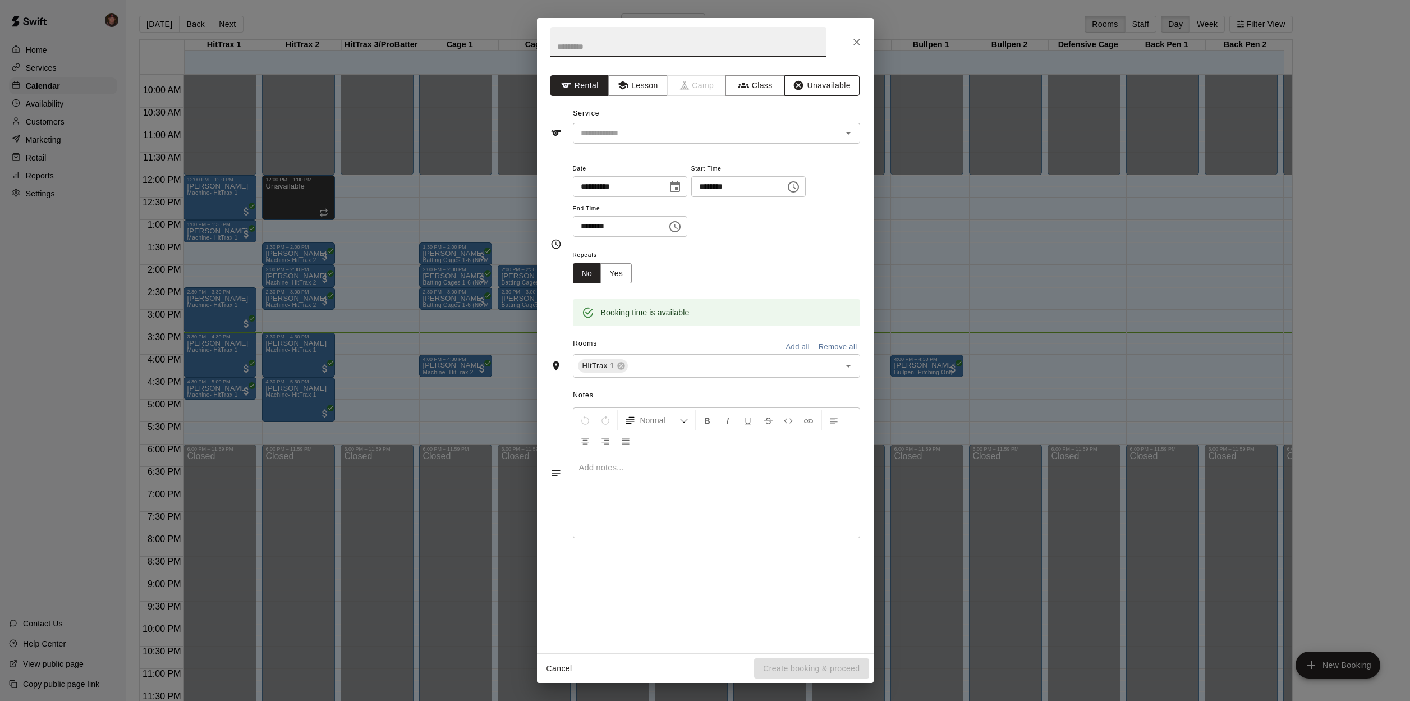
click at [825, 86] on button "Unavailable" at bounding box center [821, 85] width 75 height 21
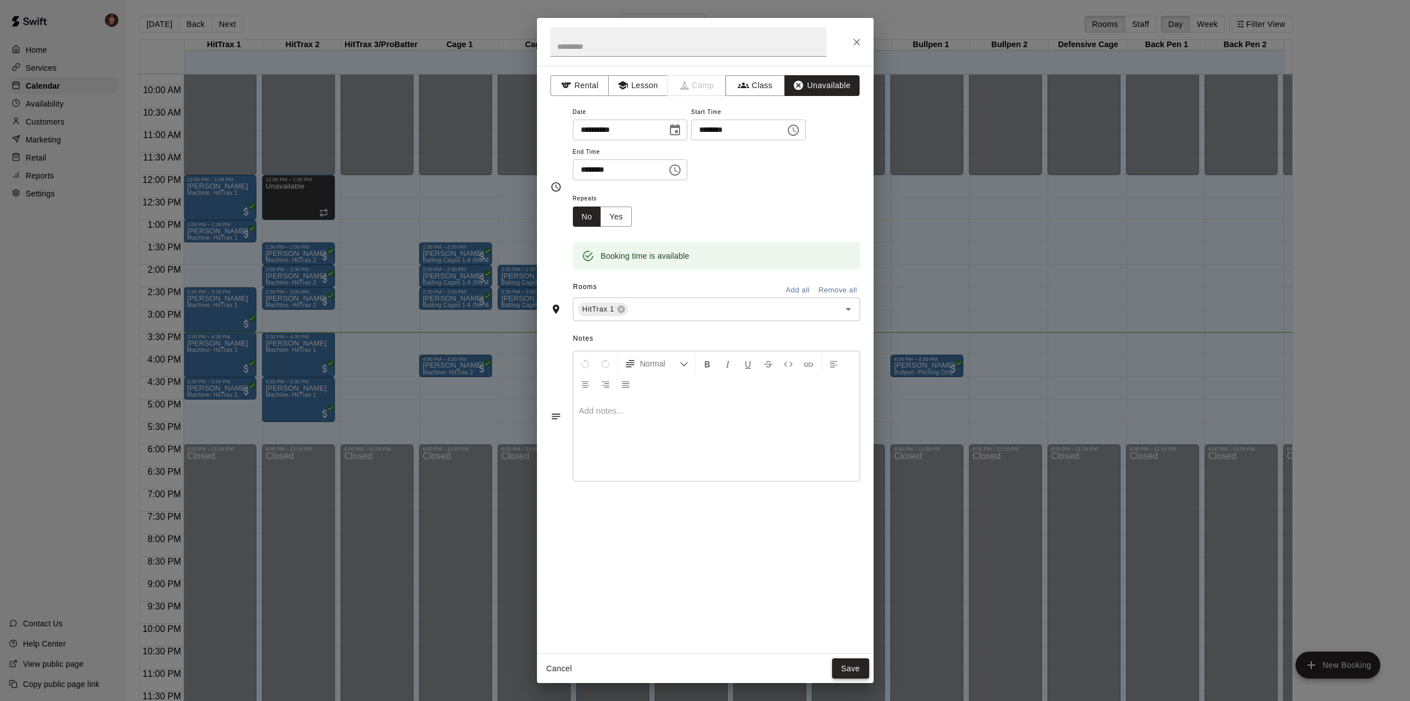
click at [855, 668] on button "Save" at bounding box center [850, 668] width 37 height 21
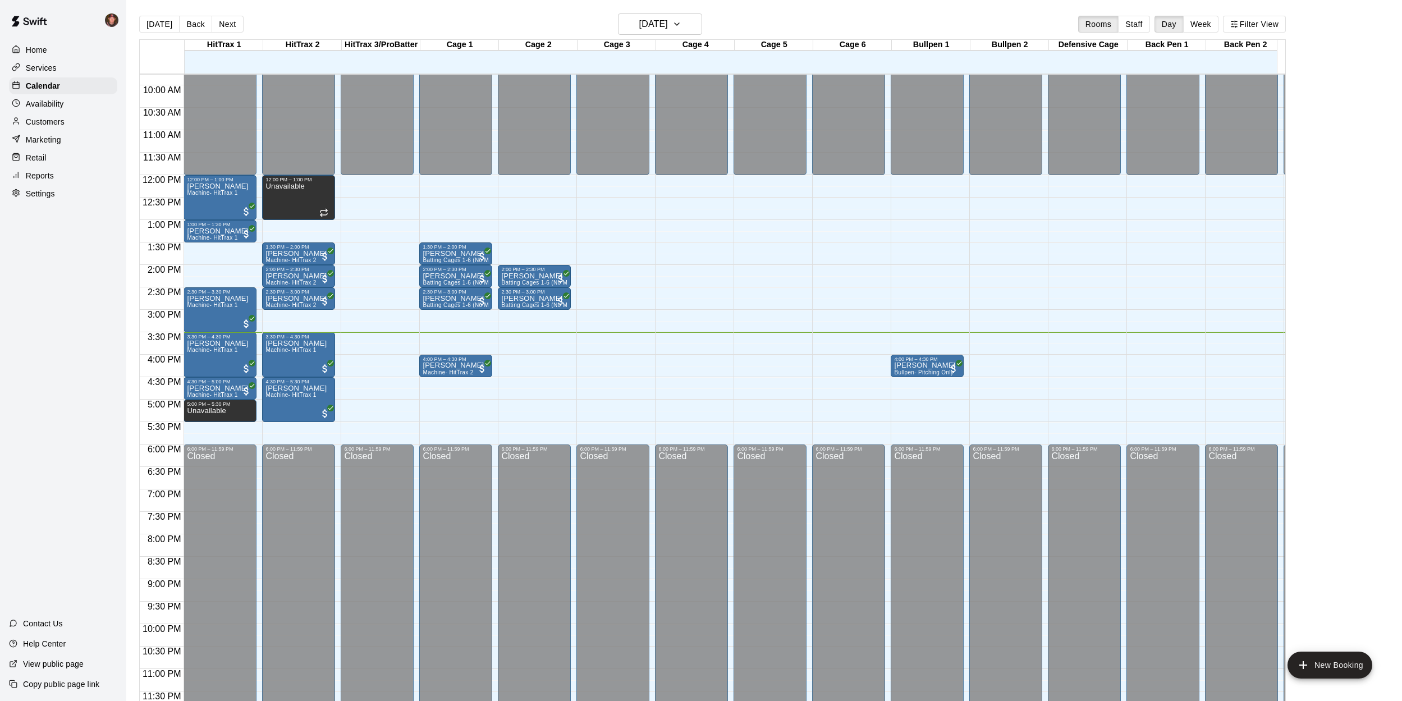
click at [132, 368] on div "[DATE] Back [DATE][DATE] Rooms Staff Day Week Filter View HitTrax 1 15 Fri HitT…" at bounding box center [712, 363] width 1163 height 701
click at [223, 24] on button "Next" at bounding box center [227, 24] width 31 height 17
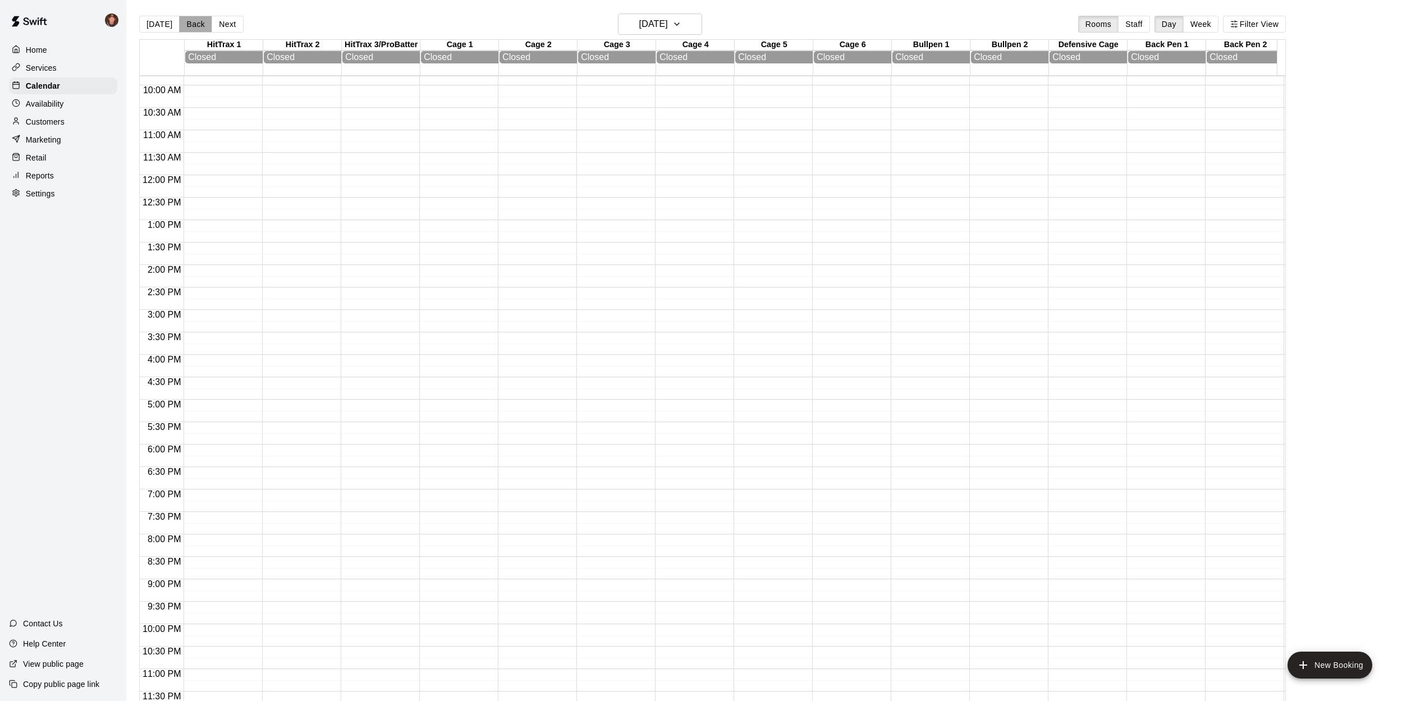
click at [189, 27] on button "Back" at bounding box center [195, 24] width 33 height 17
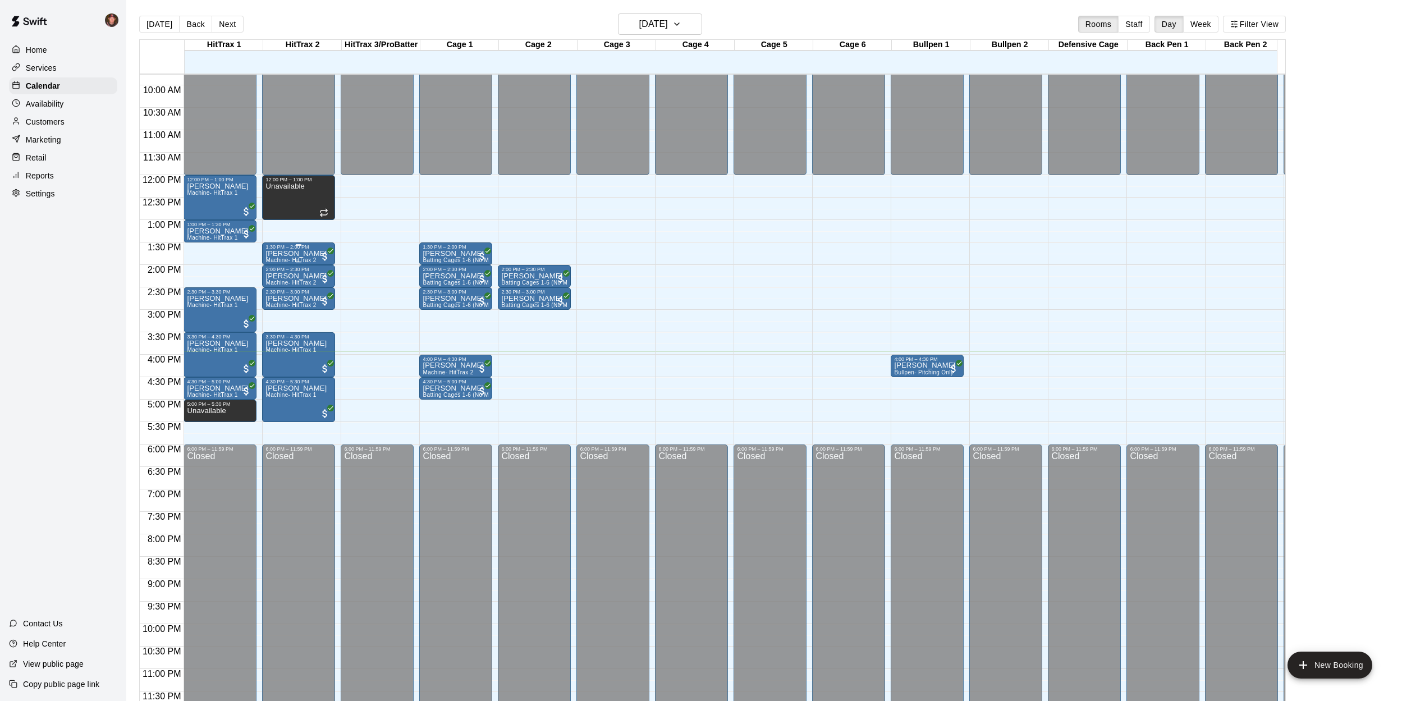
click at [283, 254] on p "[PERSON_NAME]" at bounding box center [295, 254] width 61 height 0
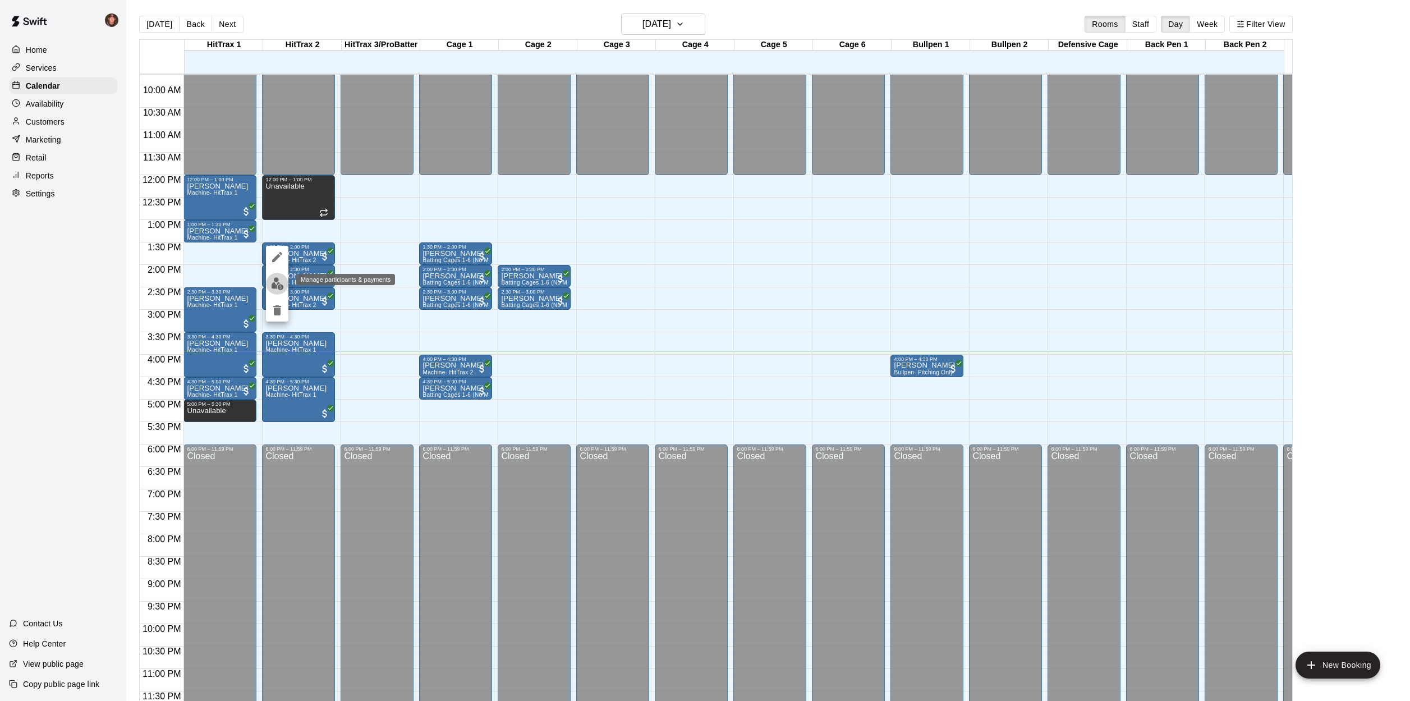
click at [278, 284] on img "edit" at bounding box center [277, 283] width 13 height 13
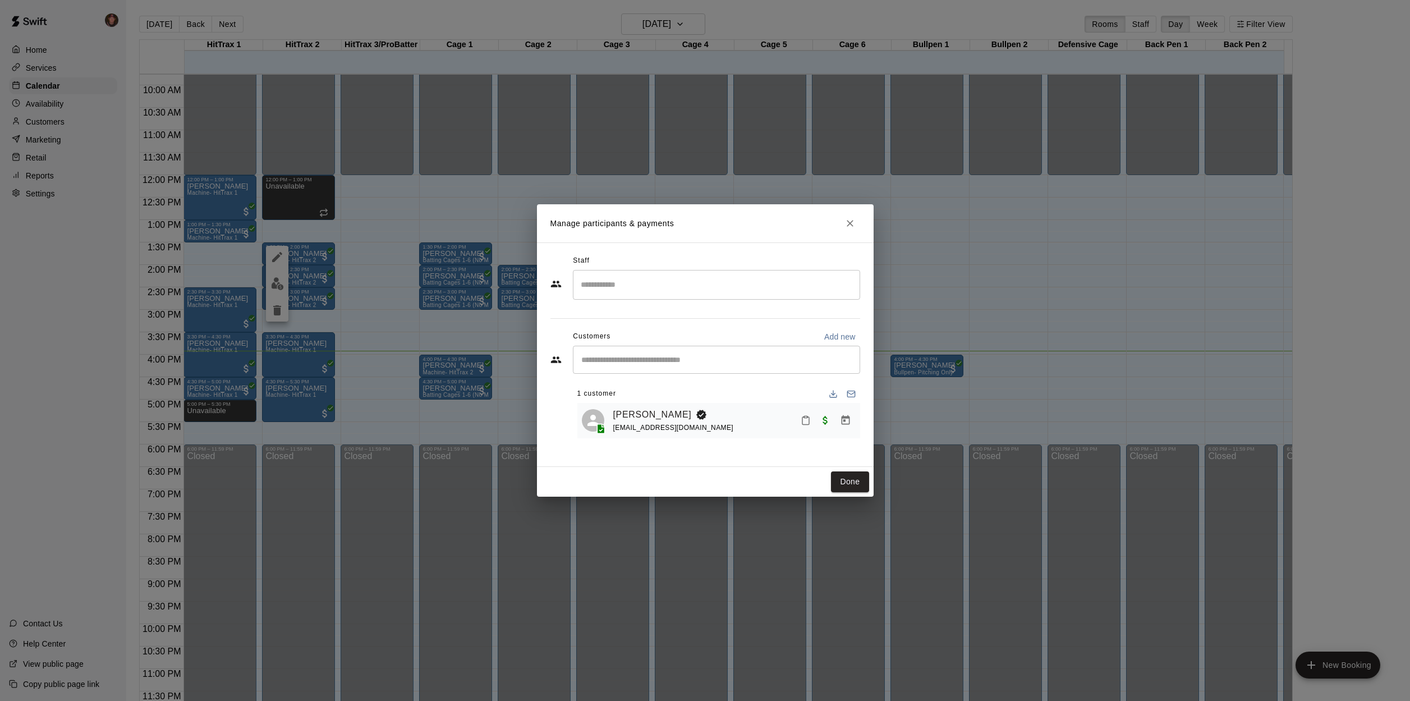
click at [118, 240] on div "Manage participants & payments Staff ​ Customers Add new ​ 1 customer Alex Hens…" at bounding box center [705, 350] width 1410 height 701
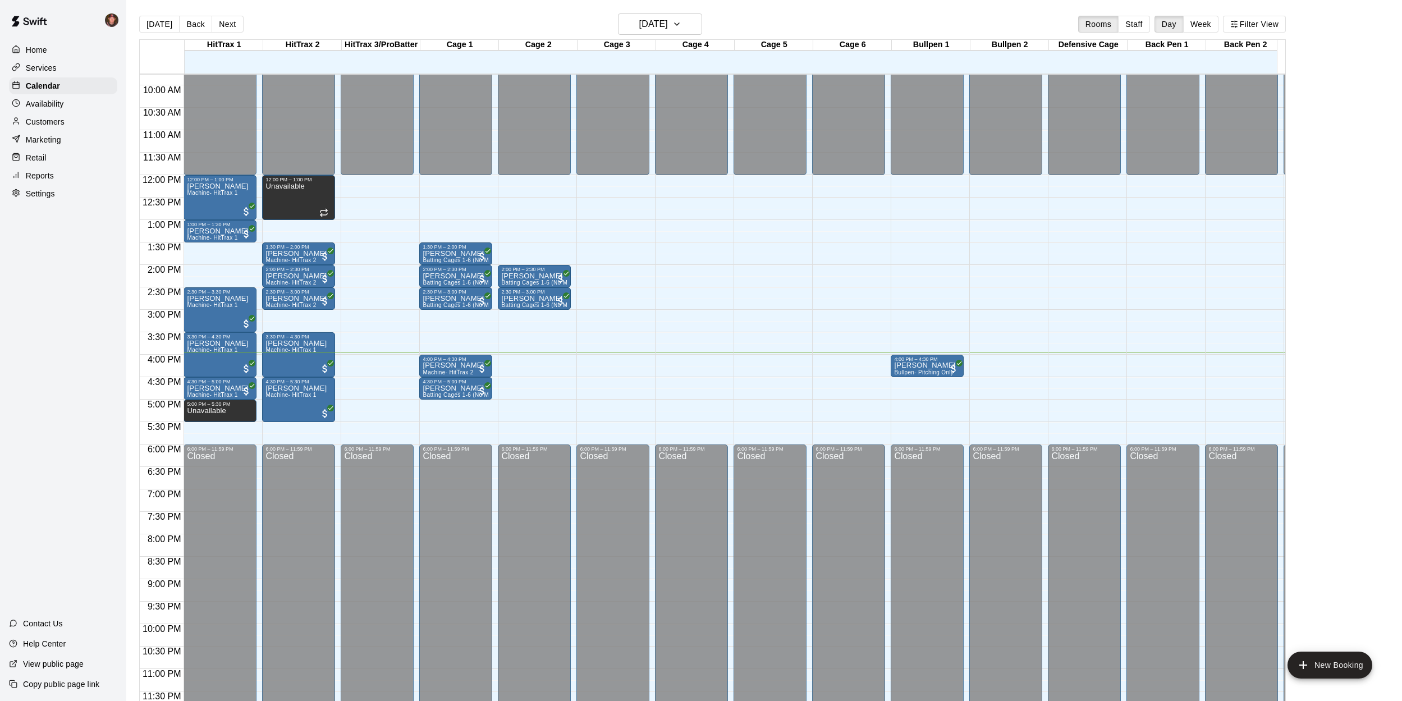
click at [137, 350] on div "[DATE] Back [DATE][DATE] Rooms Staff Day Week Filter View HitTrax 1 15 Fri HitT…" at bounding box center [712, 363] width 1163 height 701
click at [135, 351] on div "[DATE] Back [DATE][DATE] Rooms Staff Day Week Filter View HitTrax 1 15 Fri HitT…" at bounding box center [712, 363] width 1163 height 701
drag, startPoint x: 562, startPoint y: 373, endPoint x: 563, endPoint y: 406, distance: 33.7
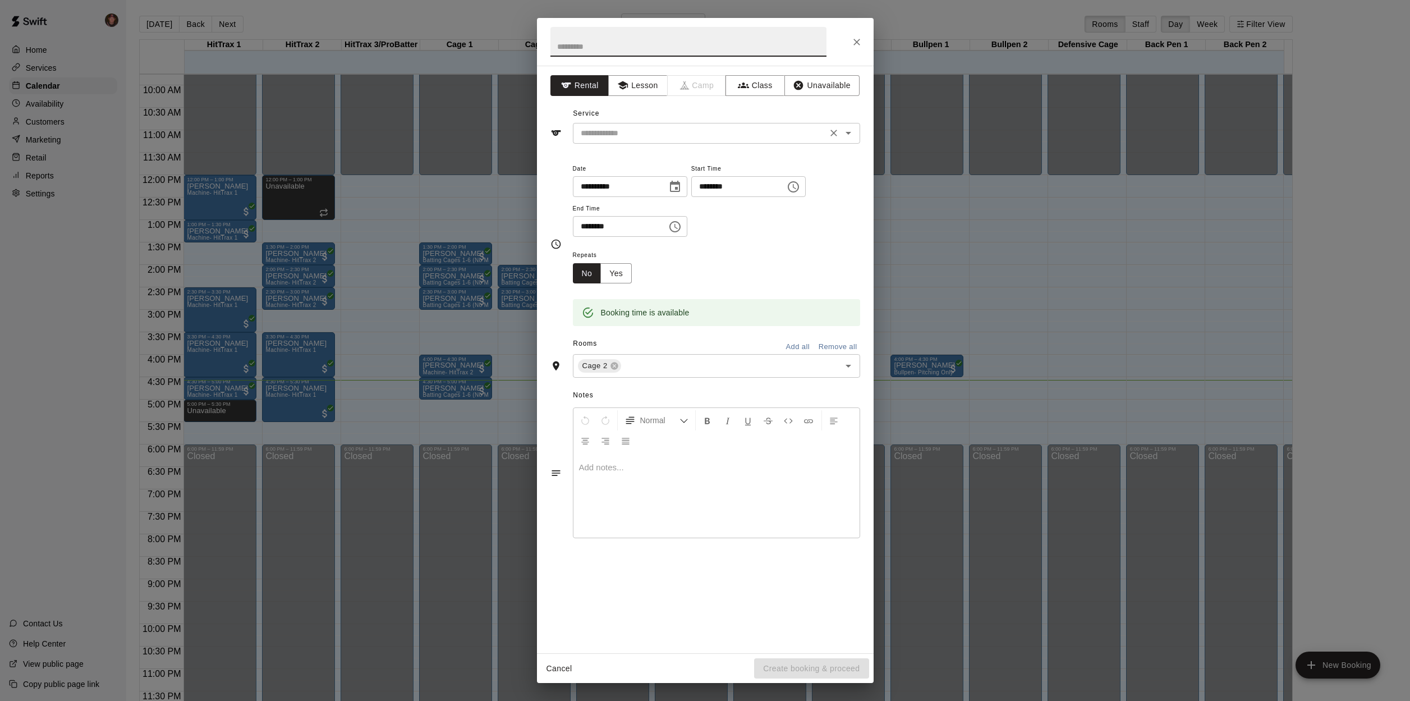
click at [649, 134] on input "text" at bounding box center [699, 133] width 247 height 14
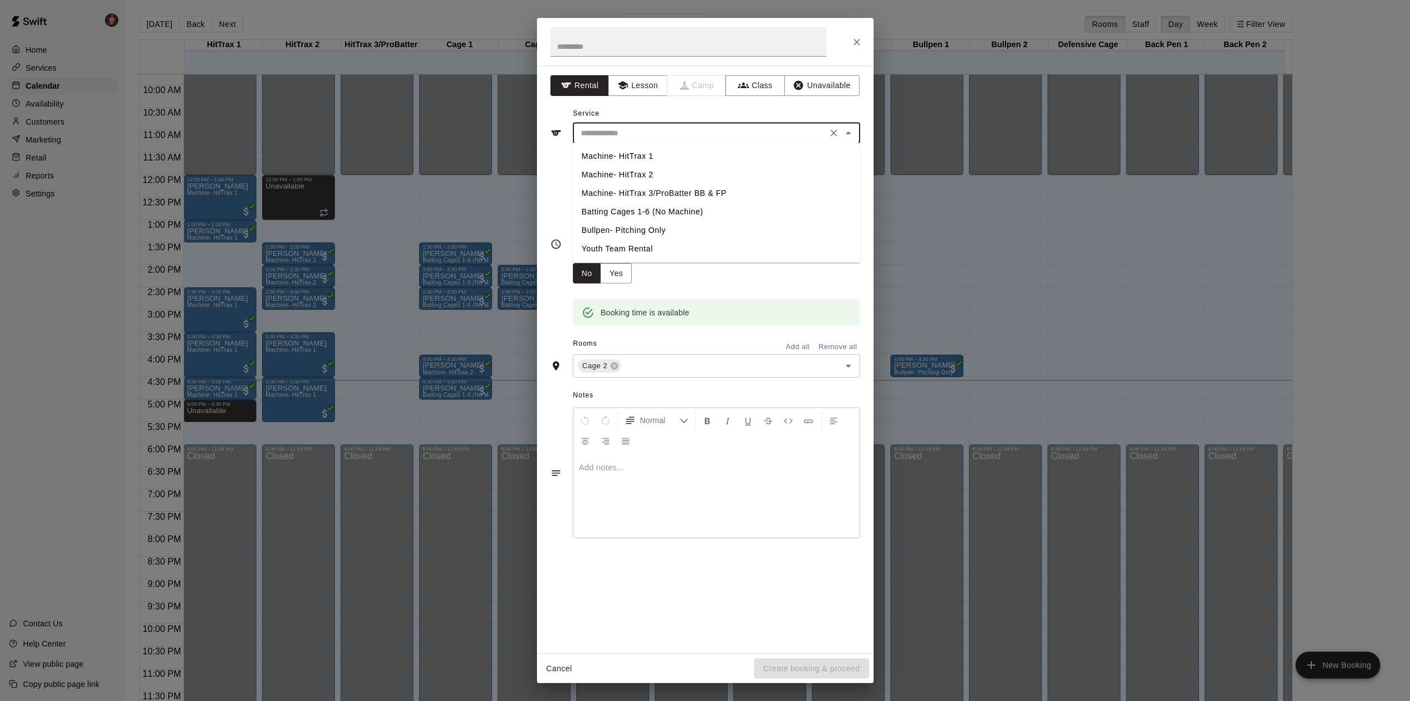
click at [642, 210] on li "Batting Cages 1-6 (No Machine)" at bounding box center [716, 212] width 287 height 19
type input "**********"
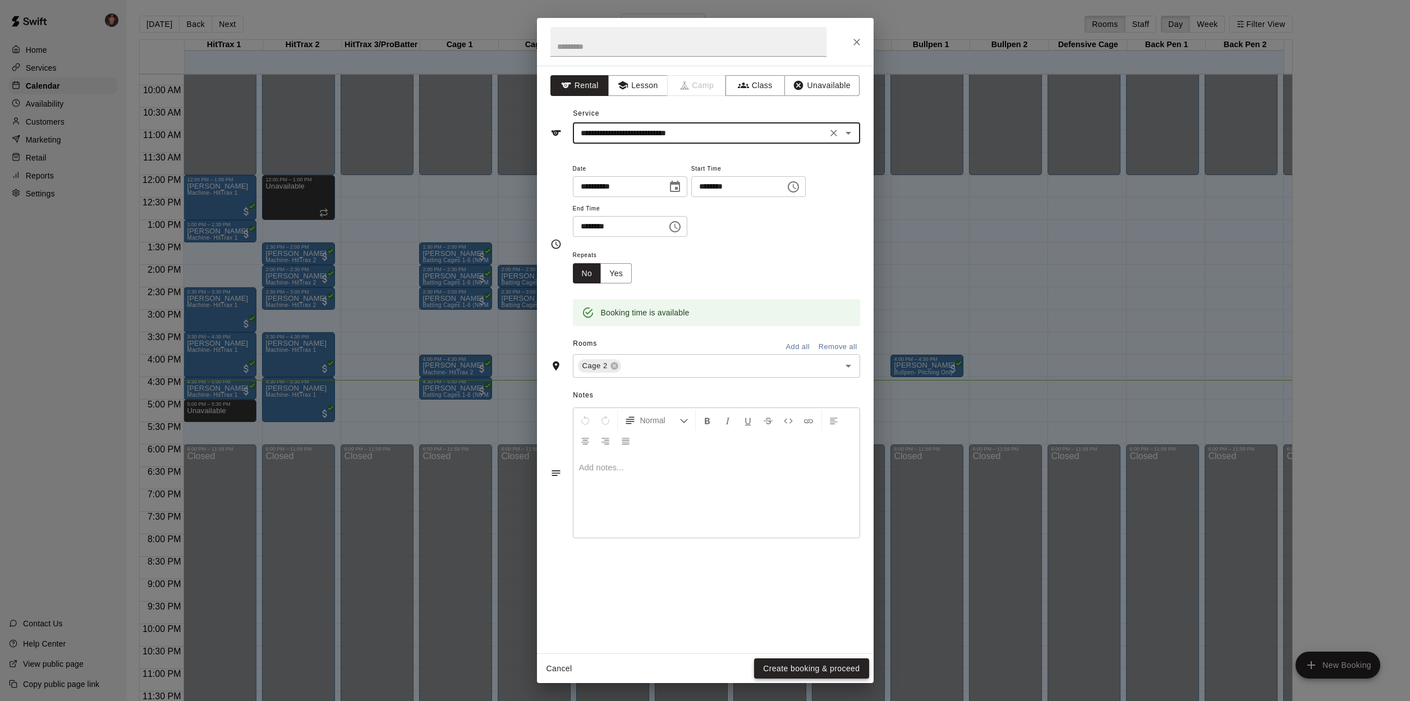
click at [800, 668] on button "Create booking & proceed" at bounding box center [811, 668] width 114 height 21
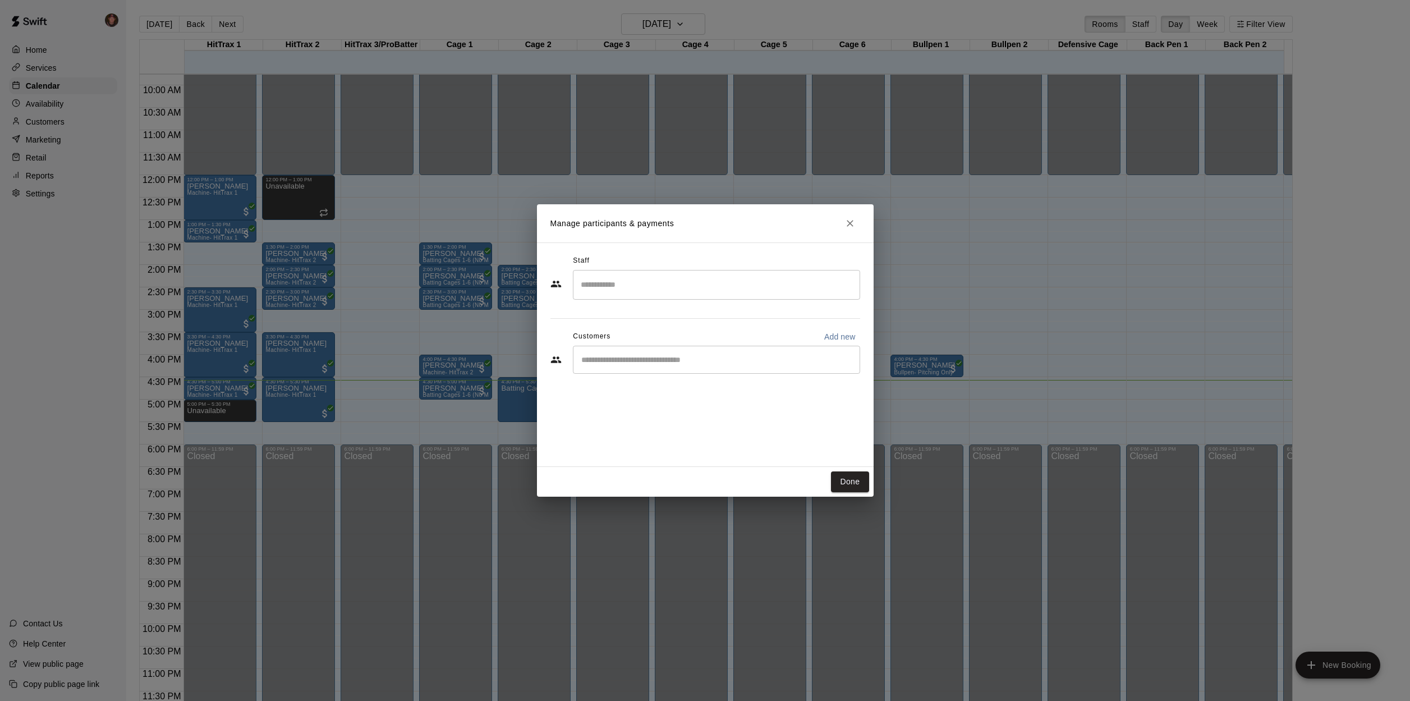
click at [621, 365] on input "Start typing to search customers..." at bounding box center [716, 359] width 277 height 11
click at [851, 225] on icon "Close" at bounding box center [850, 223] width 7 height 7
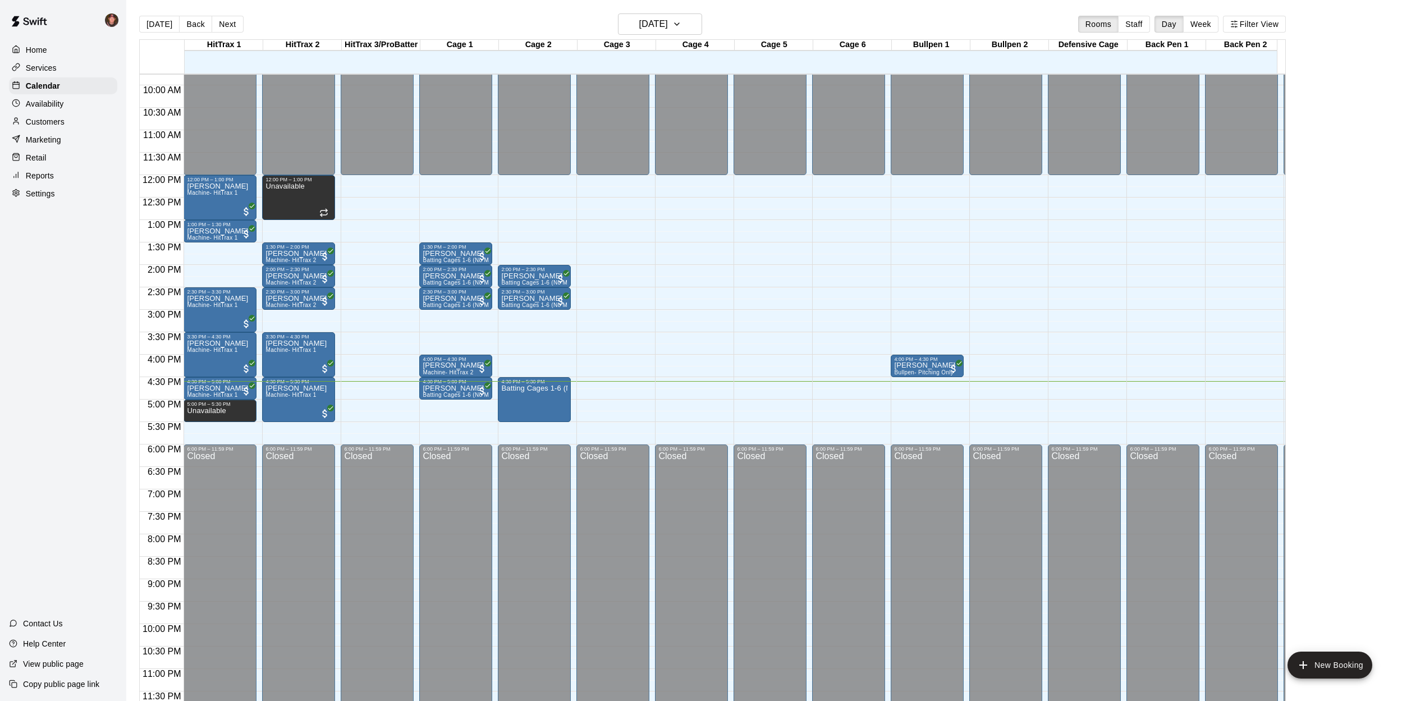
click at [135, 402] on div "[DATE] Back [DATE][DATE] Rooms Staff Day Week Filter View HitTrax 1 15 Fri HitT…" at bounding box center [712, 363] width 1163 height 701
drag, startPoint x: 242, startPoint y: 415, endPoint x: 241, endPoint y: 427, distance: 12.4
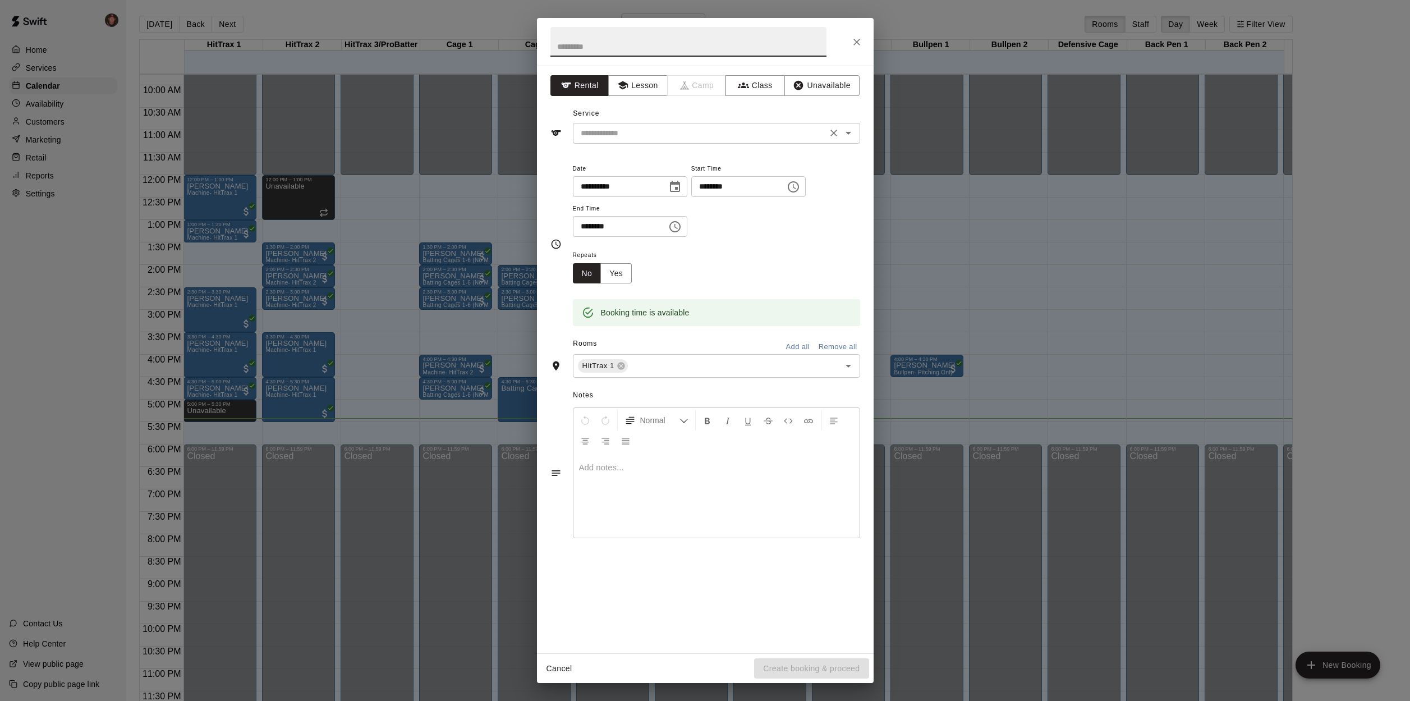
click at [593, 134] on input "text" at bounding box center [699, 133] width 247 height 14
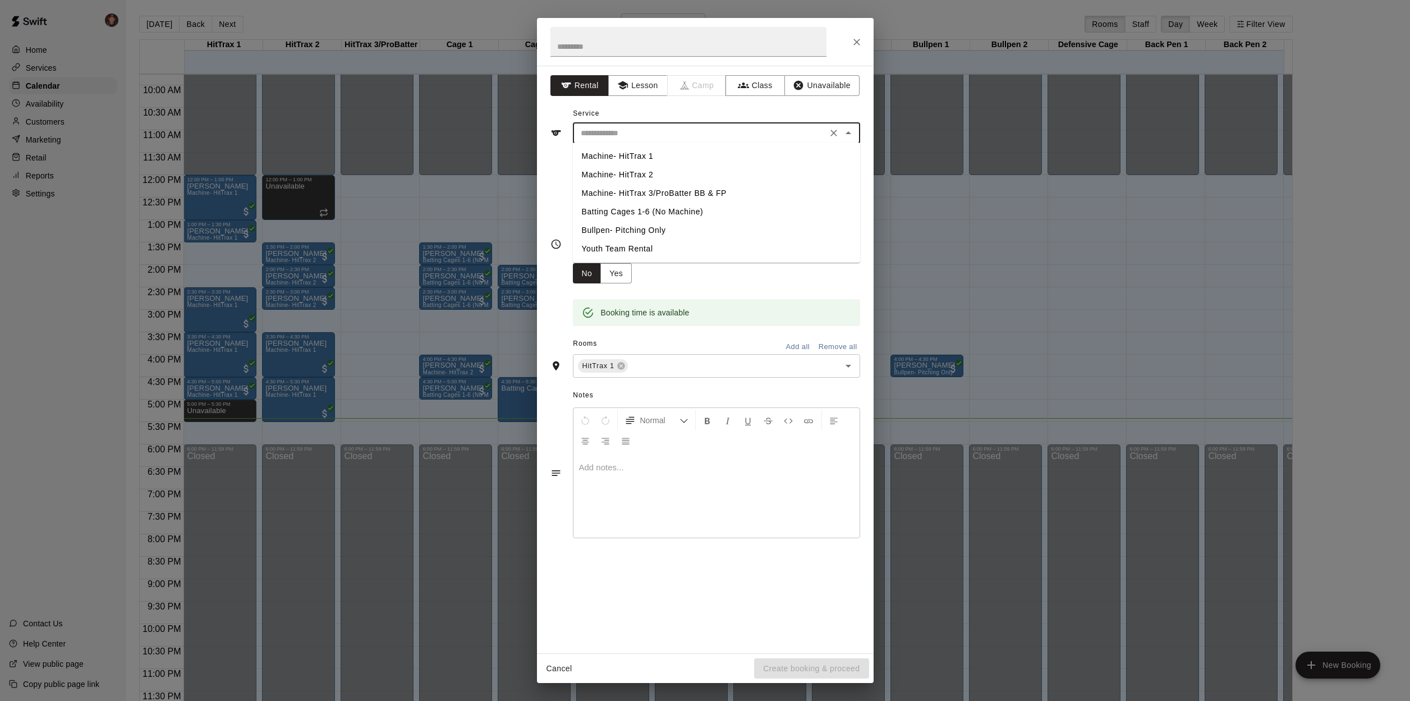
click at [598, 159] on li "Machine- HitTrax 1" at bounding box center [716, 156] width 287 height 19
type input "**********"
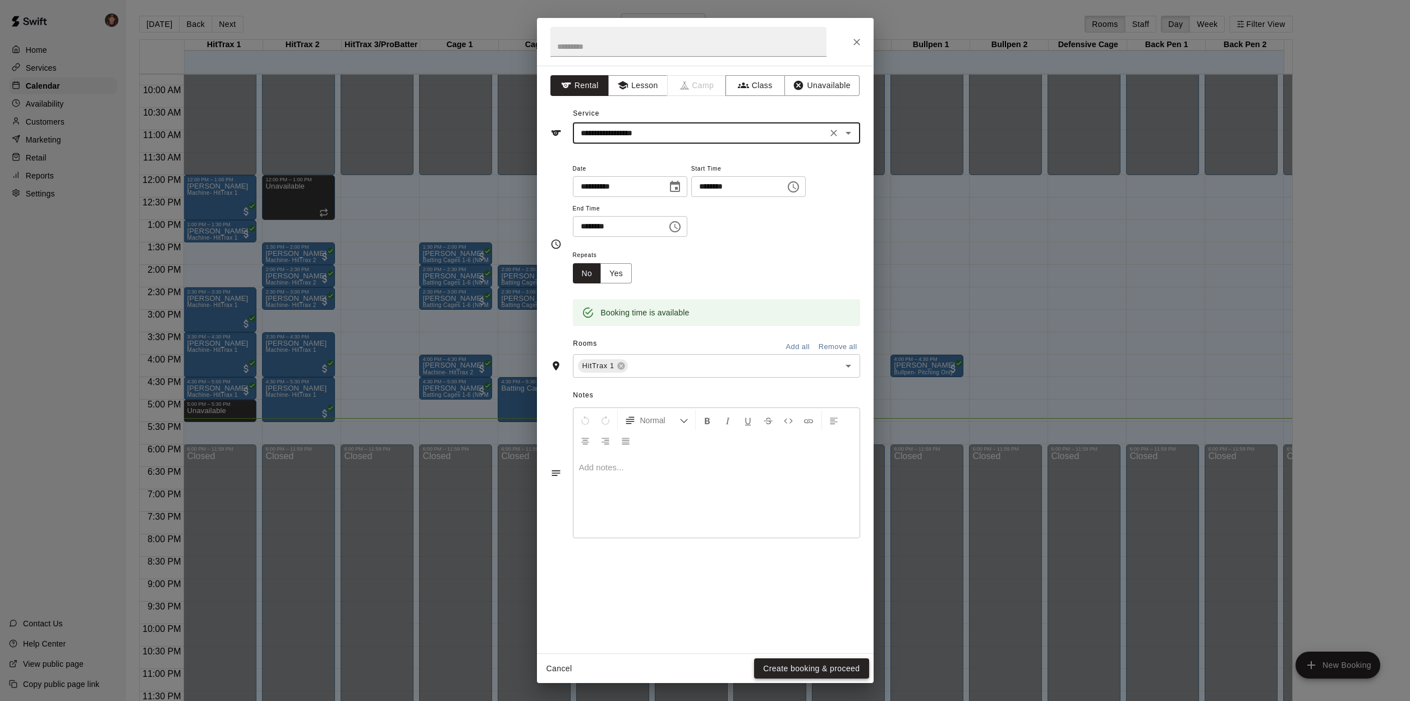
click at [807, 669] on button "Create booking & proceed" at bounding box center [811, 668] width 114 height 21
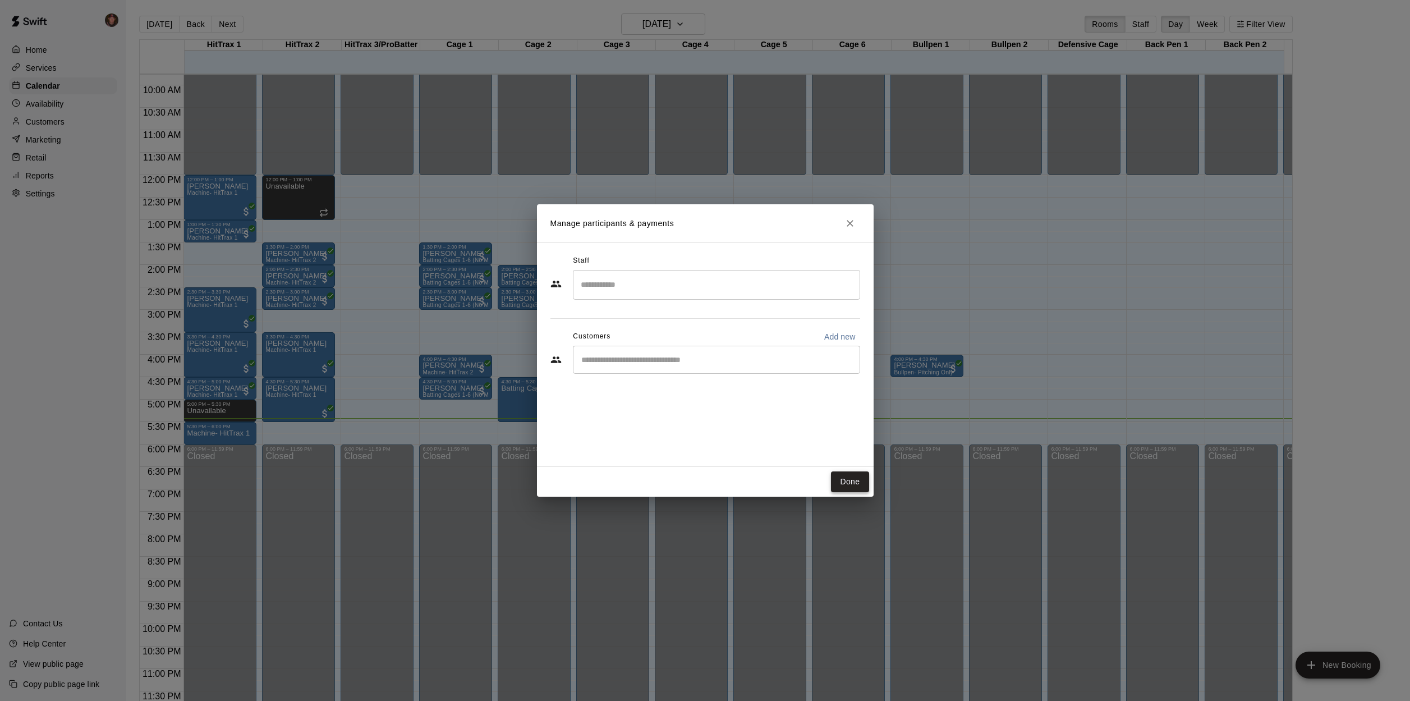
click at [844, 475] on button "Done" at bounding box center [850, 481] width 38 height 21
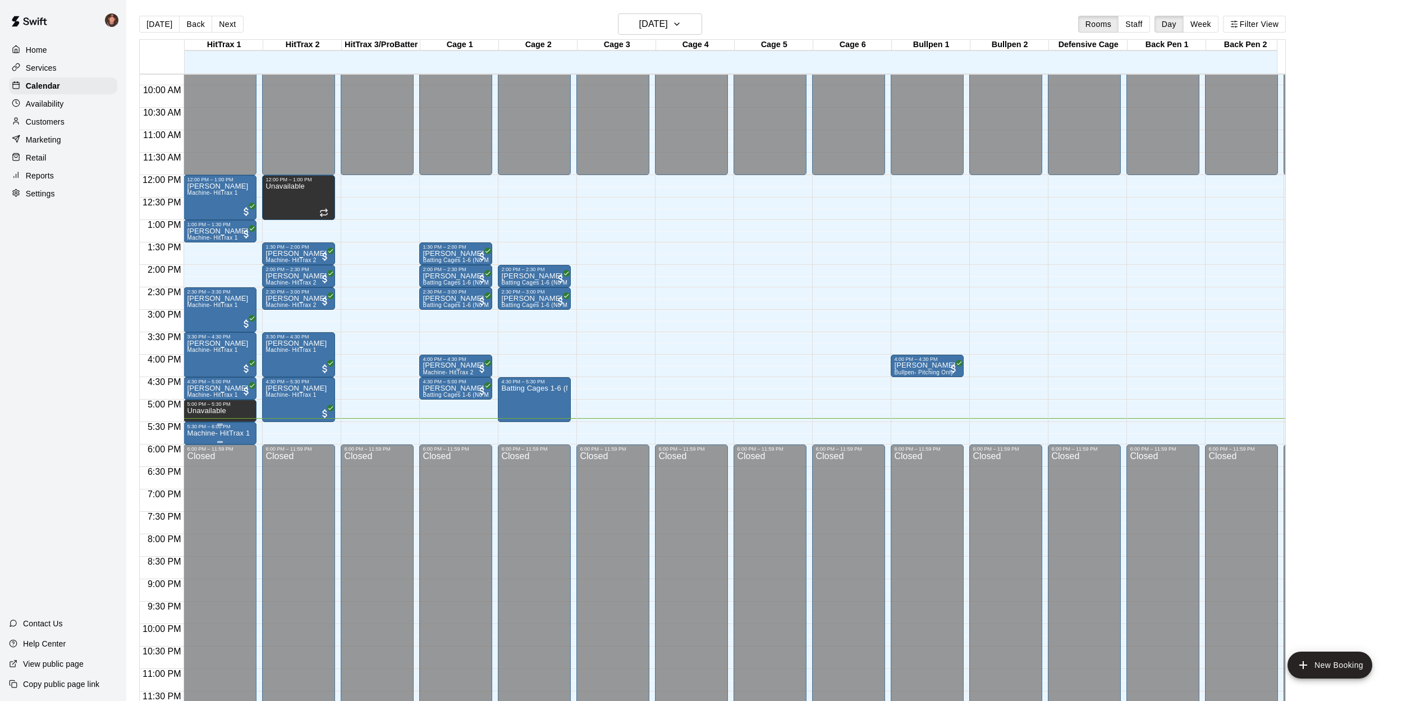
click at [246, 441] on div at bounding box center [220, 442] width 66 height 2
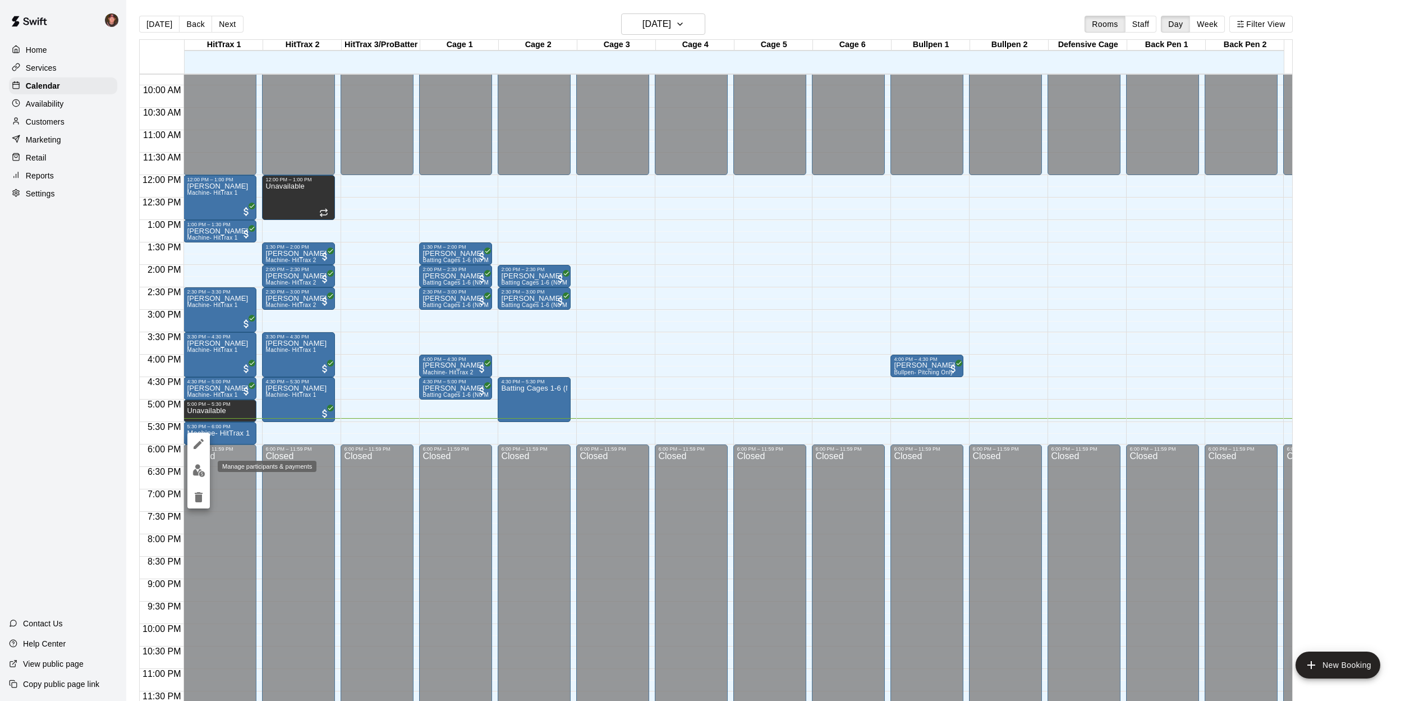
click at [196, 471] on img "edit" at bounding box center [198, 470] width 13 height 13
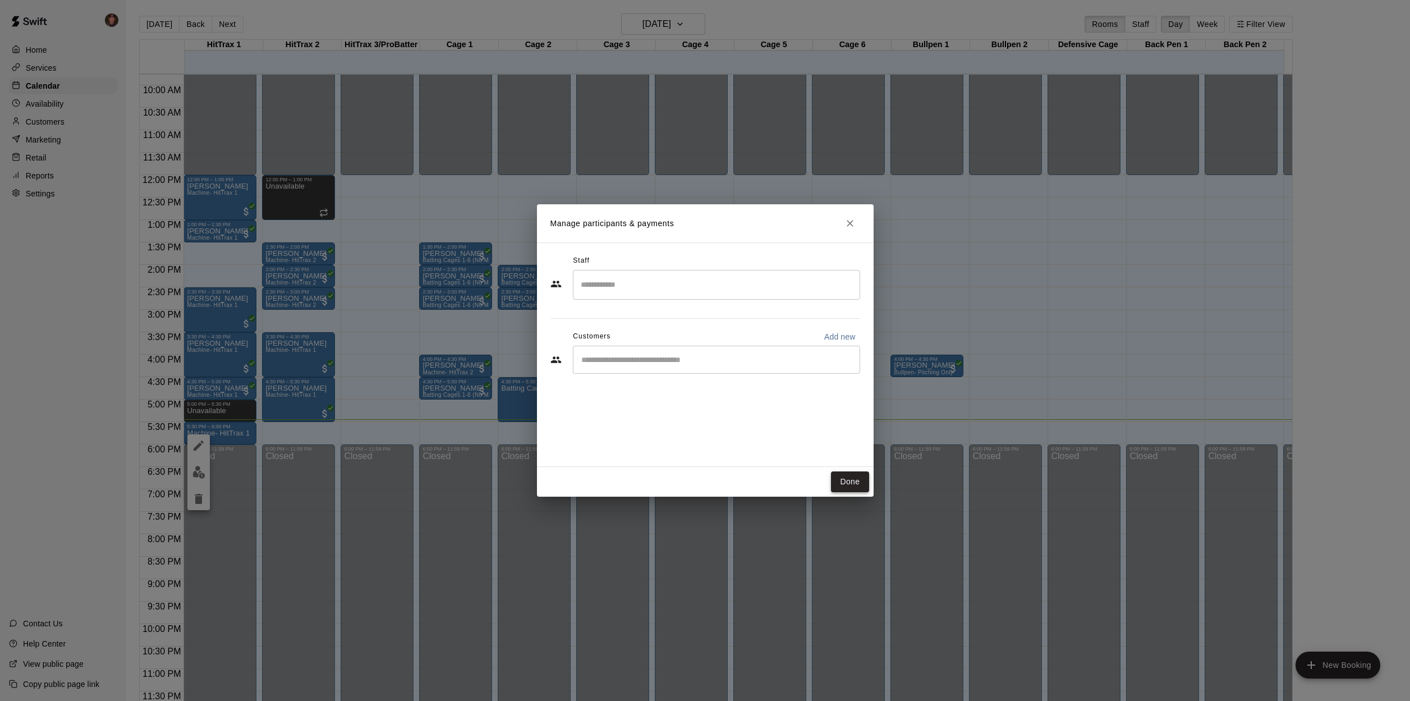
click at [839, 483] on button "Done" at bounding box center [850, 481] width 38 height 21
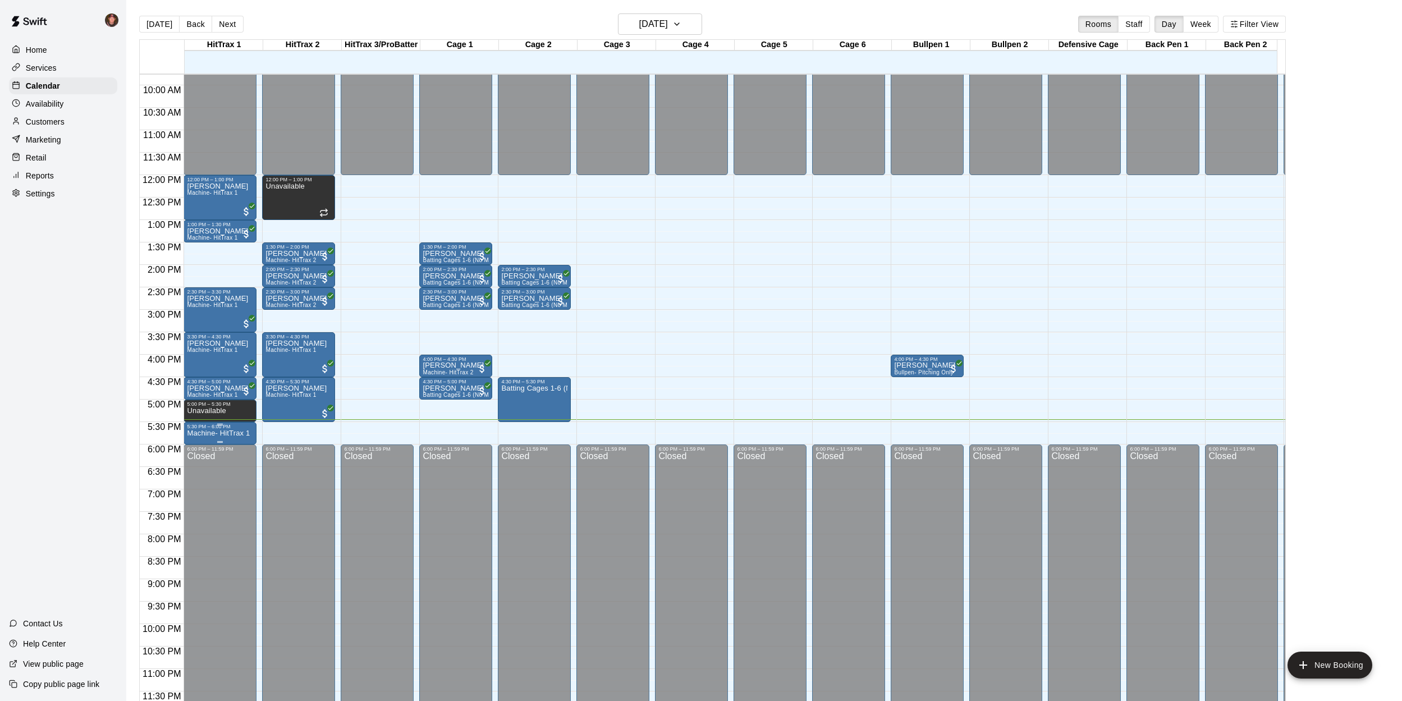
click at [244, 433] on p "Machine- HitTrax 1" at bounding box center [218, 433] width 63 height 0
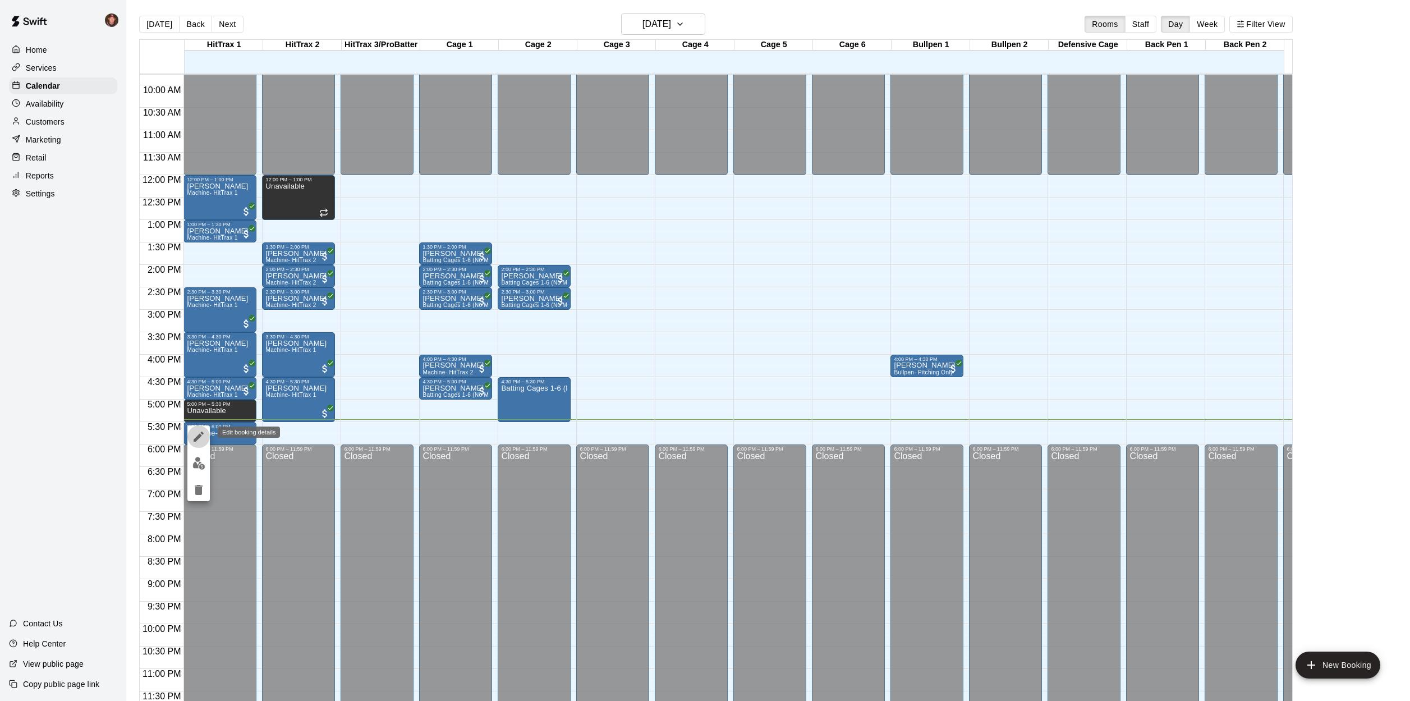
click at [198, 445] on button "edit" at bounding box center [198, 436] width 22 height 22
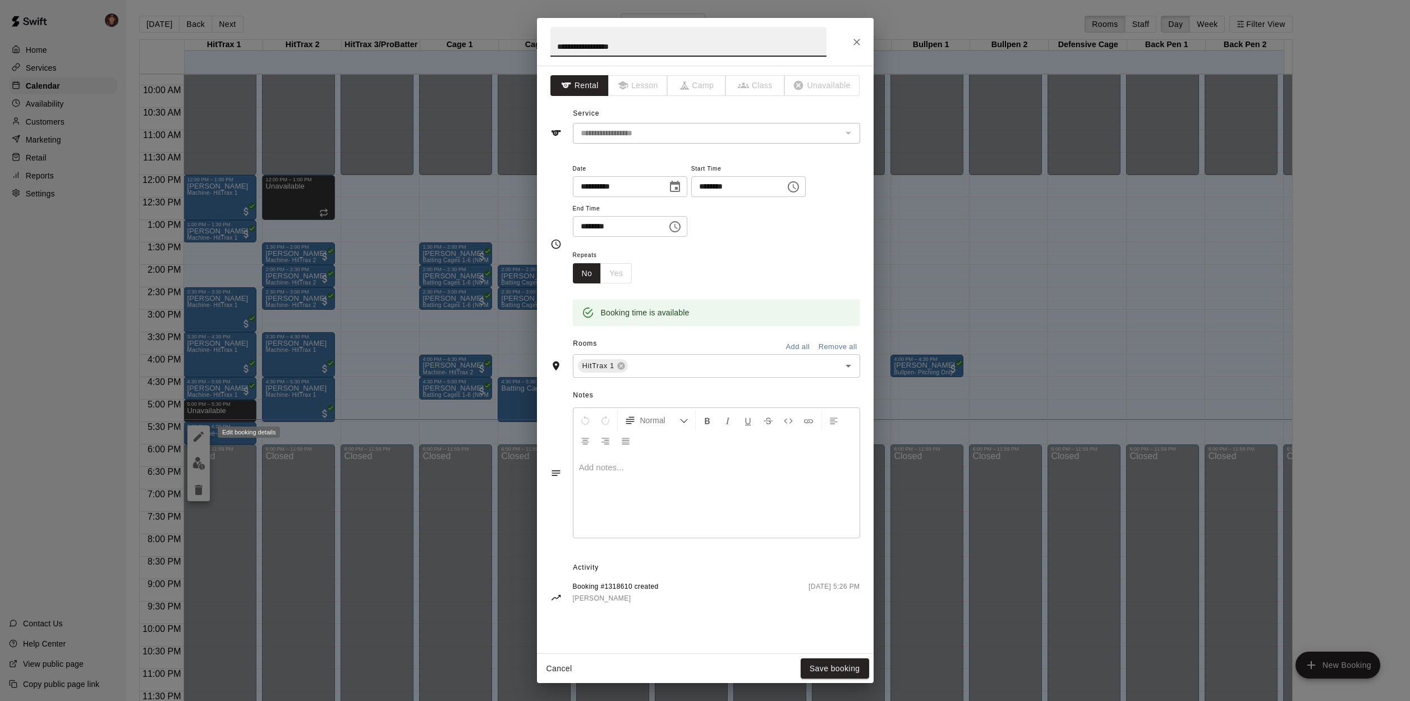
type input "**********"
click at [840, 669] on button "Save booking" at bounding box center [835, 668] width 68 height 21
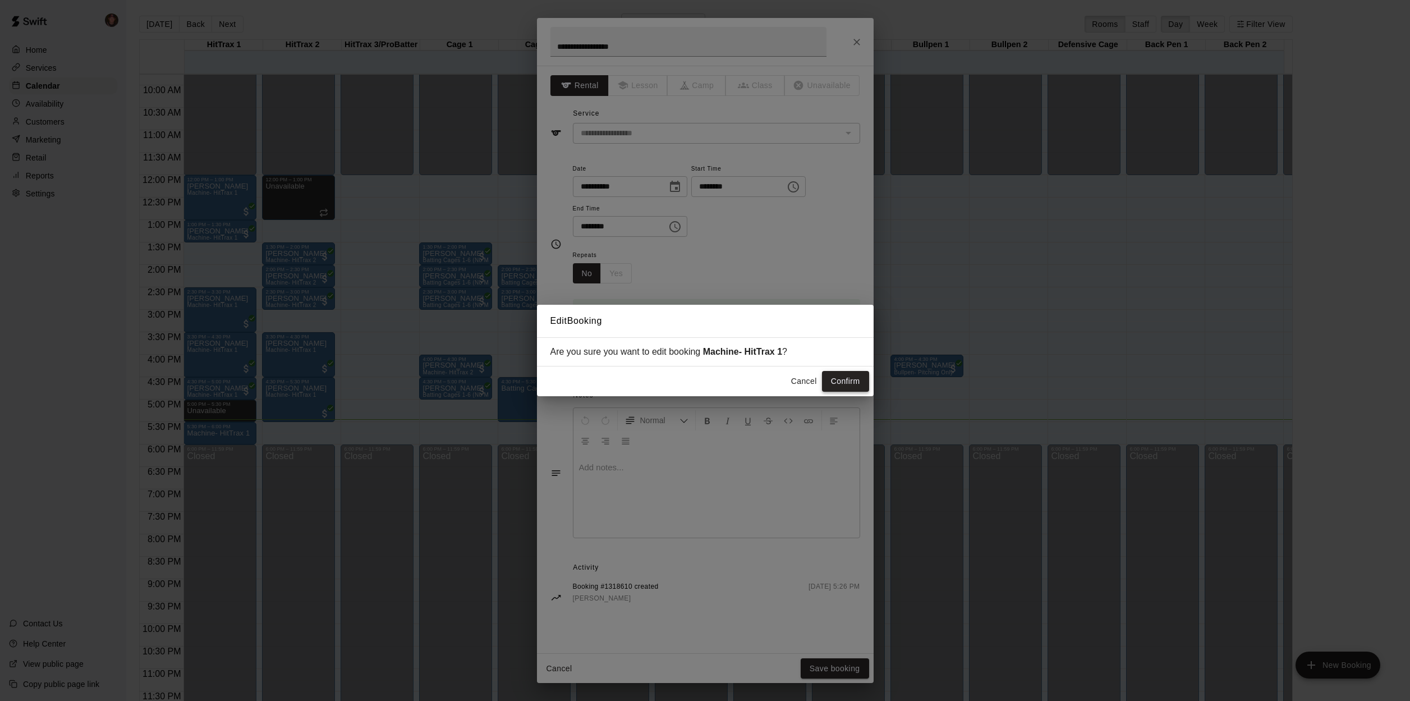
click at [847, 378] on button "Confirm" at bounding box center [845, 381] width 47 height 21
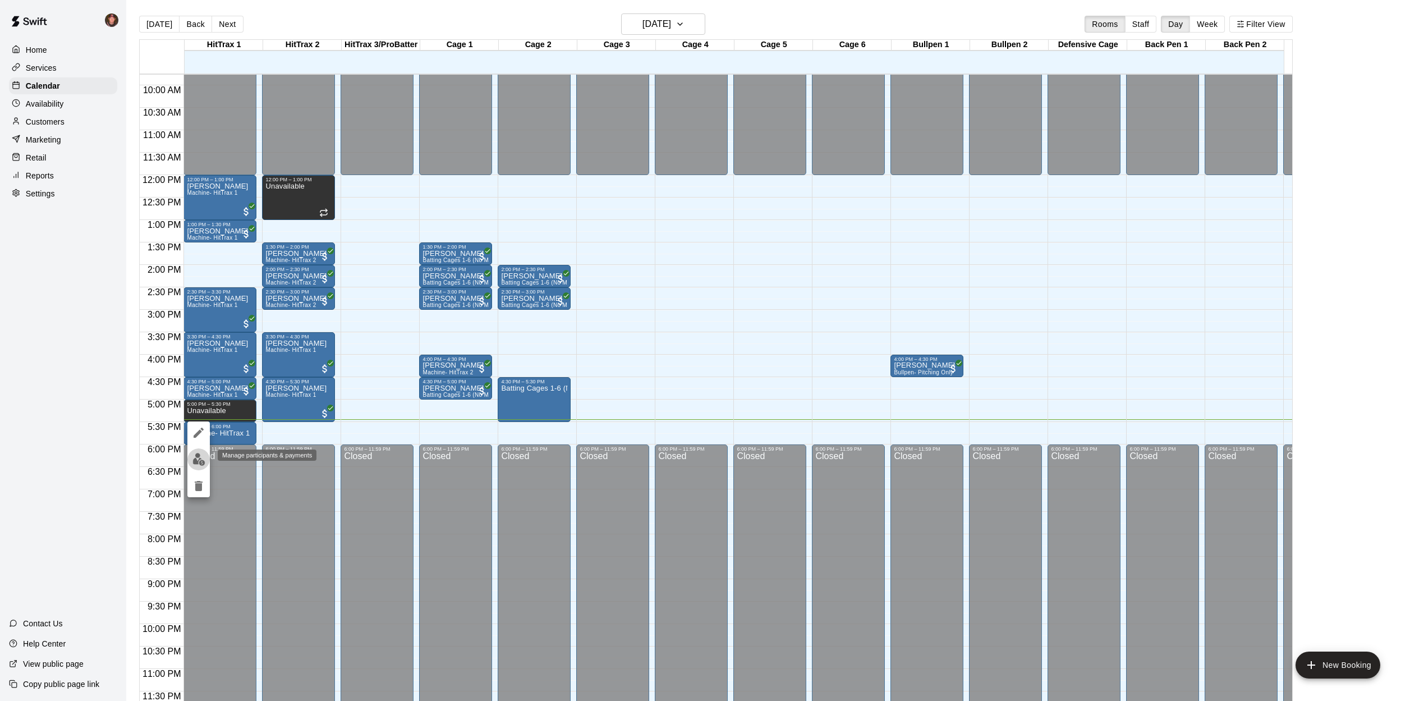
click at [201, 454] on img "edit" at bounding box center [198, 459] width 13 height 13
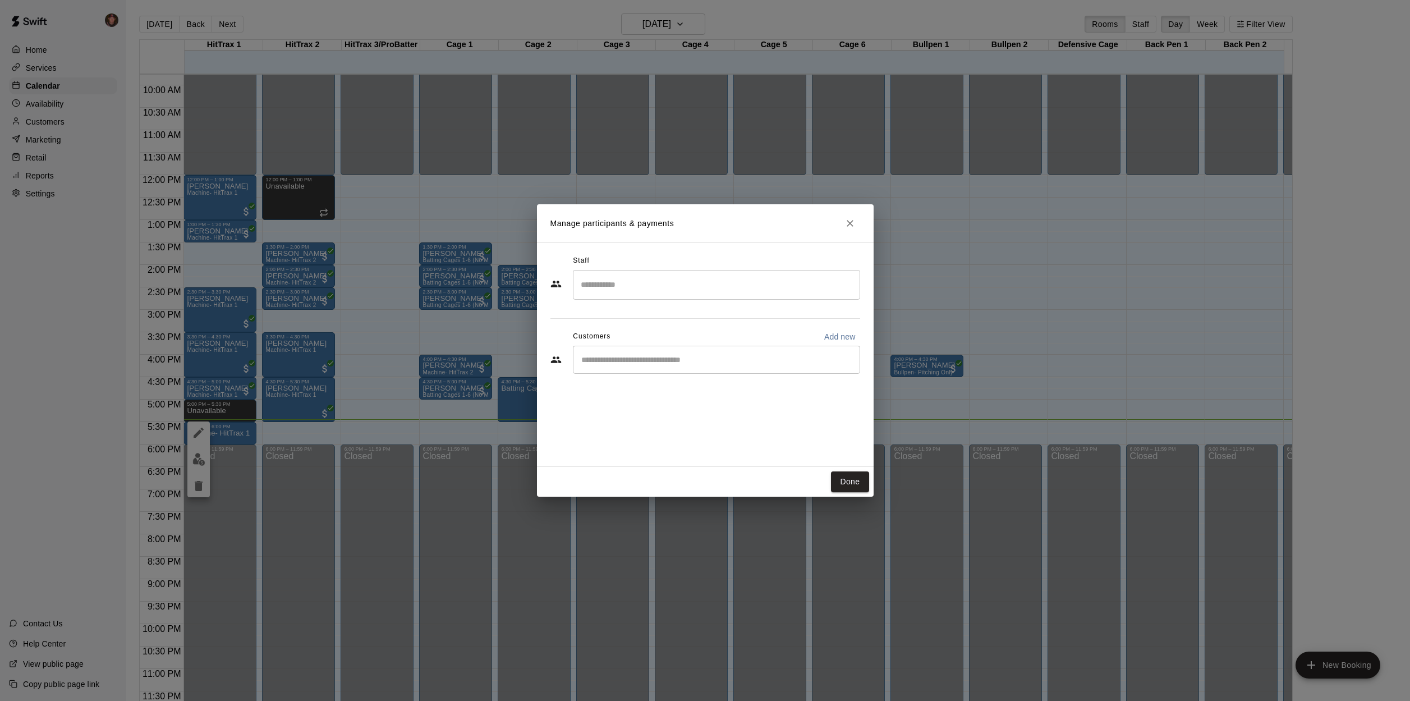
click at [672, 349] on div "​" at bounding box center [716, 360] width 287 height 28
type input "*****"
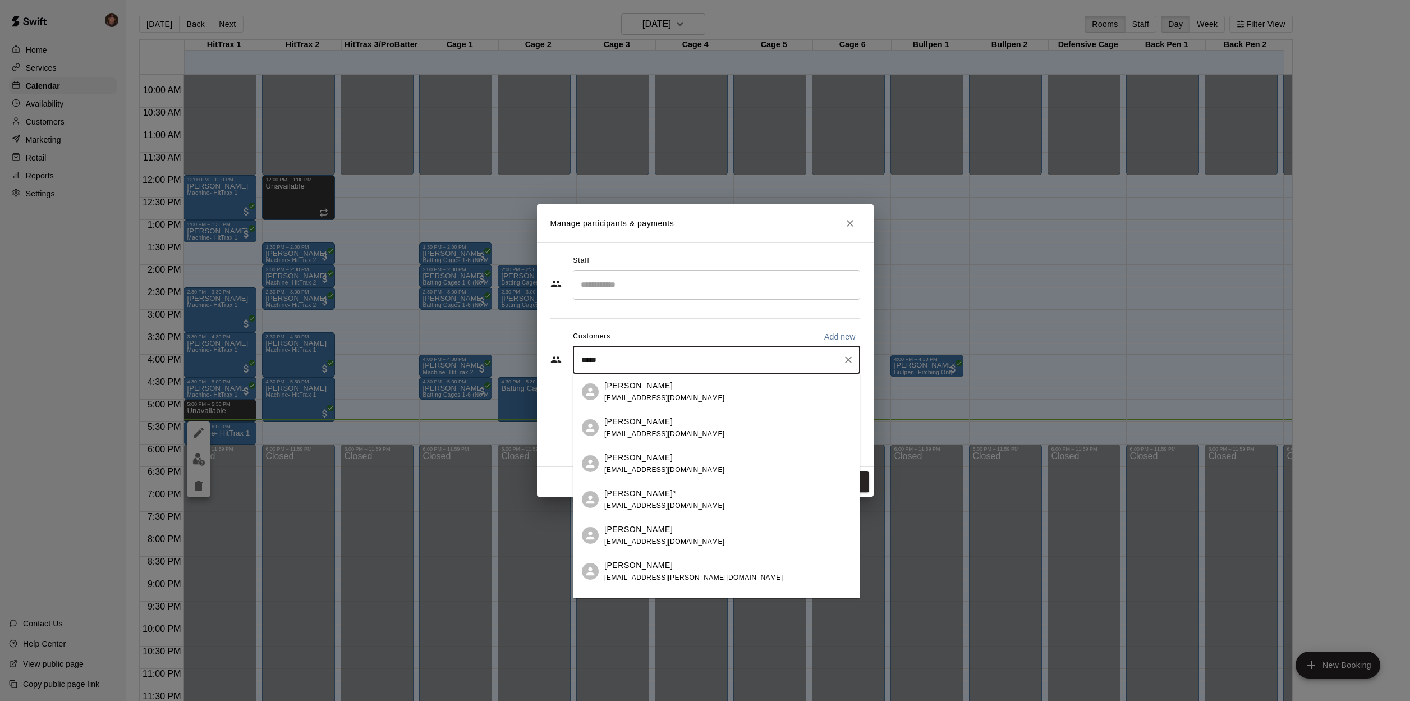
click at [680, 401] on span "brentb@midlandgaragedoor.com" at bounding box center [664, 398] width 121 height 8
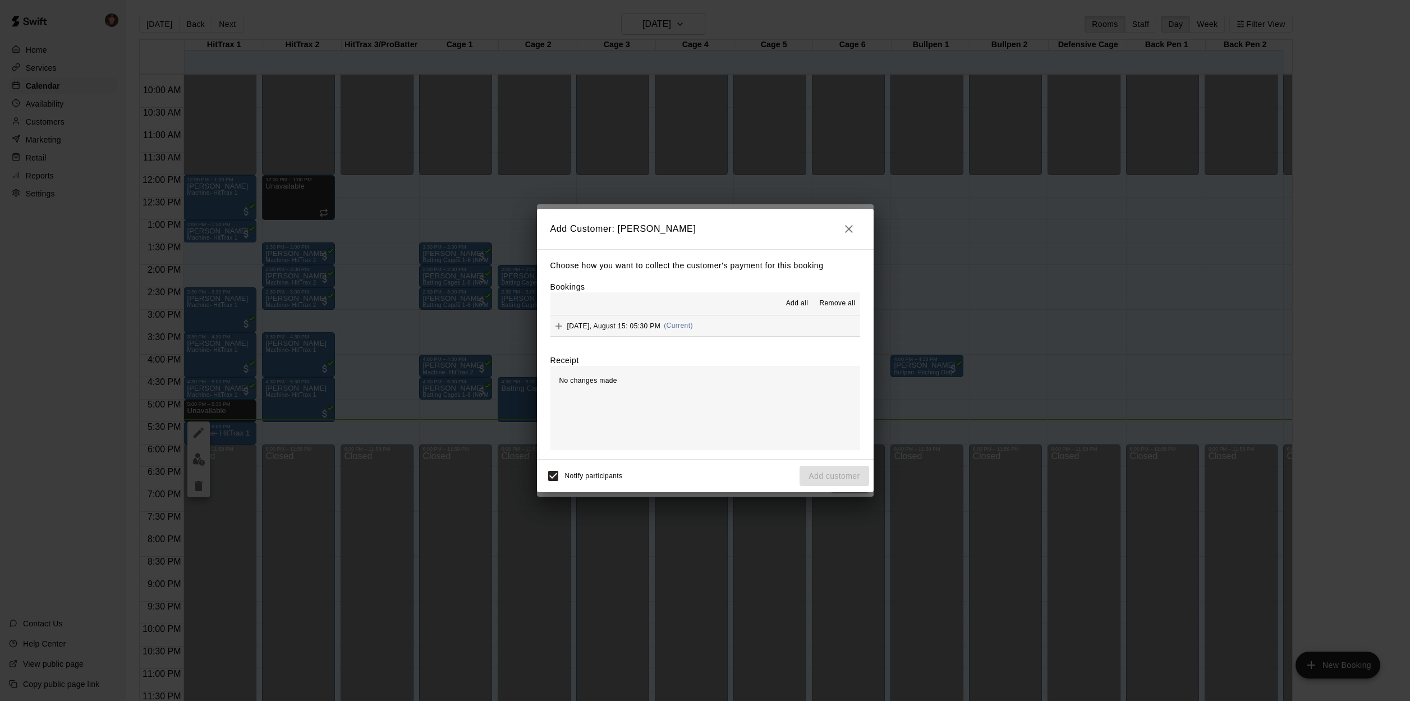
click at [664, 321] on span "(Current)" at bounding box center [678, 325] width 29 height 8
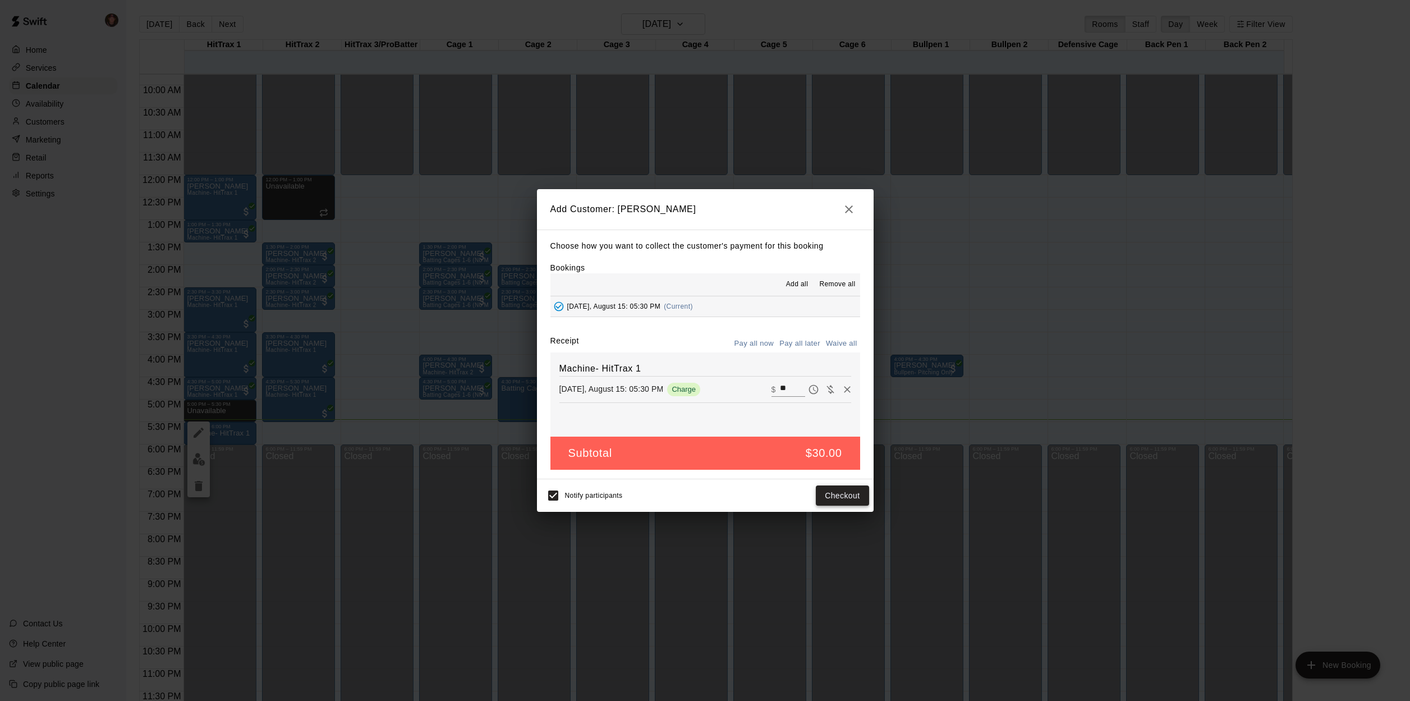
click at [838, 499] on button "Checkout" at bounding box center [842, 495] width 53 height 21
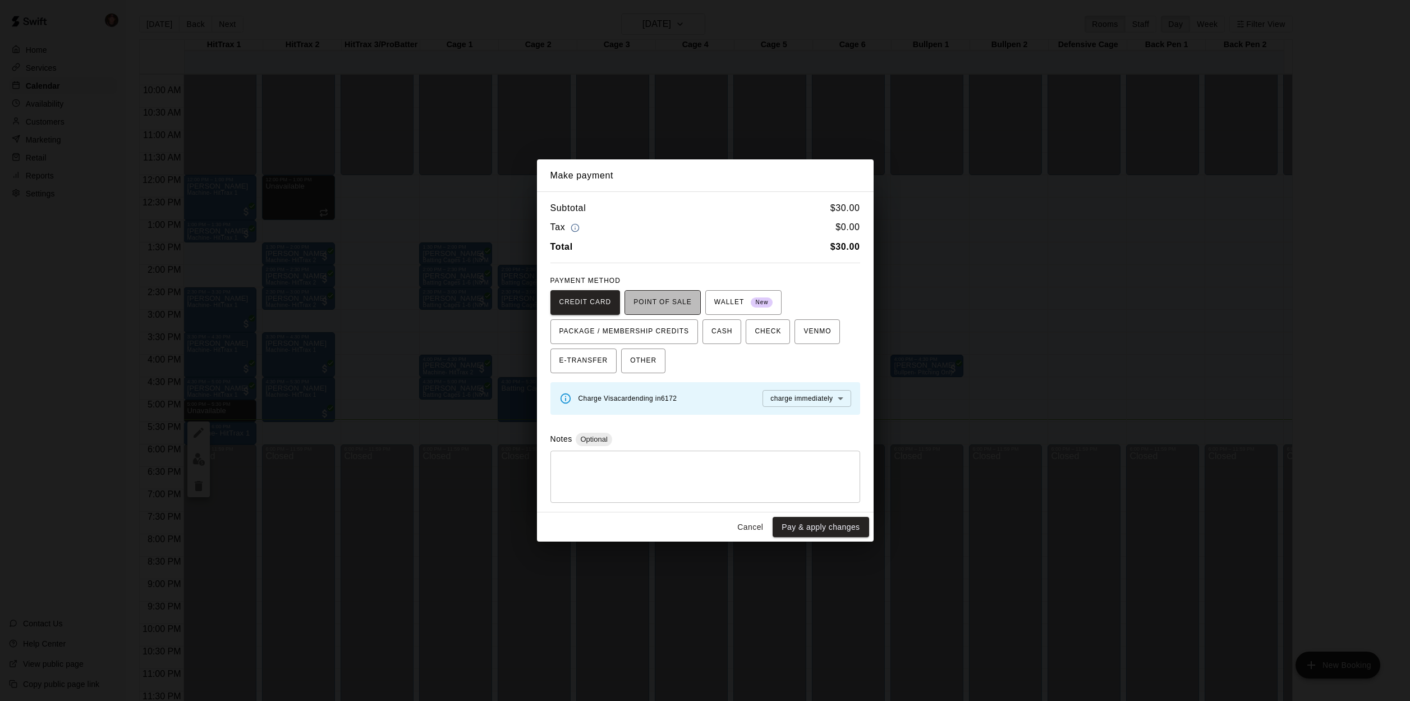
click at [656, 303] on span "POINT OF SALE" at bounding box center [662, 302] width 58 height 18
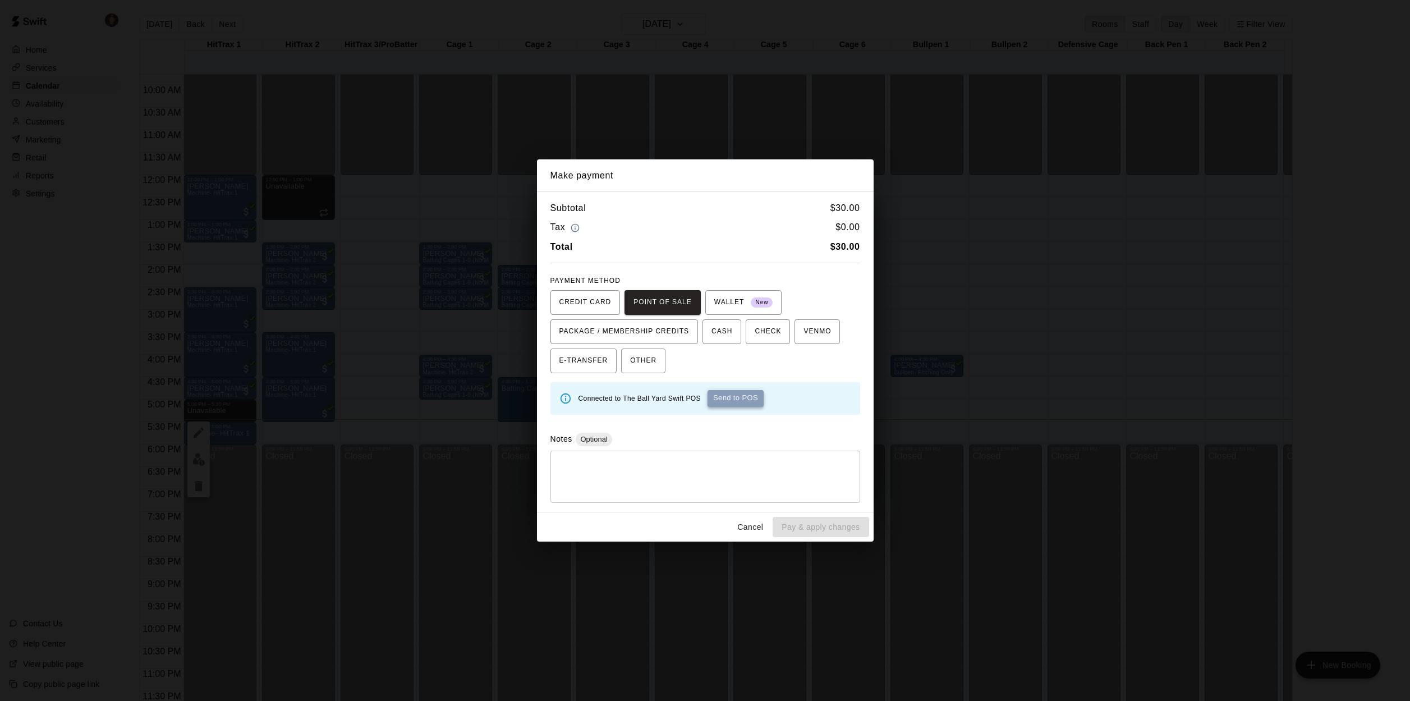
click at [719, 396] on button "Send to POS" at bounding box center [736, 398] width 56 height 17
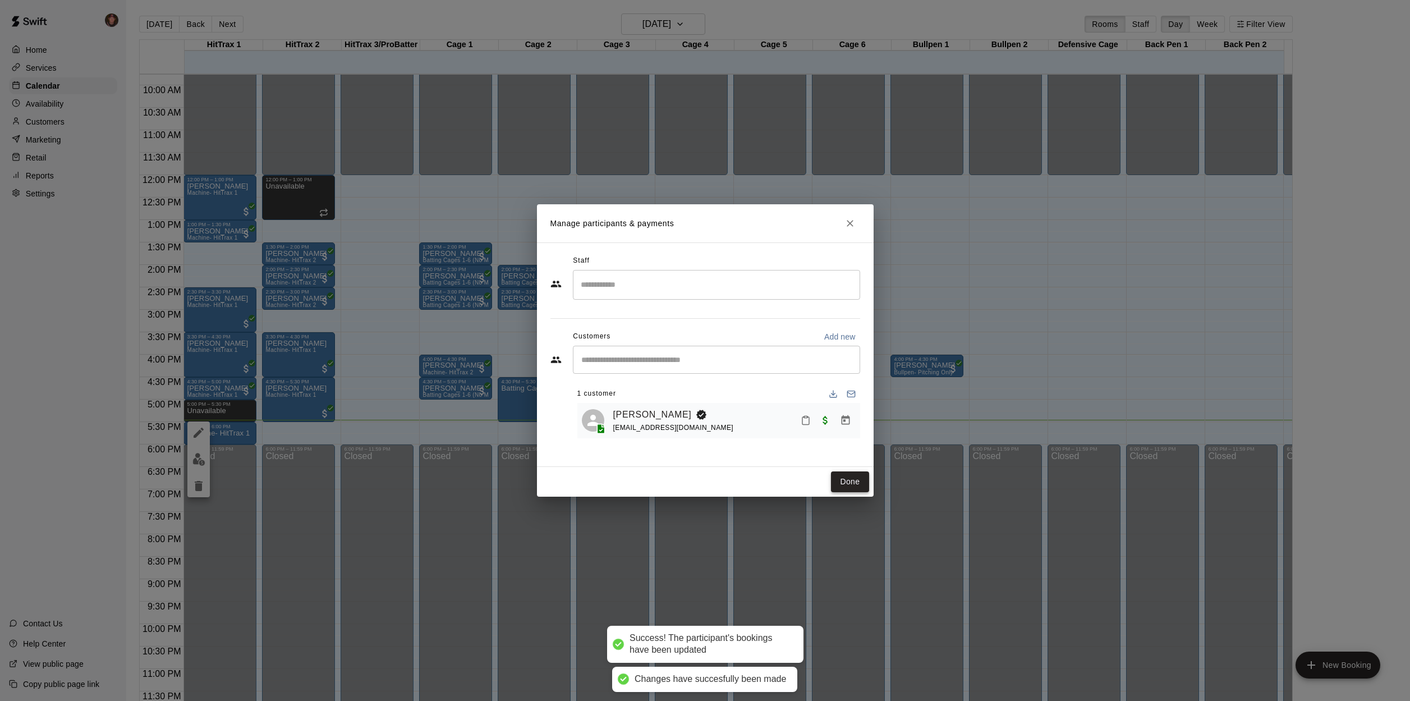
click at [841, 489] on button "Done" at bounding box center [850, 481] width 38 height 21
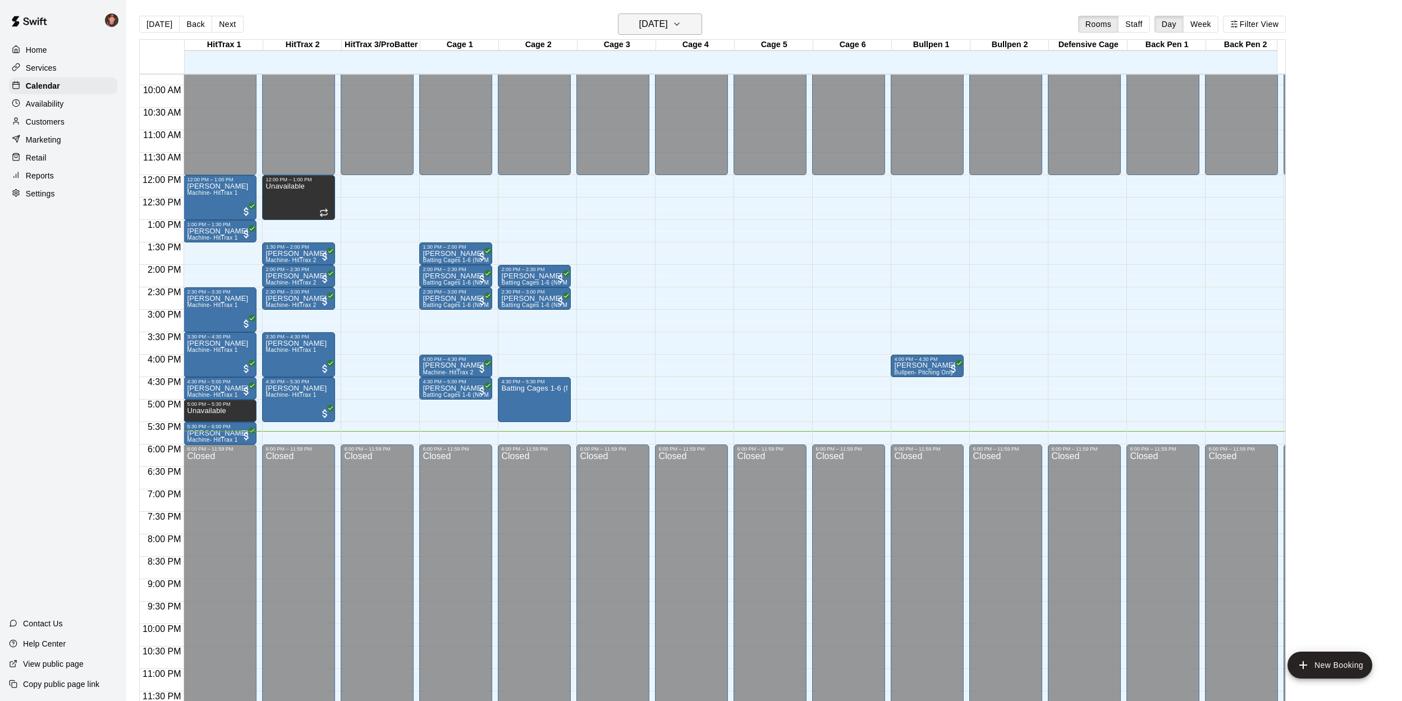
click at [668, 26] on h6 "[DATE]" at bounding box center [653, 24] width 29 height 16
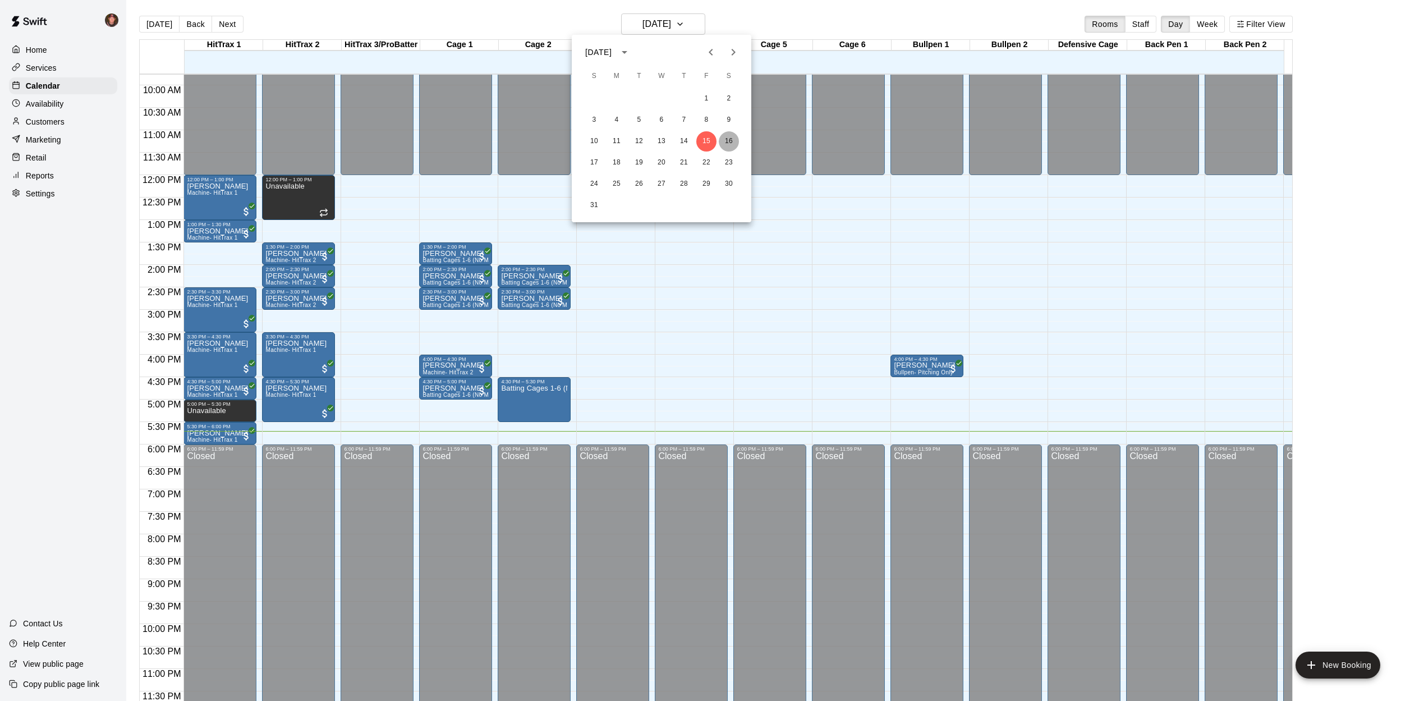
click at [736, 144] on button "16" at bounding box center [729, 141] width 20 height 20
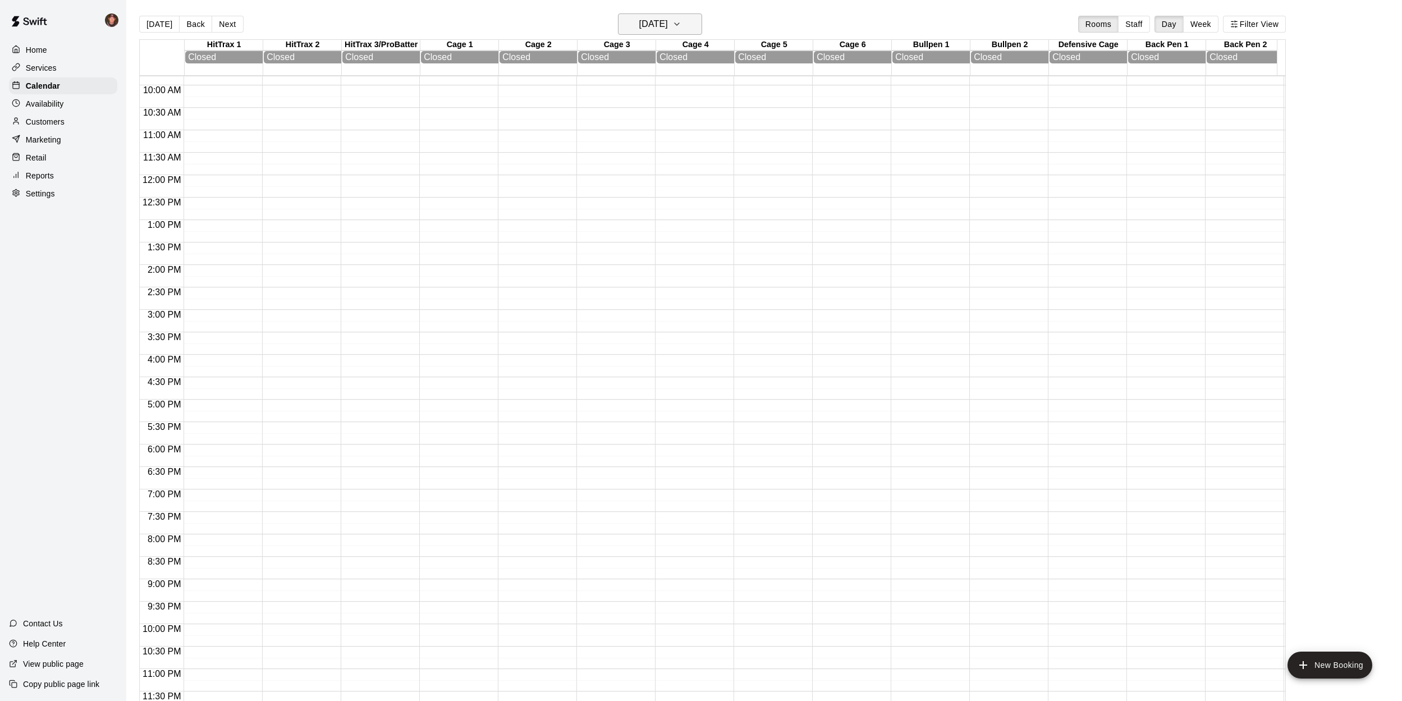
click at [668, 26] on h6 "Saturday Aug 16" at bounding box center [653, 24] width 29 height 16
click at [617, 160] on button "18" at bounding box center [617, 163] width 20 height 20
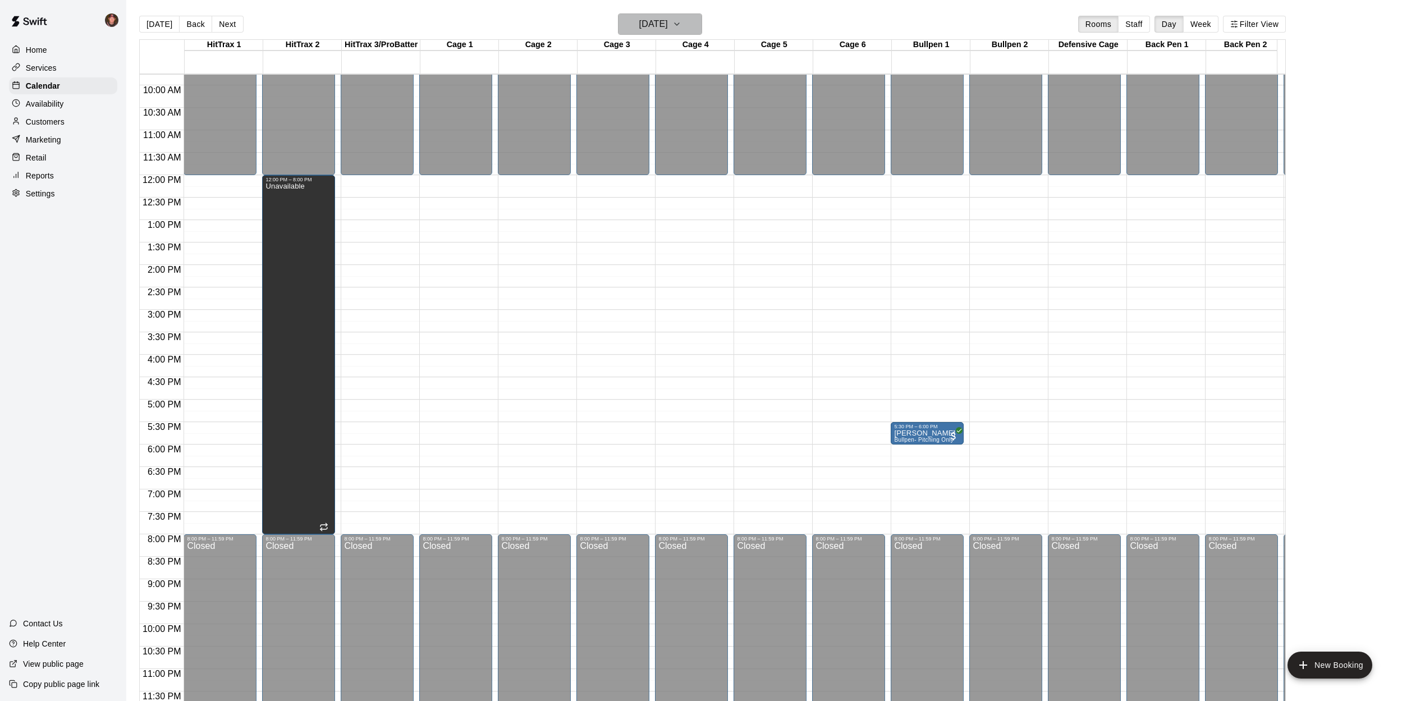
click at [639, 20] on h6 "Monday Aug 18" at bounding box center [653, 24] width 29 height 16
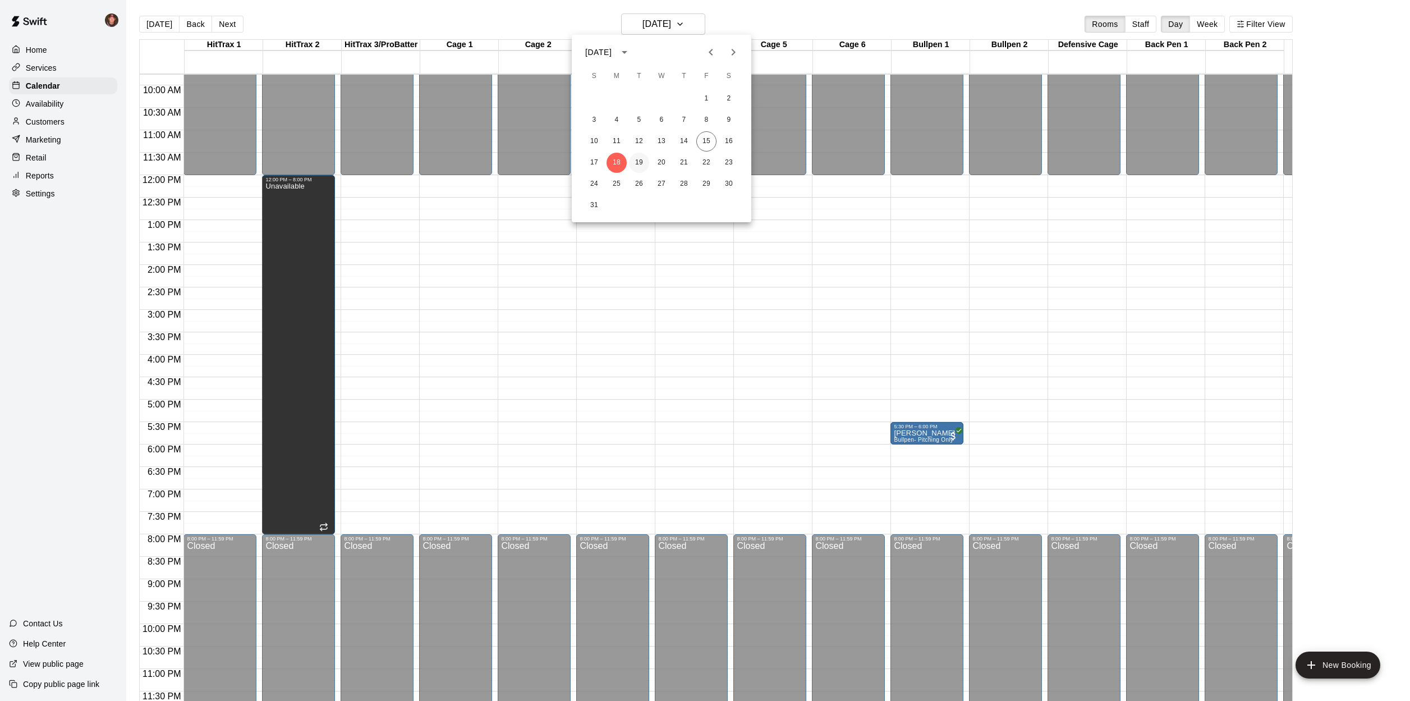
click at [645, 162] on button "19" at bounding box center [639, 163] width 20 height 20
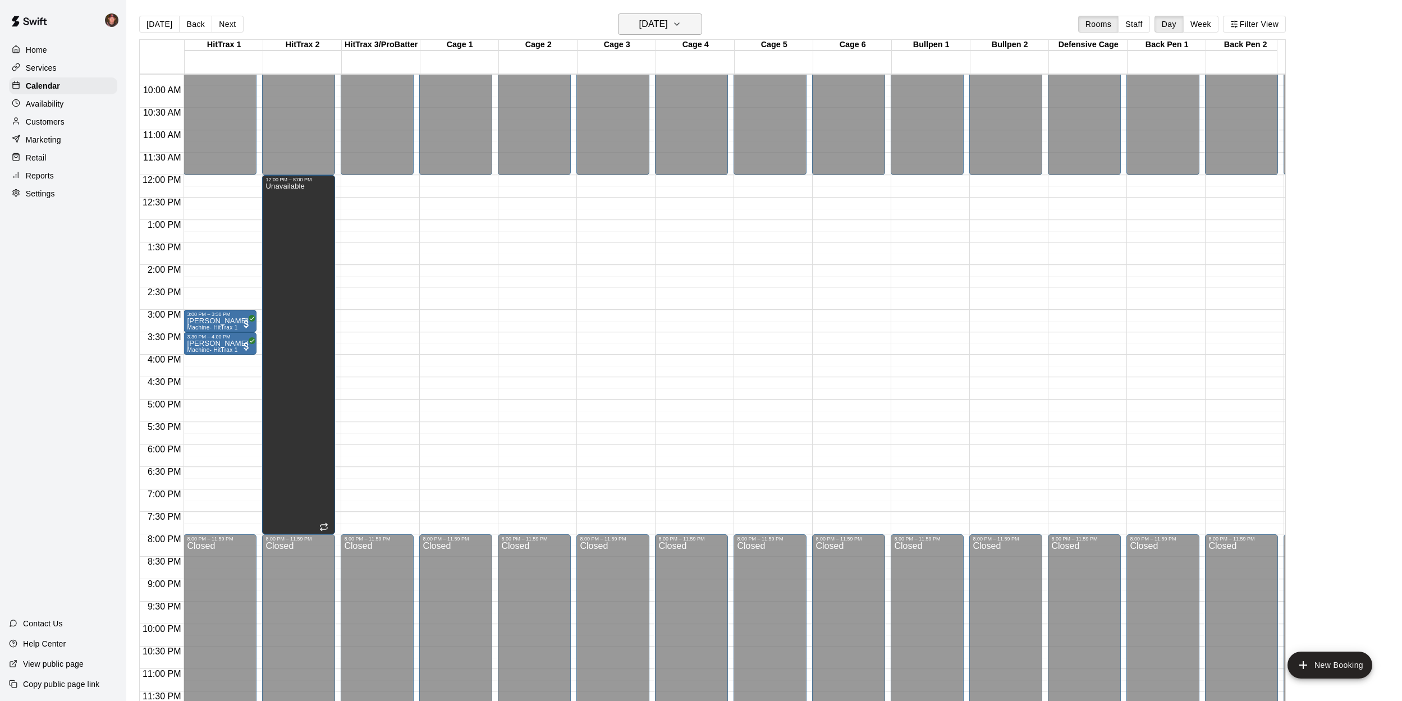
click at [653, 33] on button "Tuesday Aug 19" at bounding box center [660, 23] width 84 height 21
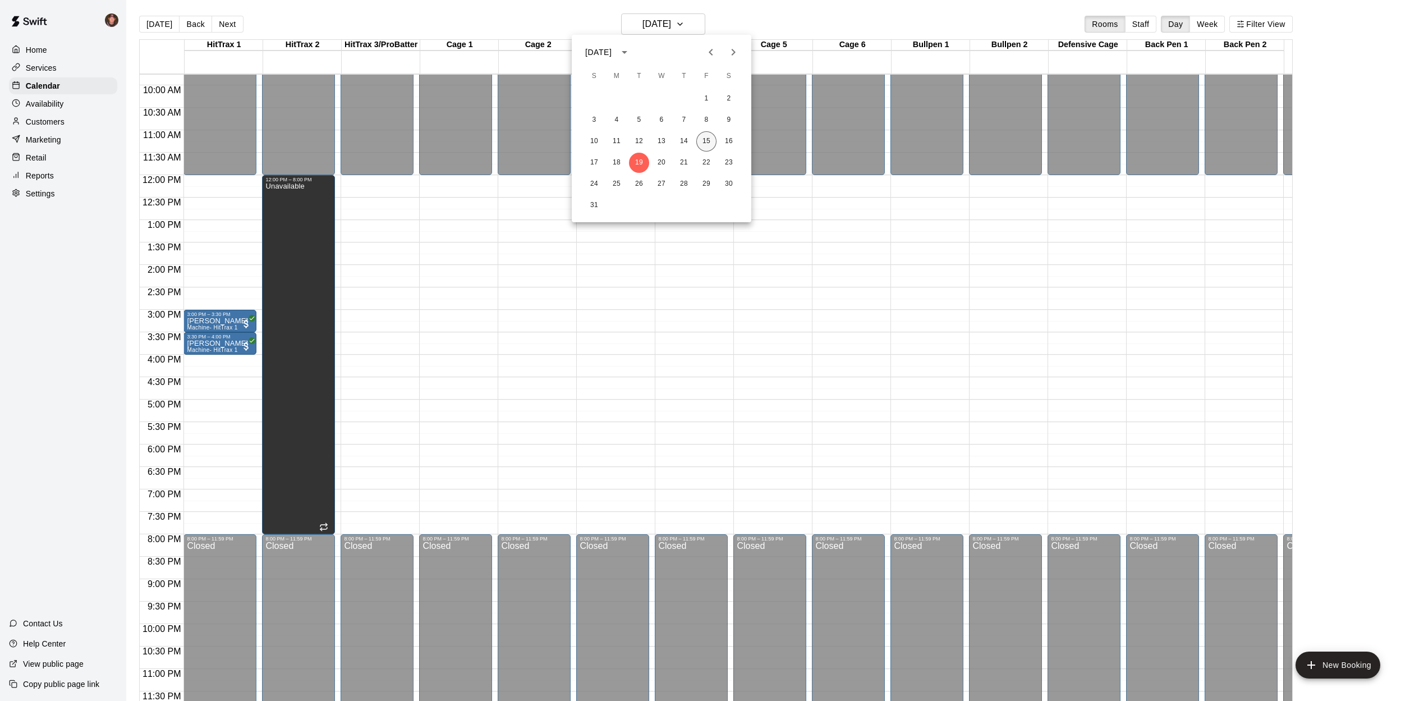
click at [713, 141] on button "15" at bounding box center [706, 141] width 20 height 20
